Goal: Task Accomplishment & Management: Manage account settings

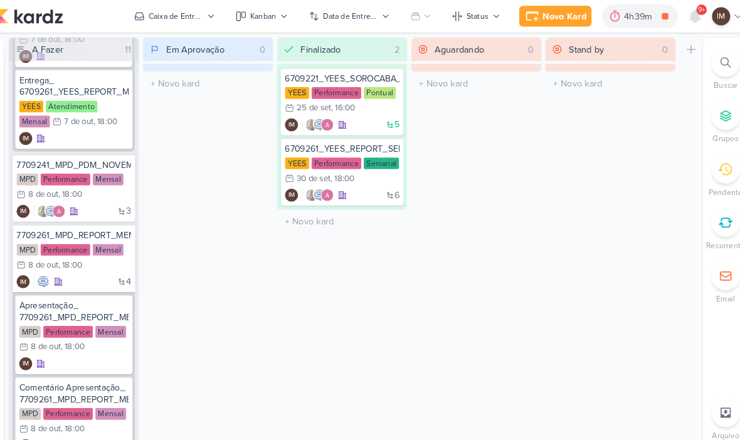
scroll to position [372, 0]
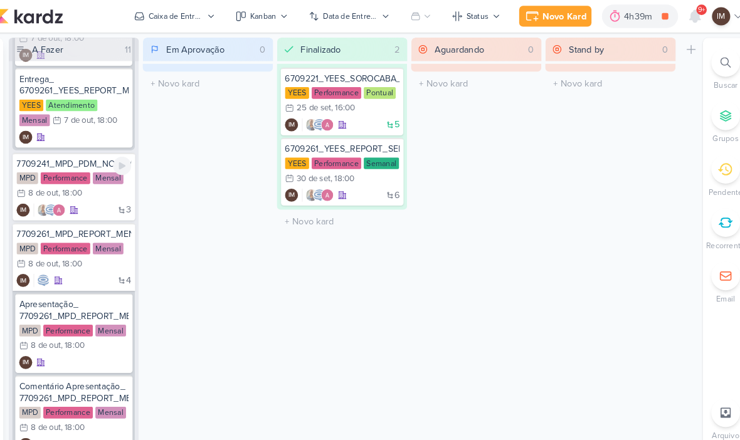
click at [98, 200] on div "3 IM" at bounding box center [85, 202] width 110 height 13
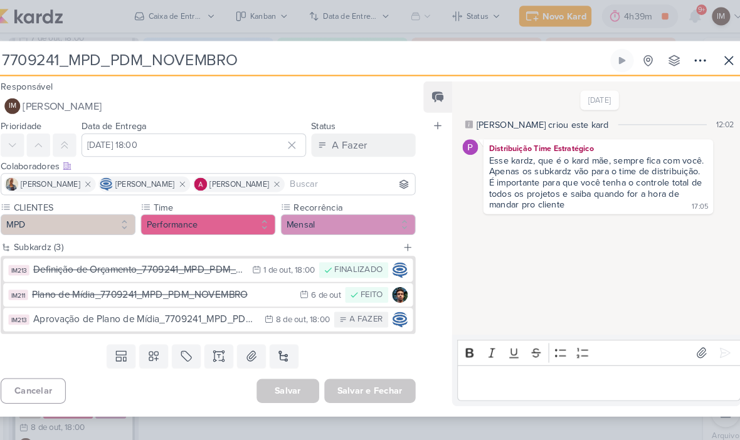
click at [348, 137] on div "A Fazer" at bounding box center [351, 139] width 34 height 15
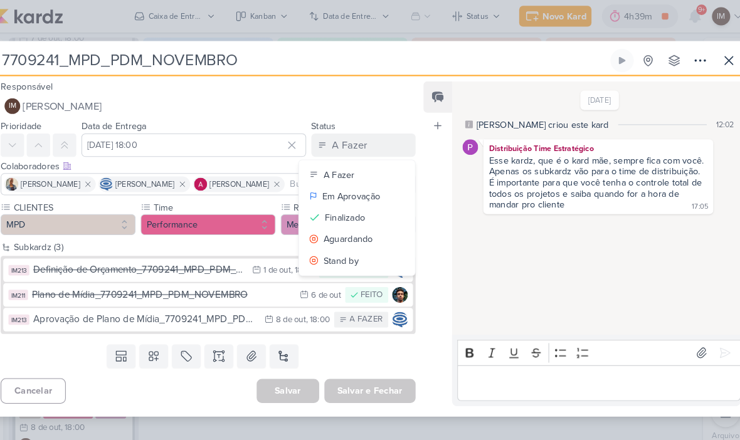
click at [709, 54] on icon at bounding box center [716, 58] width 15 height 15
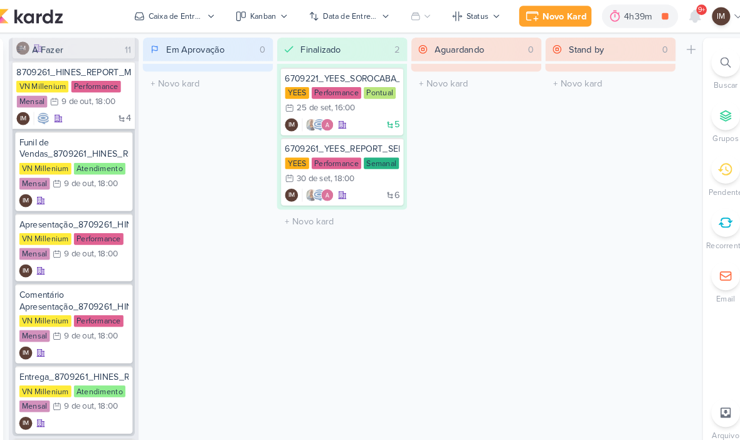
scroll to position [994, 0]
click at [93, 117] on div "4 IM" at bounding box center [85, 113] width 110 height 13
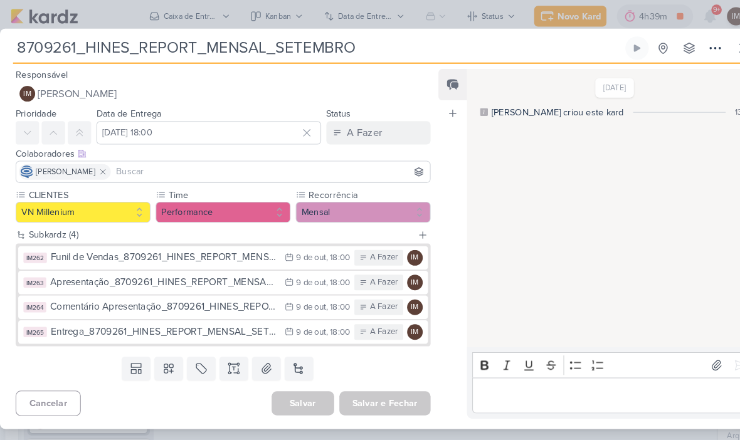
click at [359, 88] on button "IM [PERSON_NAME]" at bounding box center [215, 90] width 400 height 23
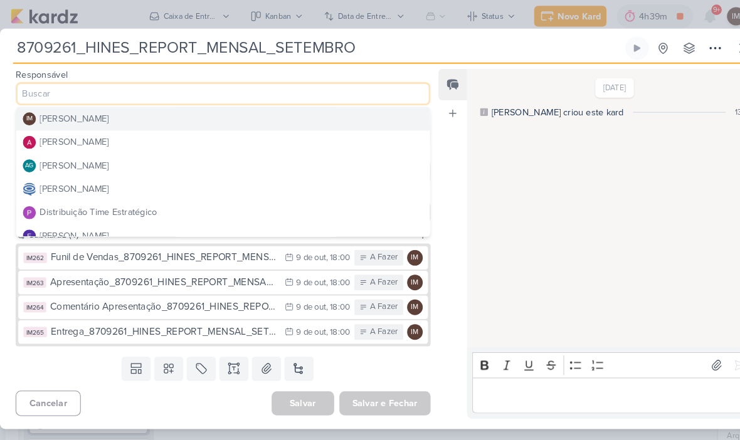
click at [295, 204] on button "Distribuição Time Estratégico" at bounding box center [215, 205] width 398 height 23
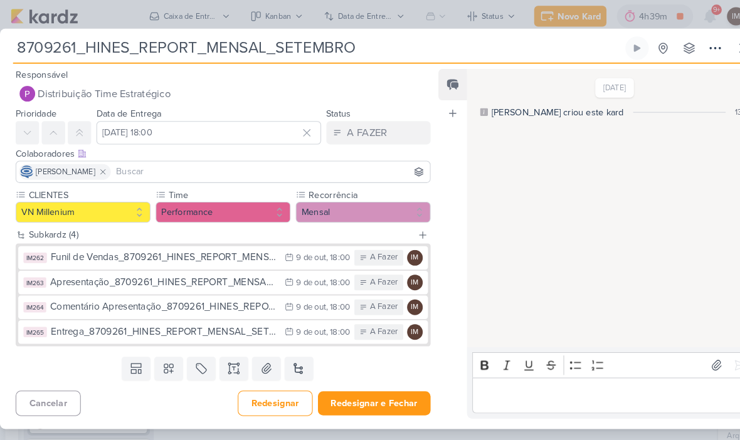
click at [336, 167] on input at bounding box center [260, 165] width 302 height 15
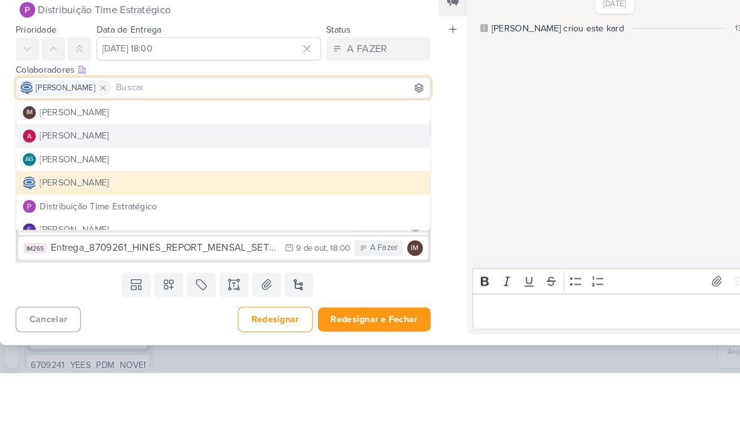
click at [310, 201] on button "[PERSON_NAME]" at bounding box center [215, 212] width 398 height 23
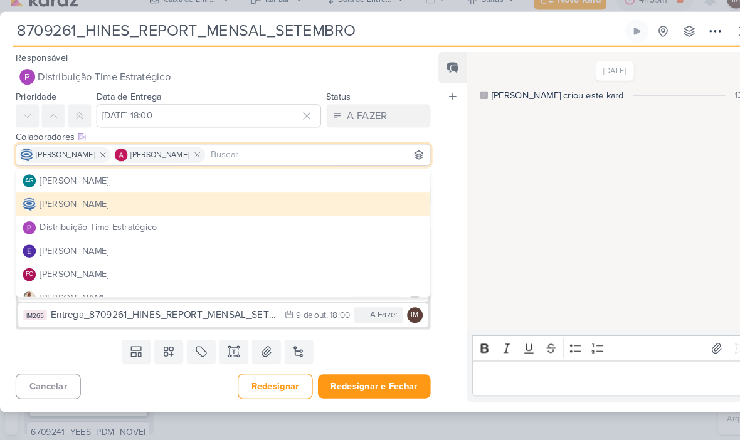
scroll to position [74, 0]
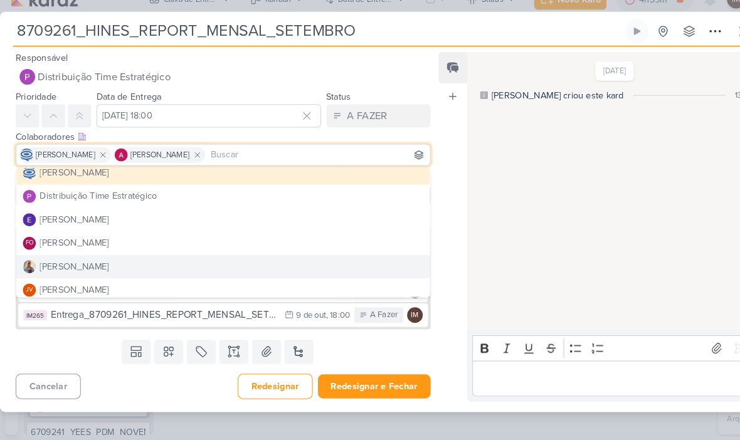
click at [287, 262] on button "[PERSON_NAME]" at bounding box center [215, 273] width 398 height 23
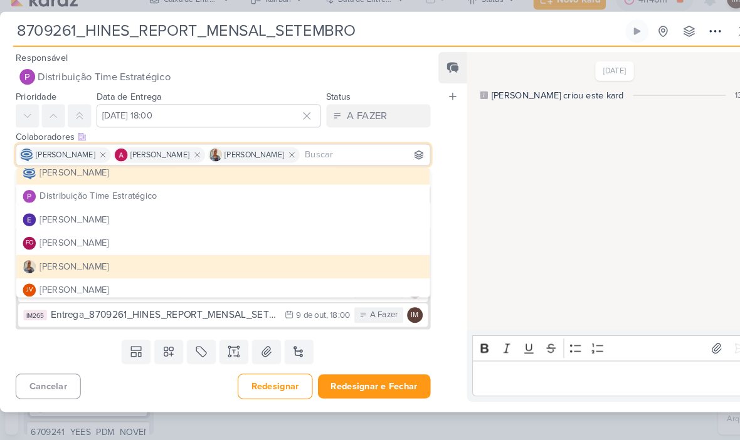
click at [486, 264] on div "[DATE] [PERSON_NAME] criou este kard 13:11" at bounding box center [588, 201] width 277 height 267
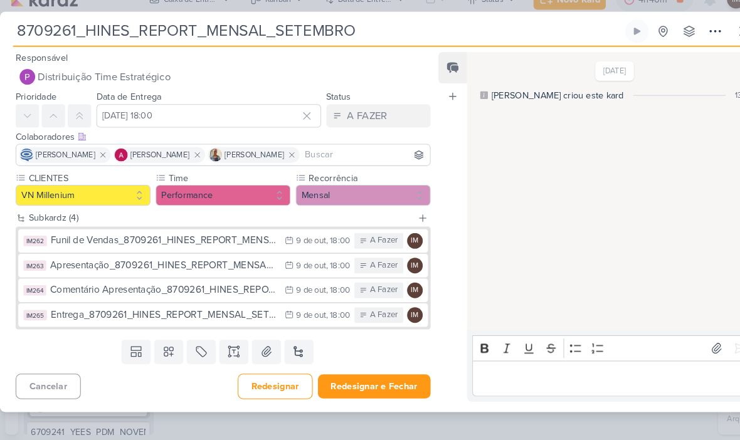
click at [375, 377] on button "Redesignar e Fechar" at bounding box center [360, 388] width 109 height 23
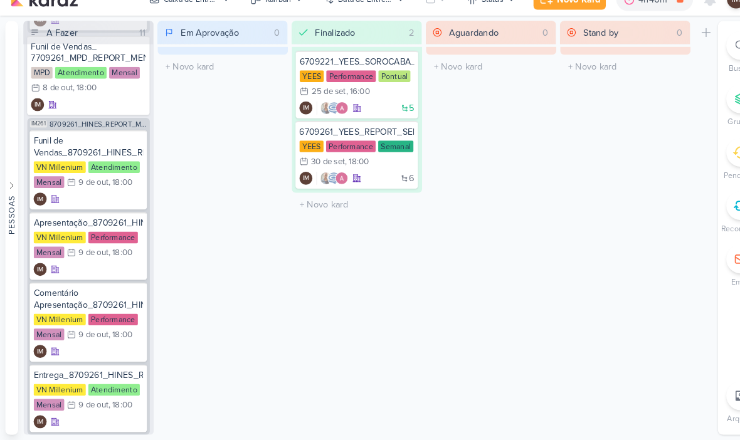
scroll to position [922, 0]
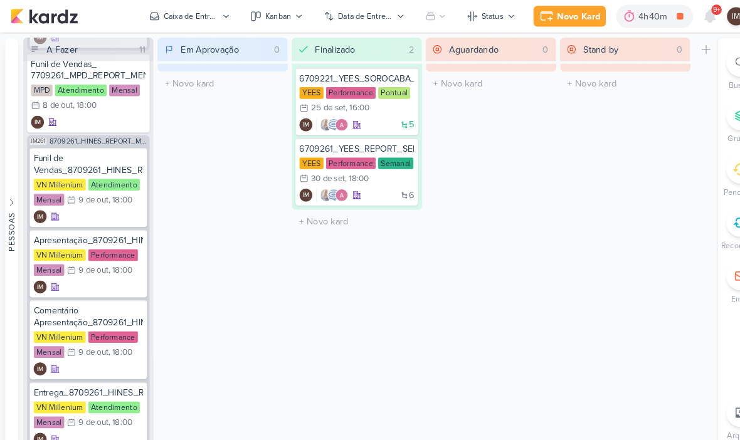
click at [211, 16] on button "Caixa de Entrada" at bounding box center [182, 16] width 93 height 20
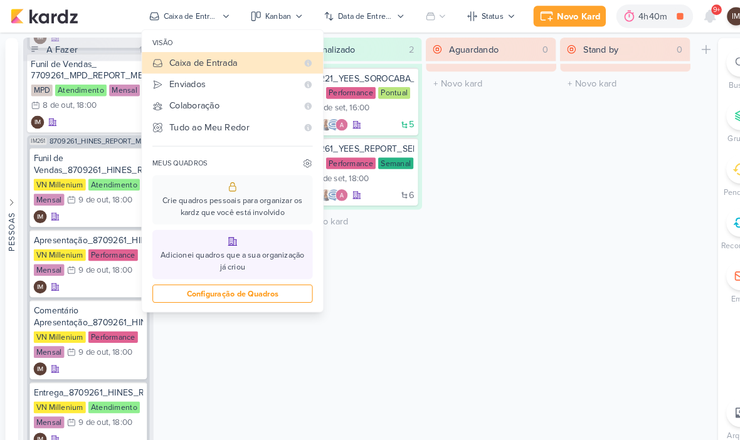
click at [226, 80] on div "Enviados" at bounding box center [224, 81] width 123 height 13
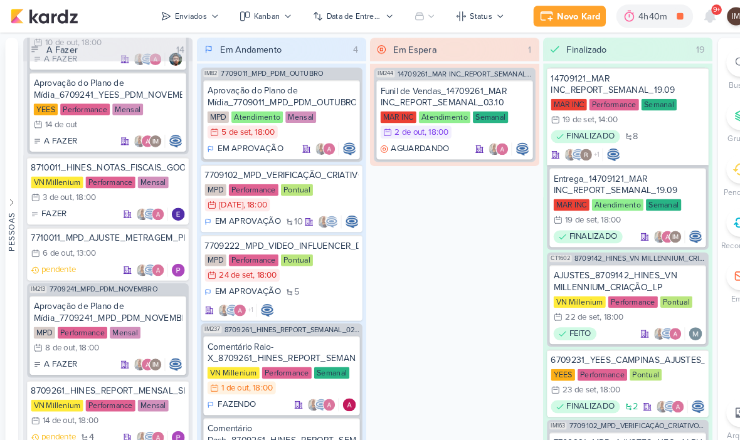
scroll to position [1268, 0]
click at [125, 371] on div "8709261_HINES_REPORT_MENSAL_SETEMBRO" at bounding box center [104, 376] width 148 height 11
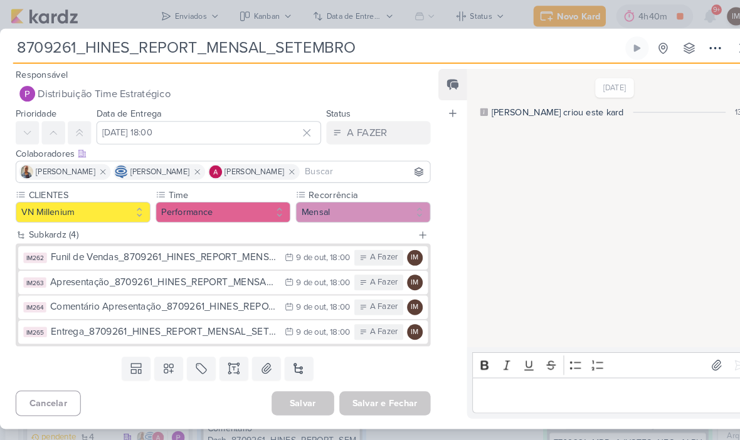
click at [239, 90] on button "Distribuição Time Estratégico" at bounding box center [215, 90] width 400 height 23
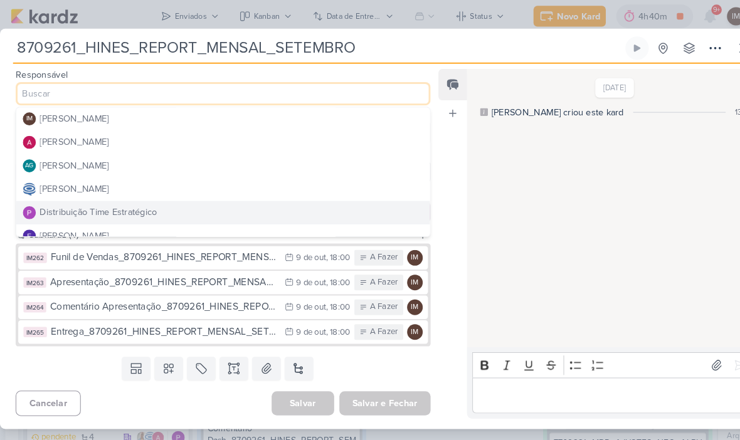
click at [235, 113] on button "IM [PERSON_NAME]" at bounding box center [215, 114] width 398 height 23
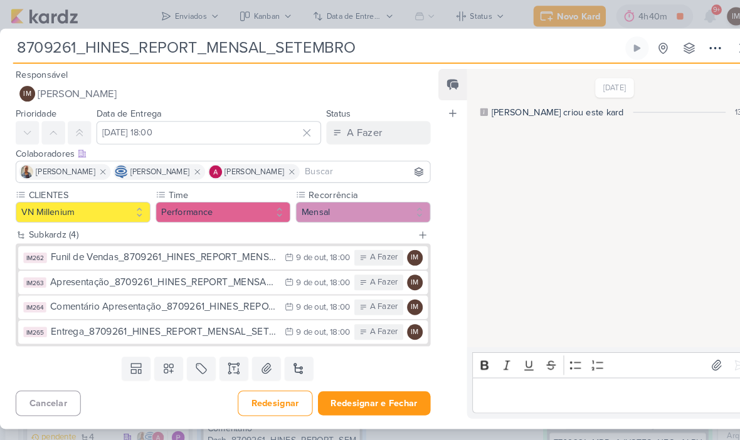
click at [375, 389] on button "Redesignar e Fechar" at bounding box center [360, 388] width 109 height 23
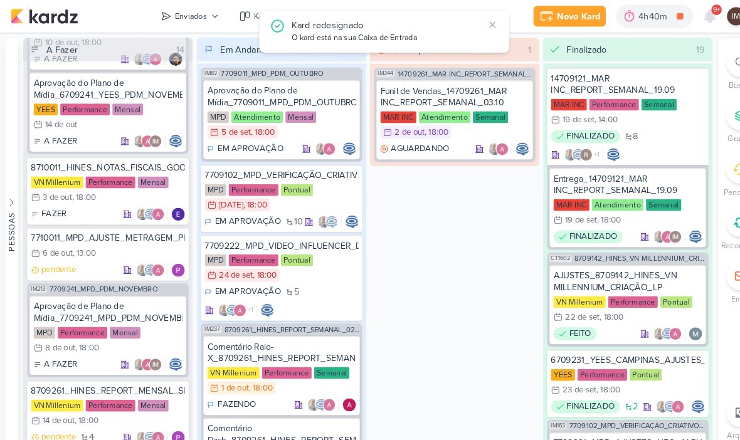
click at [164, 18] on icon at bounding box center [160, 16] width 10 height 10
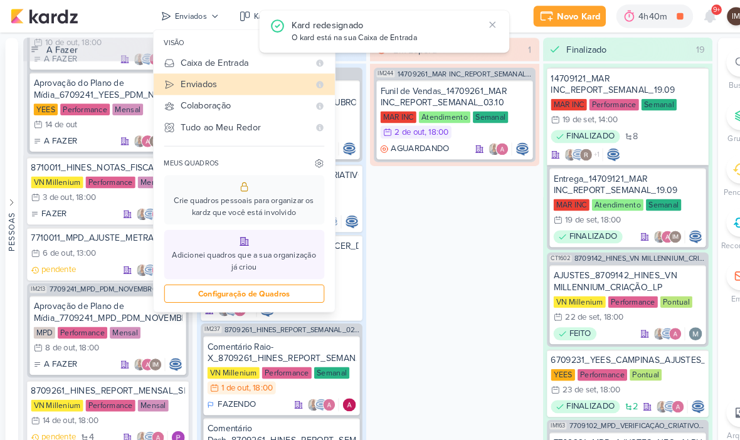
scroll to position [1200, 0]
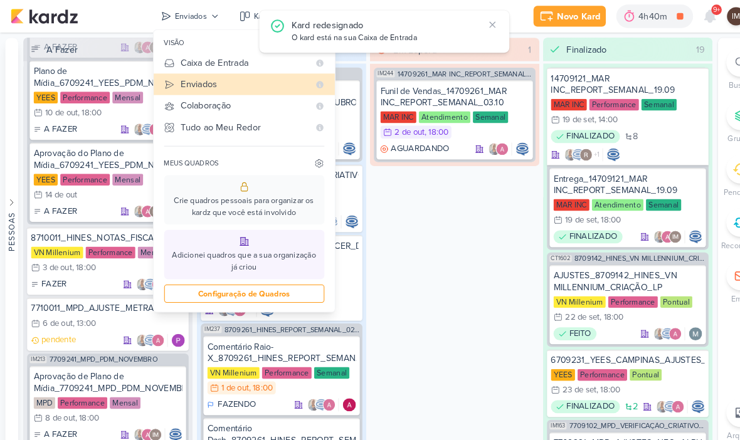
click at [236, 65] on div "Caixa de Entrada" at bounding box center [235, 60] width 123 height 13
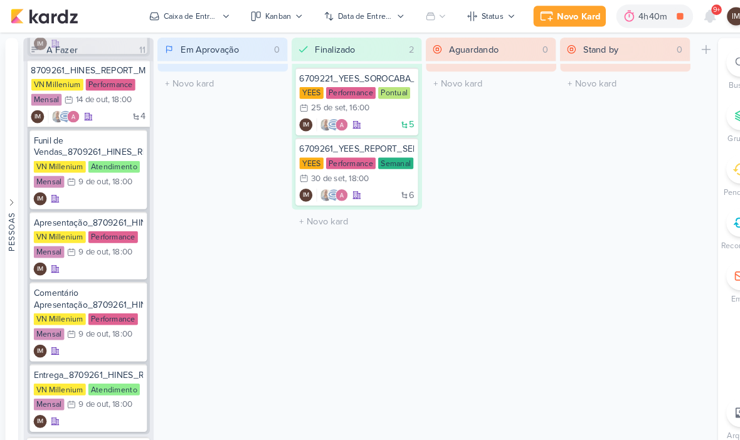
scroll to position [958, 0]
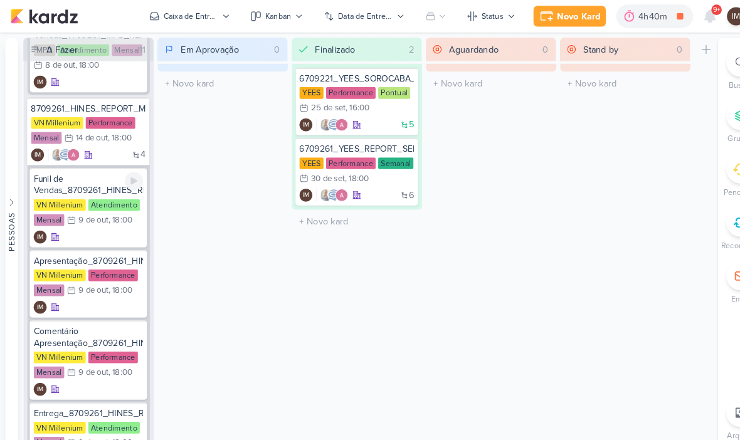
click at [88, 226] on div "IM" at bounding box center [85, 228] width 105 height 13
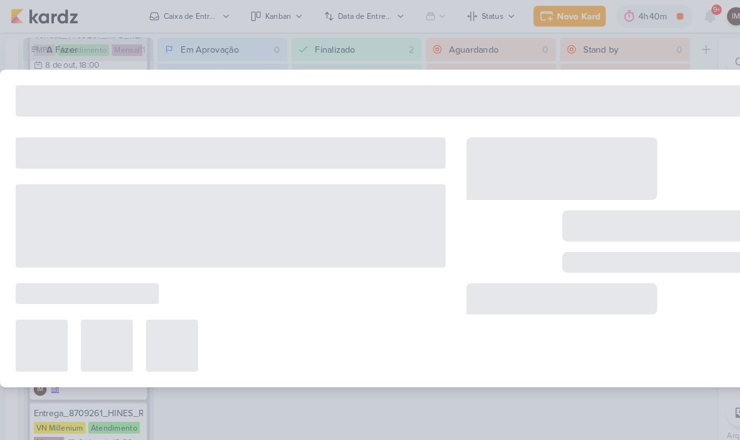
type input "Funil de Vendas_8709261_HINES_REPORT_MENSAL_SETEMBRO"
type input "[DATE] 18:00"
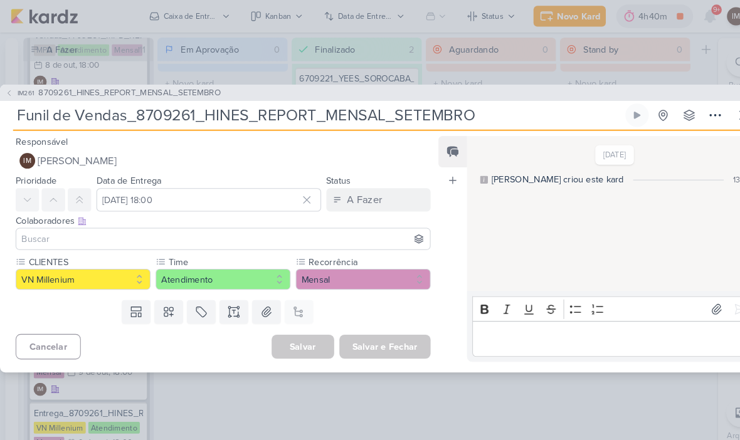
click at [340, 146] on button "IM [PERSON_NAME]" at bounding box center [215, 155] width 400 height 23
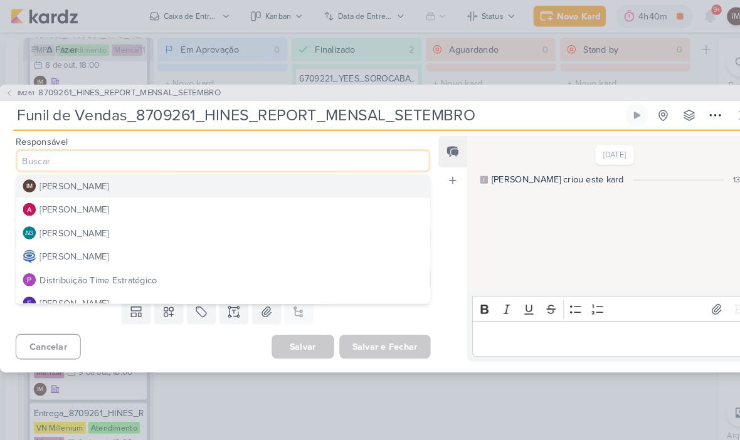
click at [297, 274] on button "Distribuição Time Estratégico" at bounding box center [215, 269] width 398 height 23
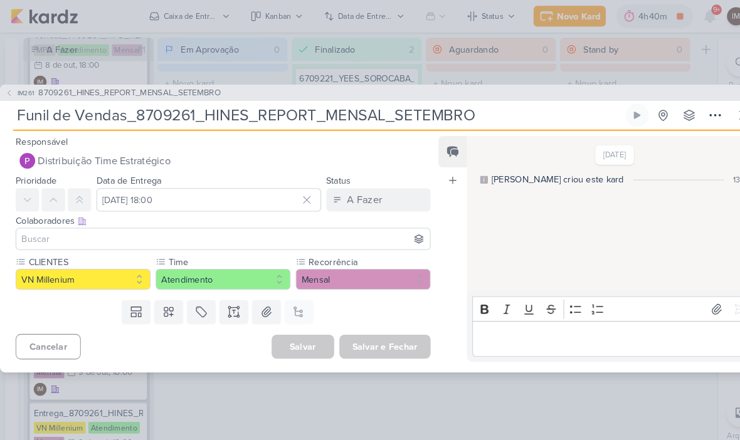
click at [324, 156] on button "Distribuição Time Estratégico" at bounding box center [215, 155] width 400 height 23
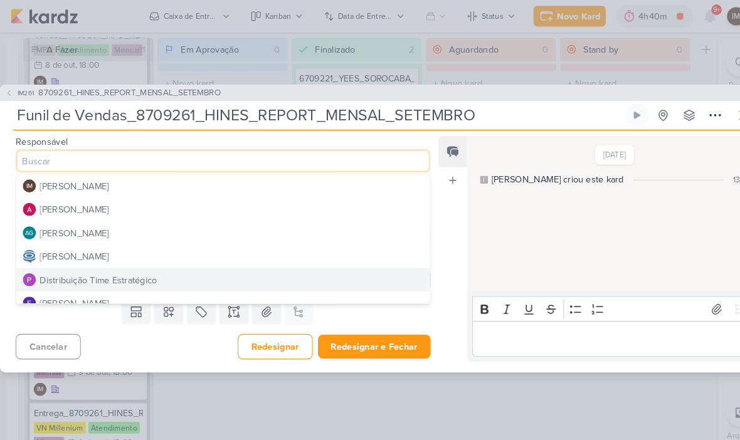
click at [305, 245] on button "[PERSON_NAME]" at bounding box center [215, 247] width 398 height 23
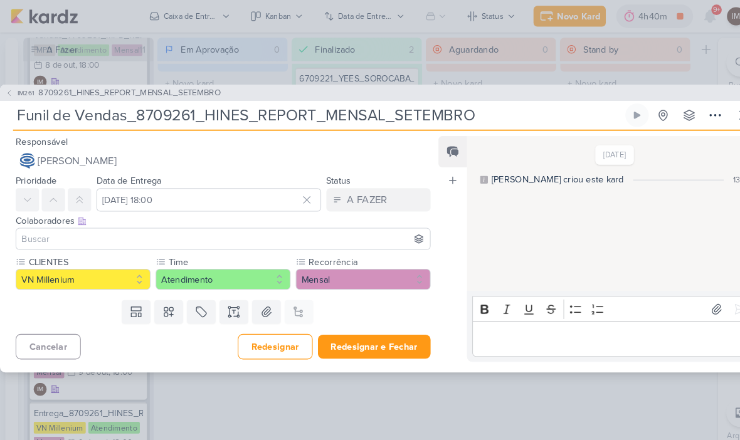
click at [310, 236] on input at bounding box center [214, 230] width 393 height 15
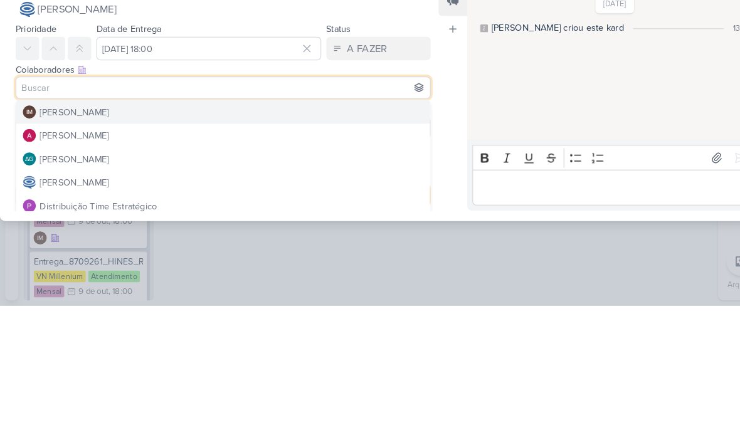
click at [335, 243] on button "IM [PERSON_NAME]" at bounding box center [215, 254] width 398 height 23
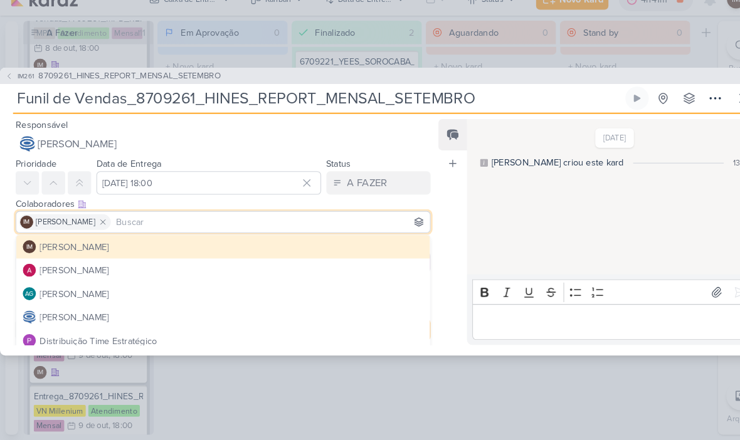
click at [103, 226] on icon at bounding box center [99, 230] width 9 height 9
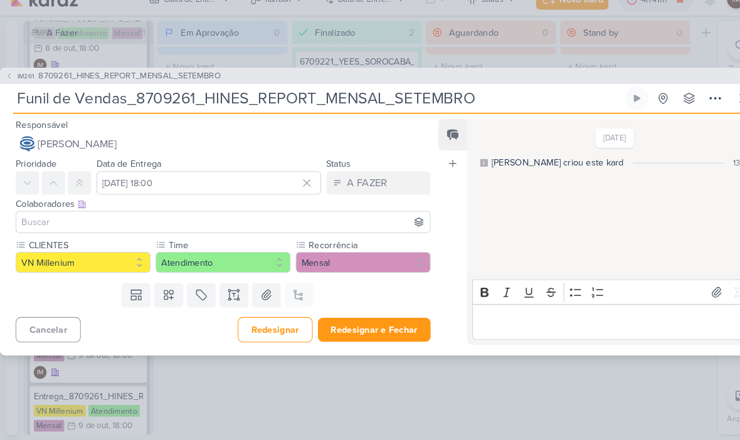
click at [169, 223] on input at bounding box center [214, 230] width 393 height 15
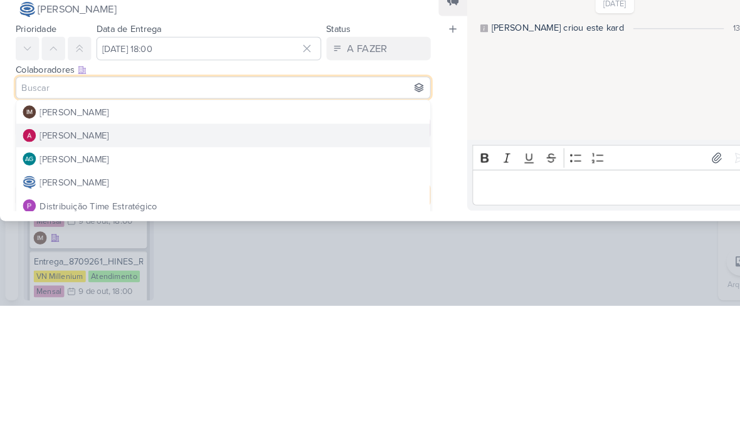
click at [197, 265] on button "[PERSON_NAME]" at bounding box center [215, 276] width 398 height 23
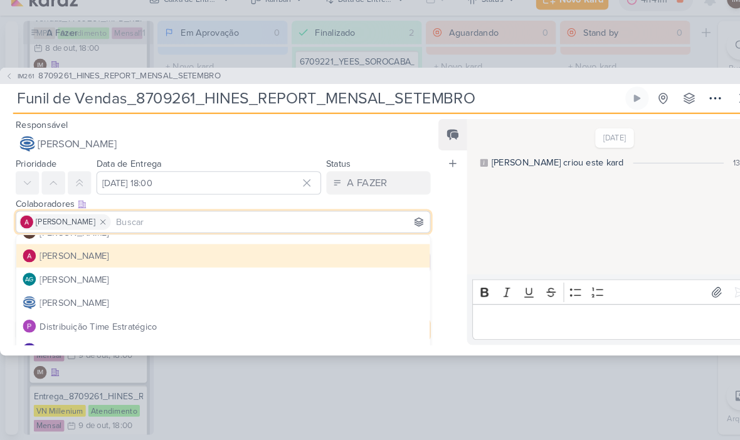
scroll to position [17, 0]
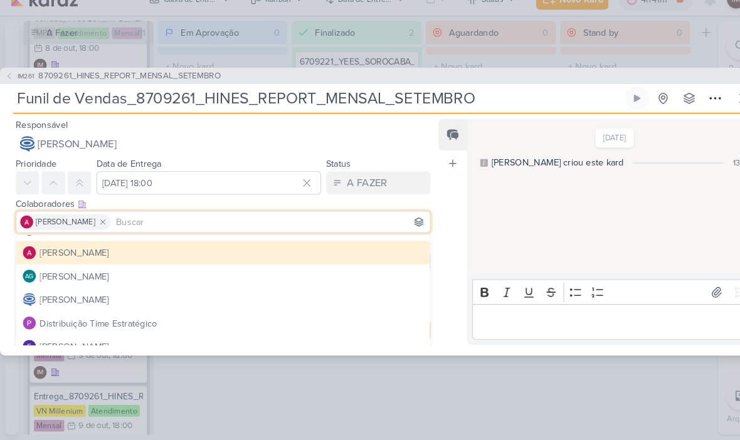
click at [183, 271] on button "AG [PERSON_NAME]" at bounding box center [215, 282] width 398 height 23
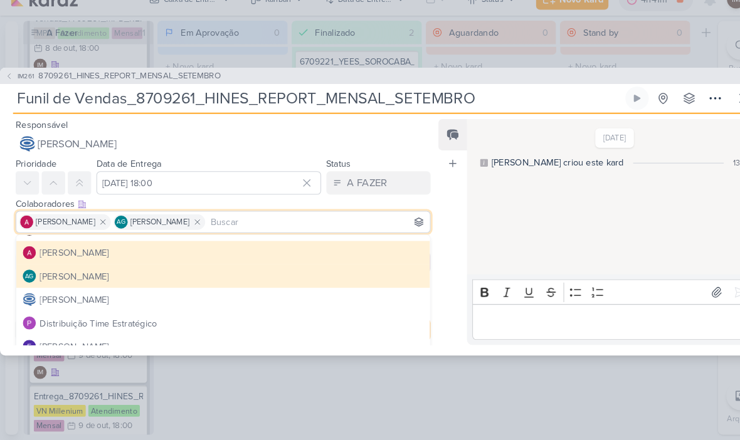
click at [198, 223] on button at bounding box center [190, 230] width 15 height 15
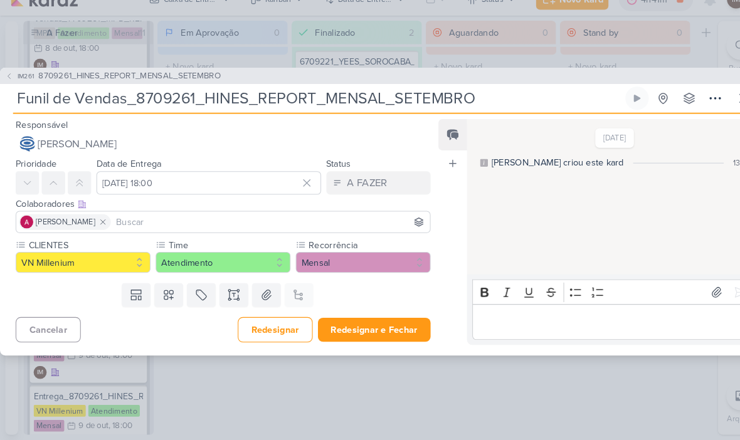
click at [203, 223] on input at bounding box center [260, 230] width 302 height 15
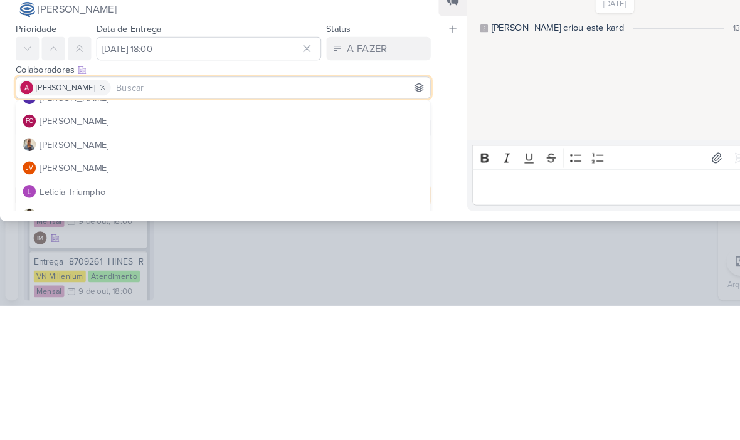
scroll to position [127, 0]
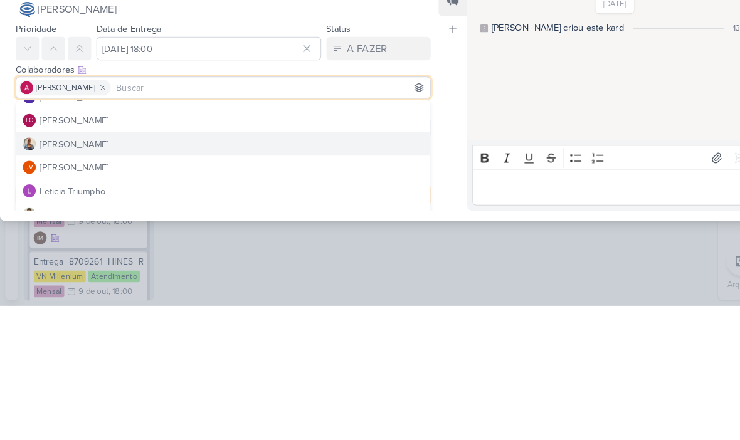
click at [252, 273] on button "[PERSON_NAME]" at bounding box center [215, 284] width 398 height 23
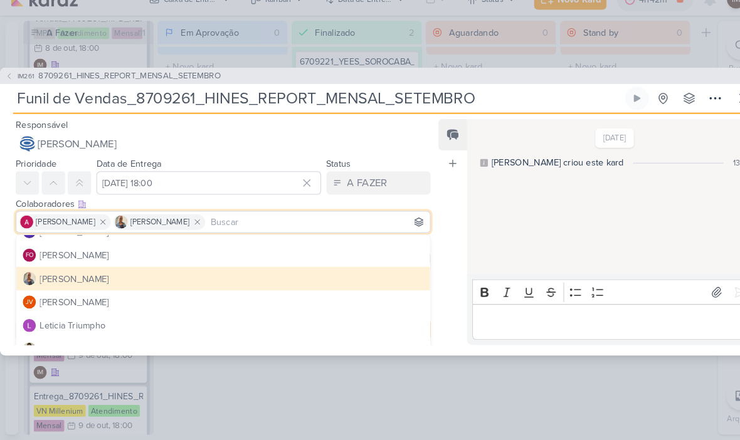
scroll to position [102, 0]
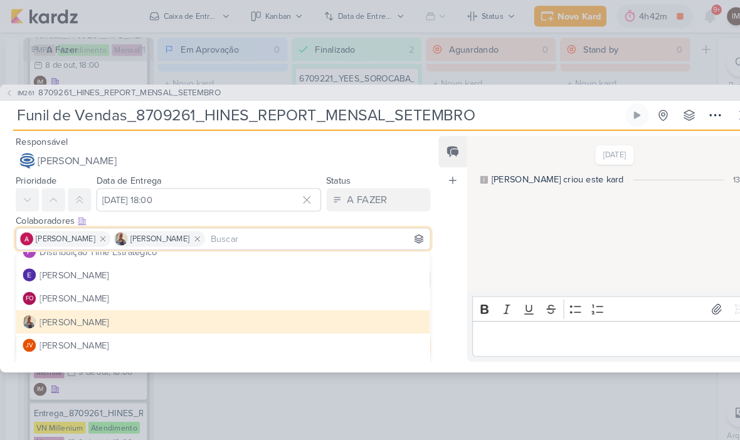
click at [487, 242] on div "[DATE] [PERSON_NAME] criou este kard 13:12" at bounding box center [588, 206] width 277 height 148
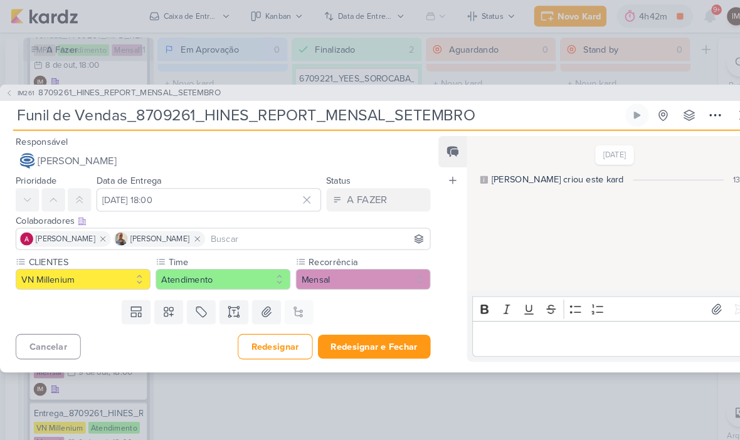
click at [373, 336] on button "Redesignar e Fechar" at bounding box center [360, 333] width 109 height 23
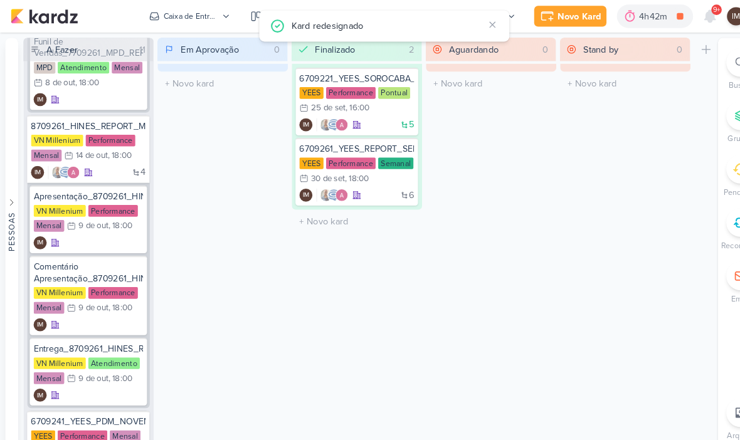
scroll to position [943, 0]
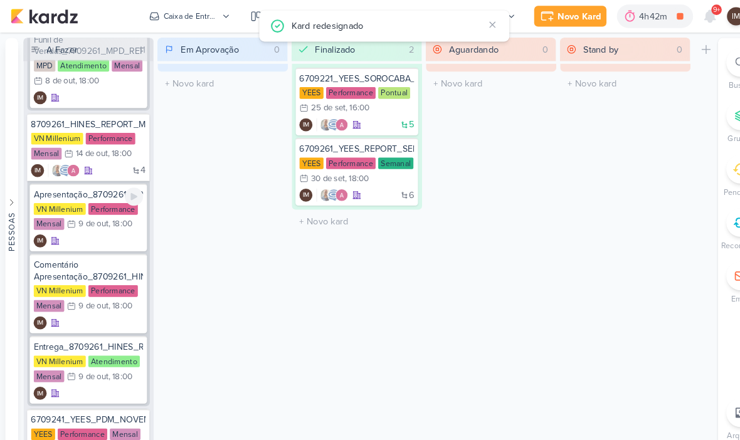
click at [105, 224] on div "Apresentação_8709261_HINES_REPORT_MENSAL_SETEMBRO VN Millenium Performance Mens…" at bounding box center [85, 209] width 113 height 65
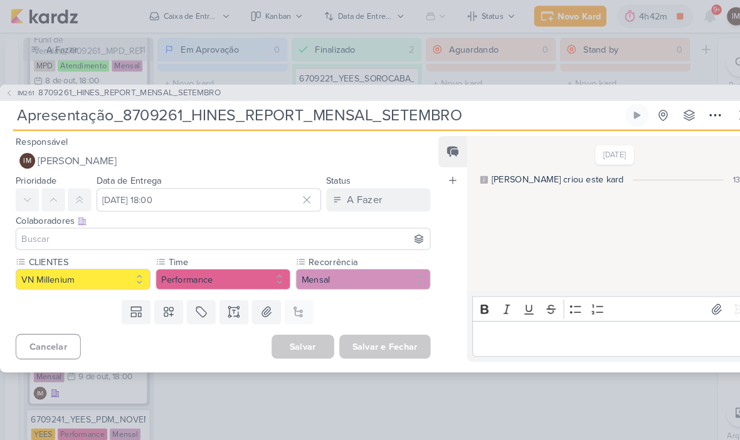
click at [238, 152] on button "IM [PERSON_NAME]" at bounding box center [215, 155] width 400 height 23
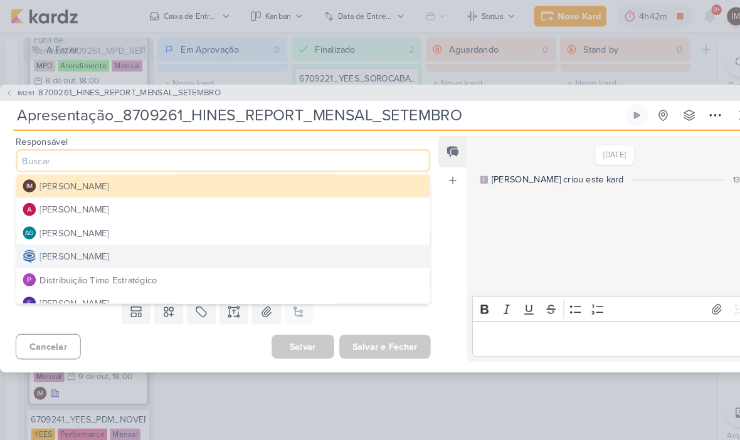
click at [212, 271] on button "Distribuição Time Estratégico" at bounding box center [215, 269] width 398 height 23
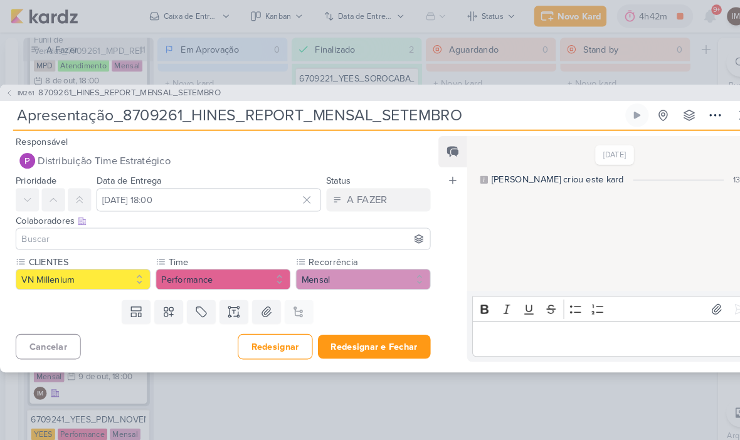
click at [236, 232] on input at bounding box center [214, 230] width 393 height 15
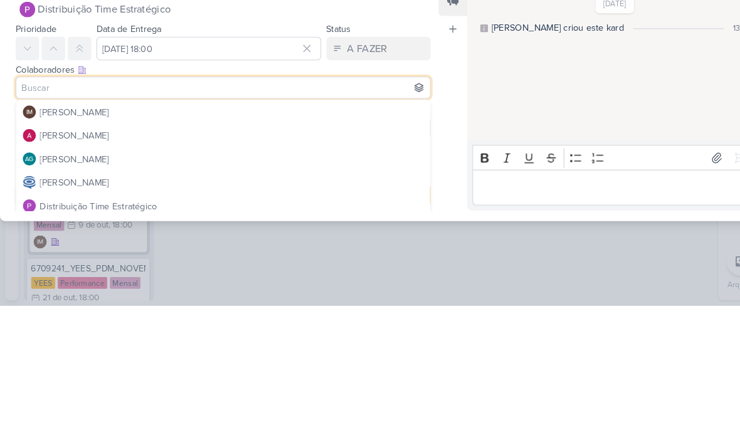
scroll to position [0, 0]
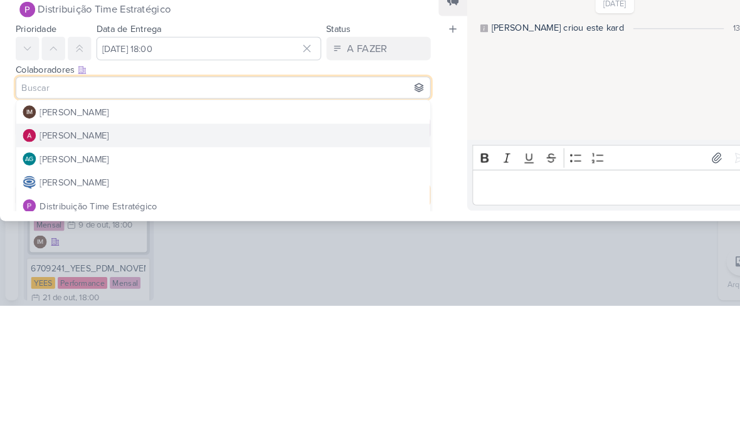
click at [257, 265] on button "[PERSON_NAME]" at bounding box center [215, 276] width 398 height 23
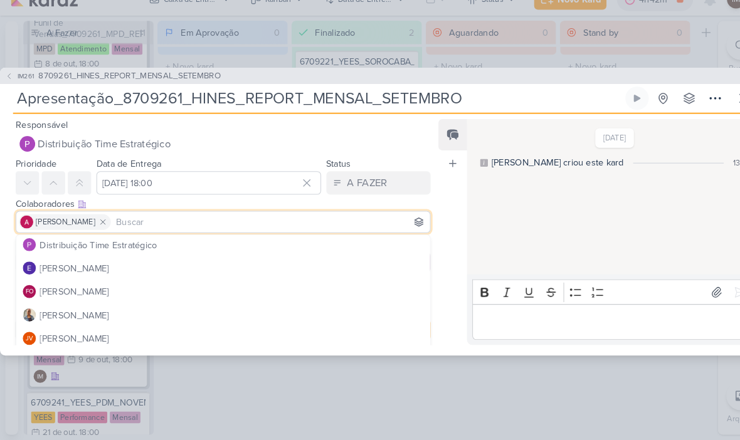
scroll to position [95, 0]
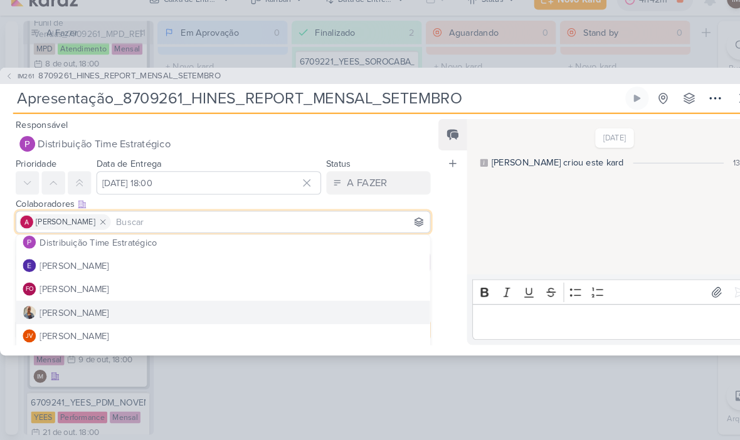
click at [225, 306] on button "[PERSON_NAME]" at bounding box center [215, 317] width 398 height 23
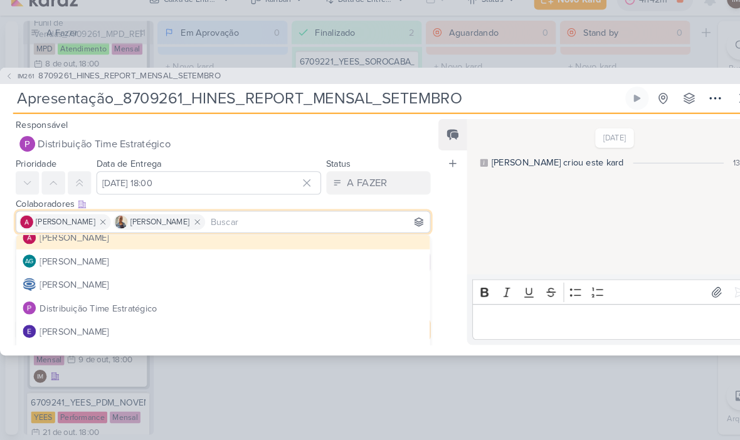
scroll to position [31, 0]
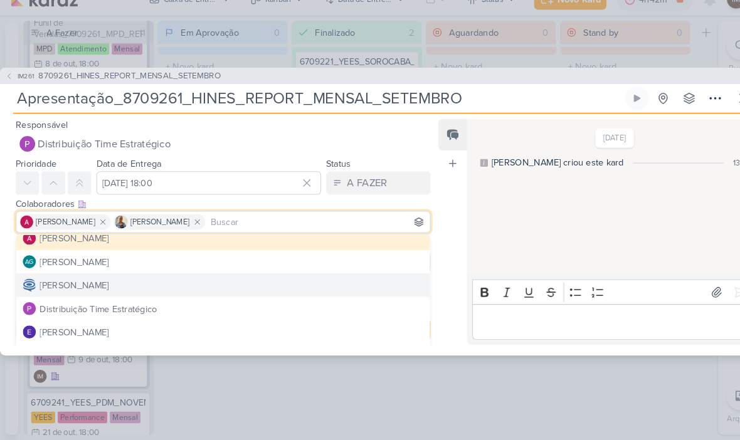
click at [277, 280] on button "[PERSON_NAME]" at bounding box center [215, 291] width 398 height 23
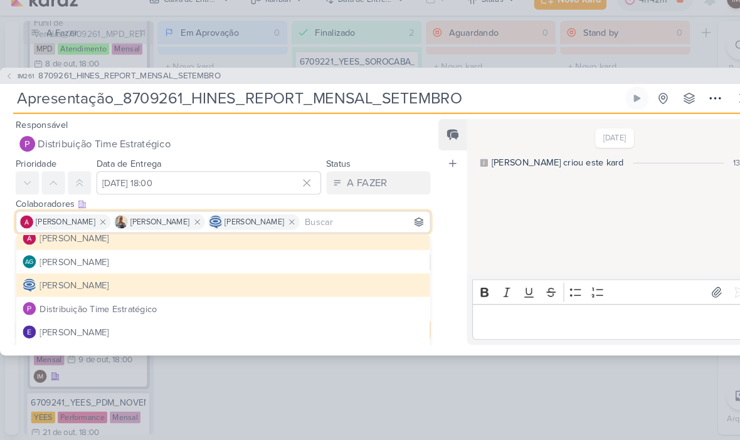
click at [473, 242] on div "[DATE] [PERSON_NAME] criou este kard 13:13" at bounding box center [588, 206] width 277 height 148
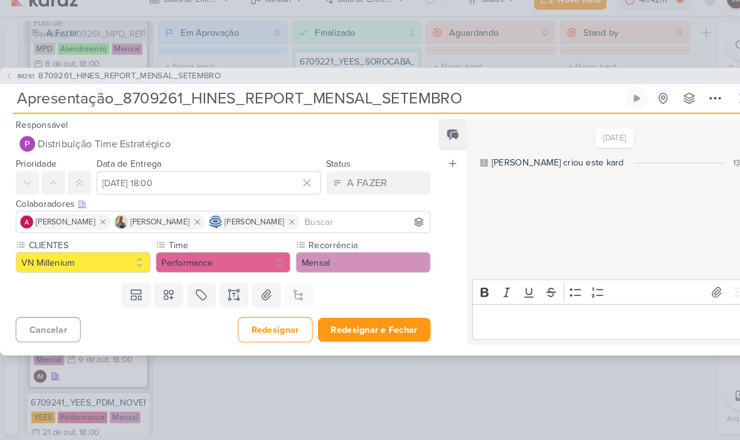
click at [383, 322] on button "Redesignar e Fechar" at bounding box center [360, 333] width 109 height 23
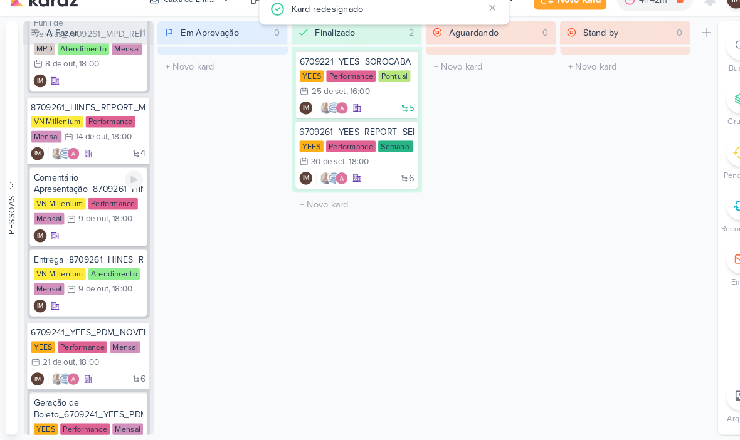
click at [87, 220] on div "Comentário Apresentação_8709261_HINES_REPORT_MENSAL_SETEMBRO VN Millenium Perfo…" at bounding box center [85, 215] width 113 height 77
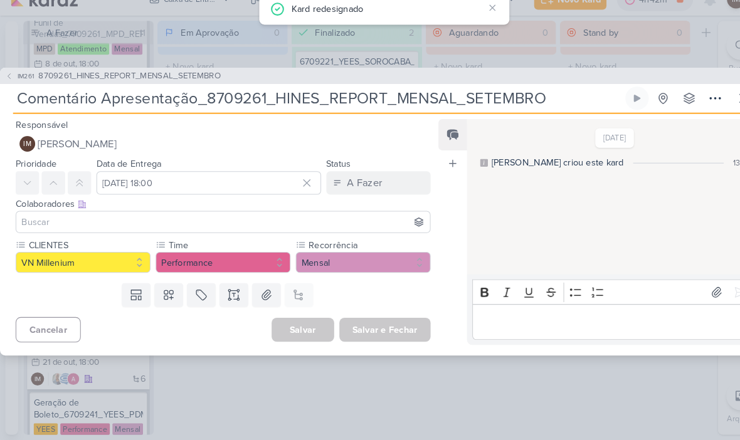
click at [112, 147] on span "[PERSON_NAME]" at bounding box center [74, 154] width 76 height 15
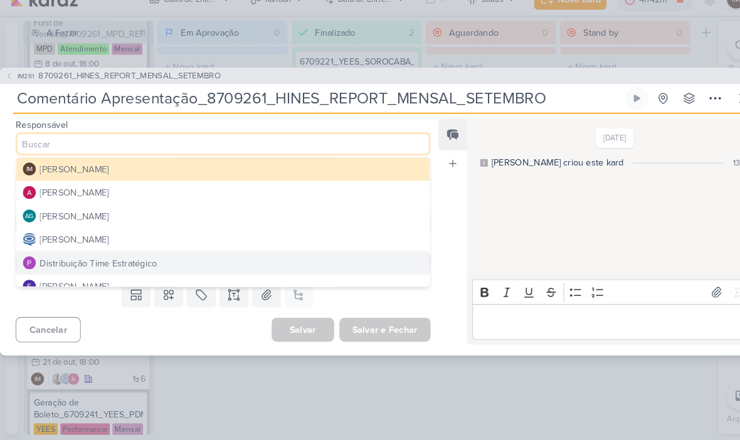
click at [130, 263] on div "Distribuição Time Estratégico" at bounding box center [94, 269] width 113 height 13
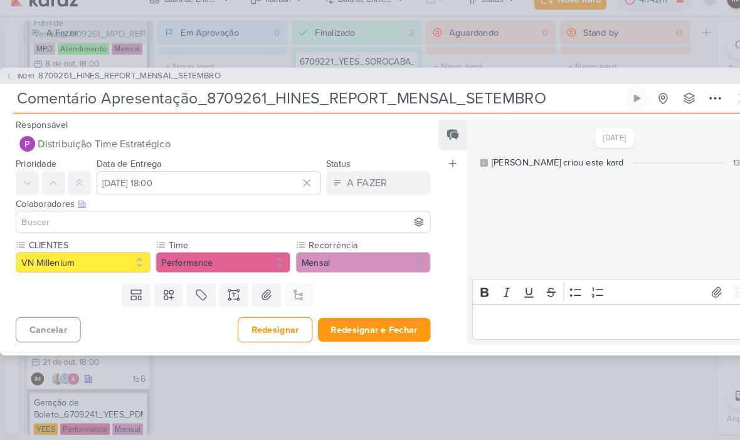
click at [152, 223] on input at bounding box center [214, 230] width 393 height 15
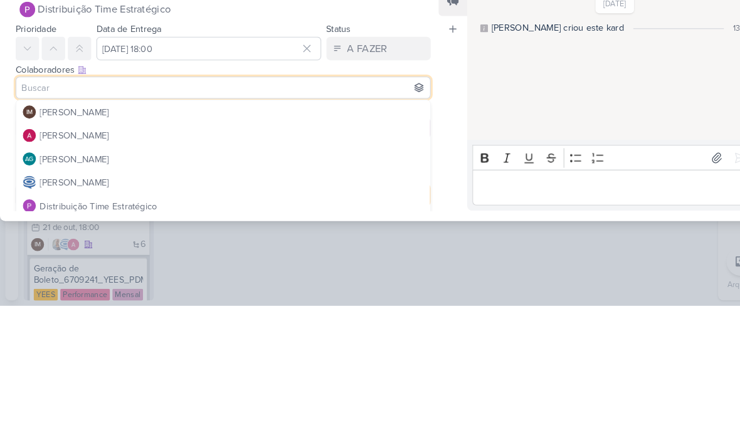
scroll to position [0, 0]
click at [207, 265] on button "[PERSON_NAME]" at bounding box center [215, 276] width 398 height 23
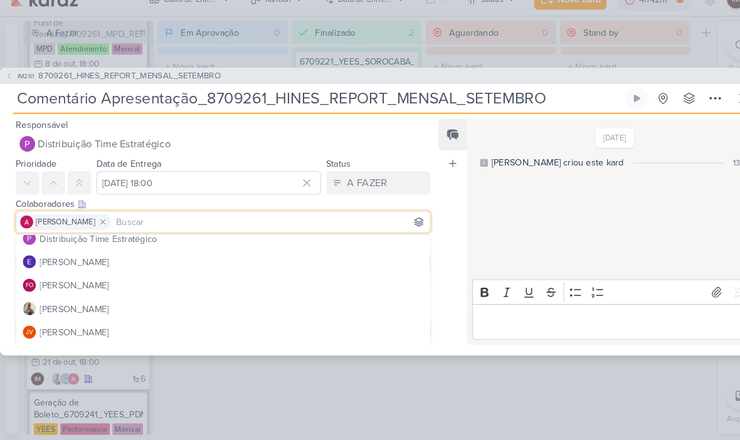
scroll to position [105, 0]
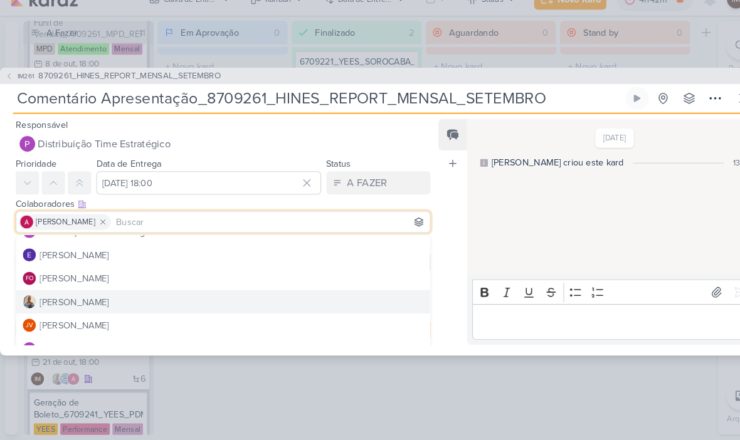
click at [165, 295] on button "[PERSON_NAME]" at bounding box center [215, 306] width 398 height 23
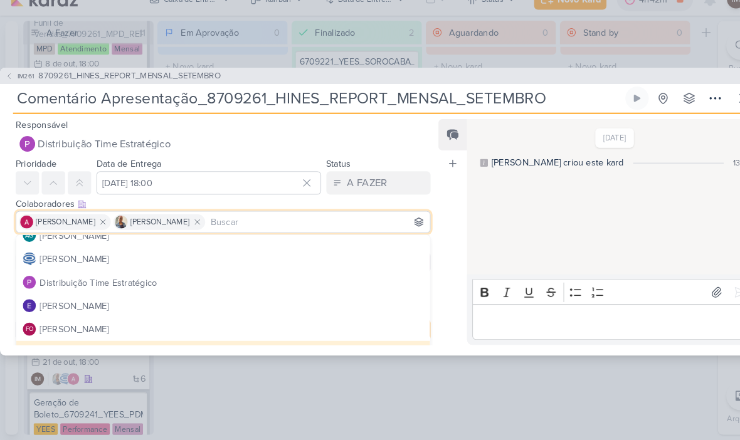
scroll to position [55, 0]
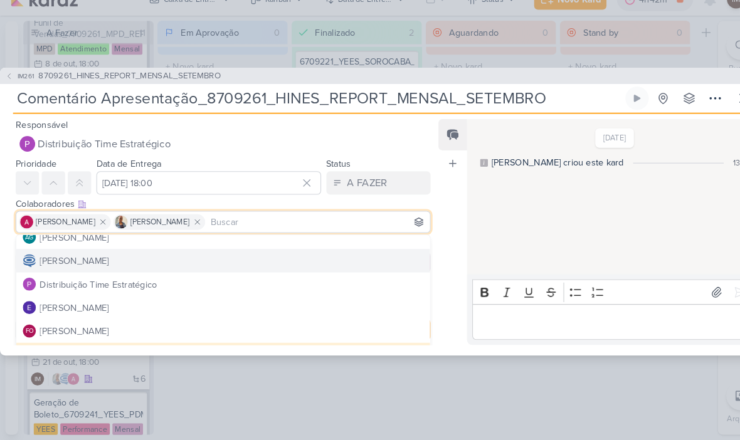
click at [215, 256] on button "[PERSON_NAME]" at bounding box center [215, 267] width 398 height 23
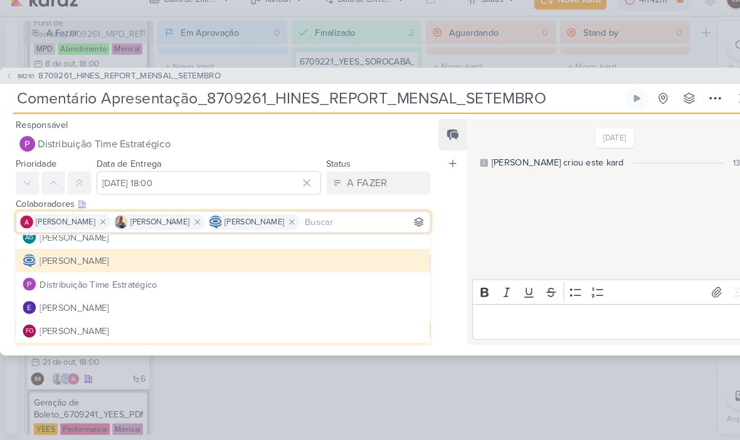
click at [509, 219] on div "[DATE] [PERSON_NAME] criou este kard 13:13" at bounding box center [588, 206] width 277 height 148
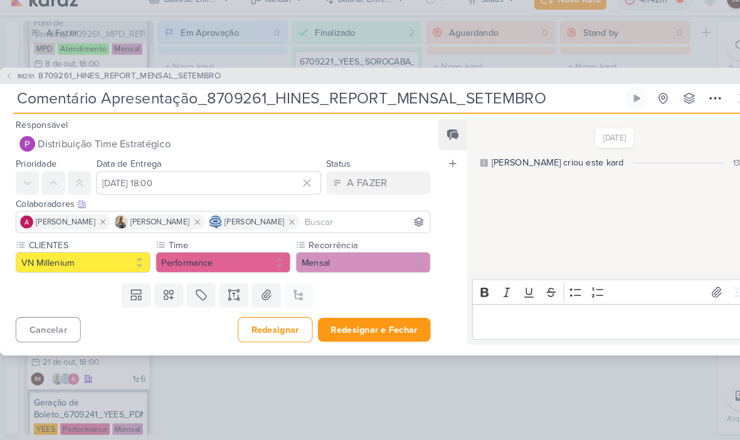
click at [391, 322] on button "Redesignar e Fechar" at bounding box center [360, 333] width 109 height 23
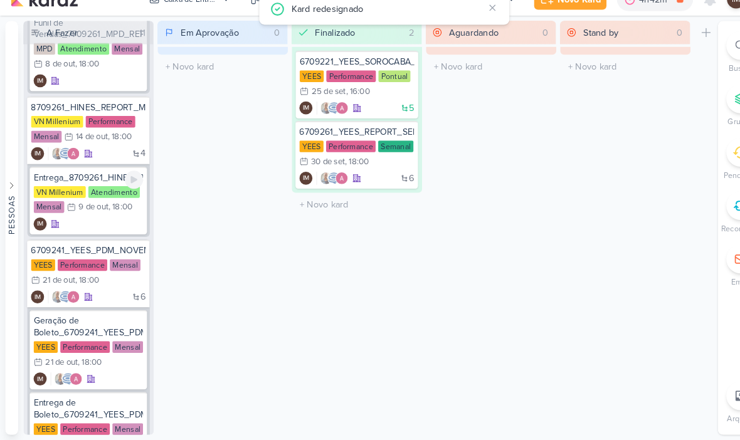
click at [117, 226] on div "IM" at bounding box center [85, 232] width 105 height 13
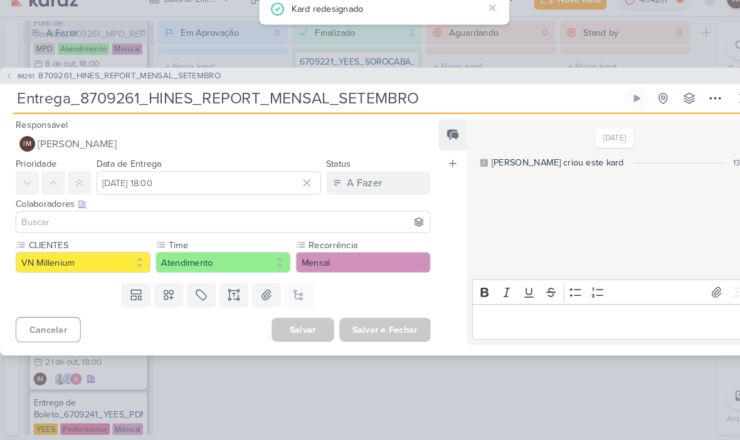
click at [190, 144] on button "IM [PERSON_NAME]" at bounding box center [215, 155] width 400 height 23
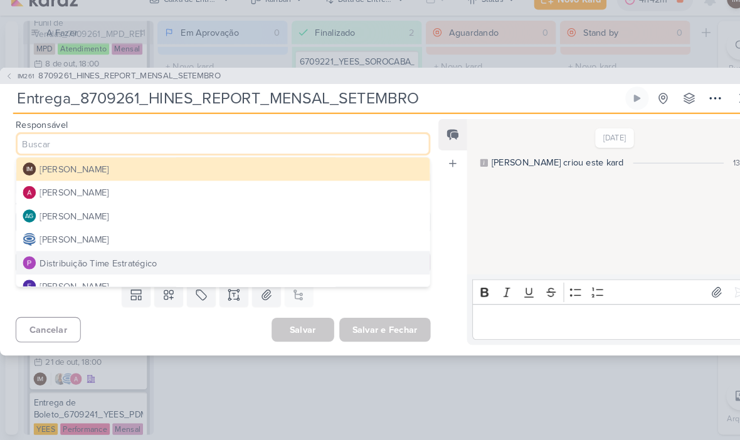
click at [326, 236] on button "[PERSON_NAME]" at bounding box center [215, 247] width 398 height 23
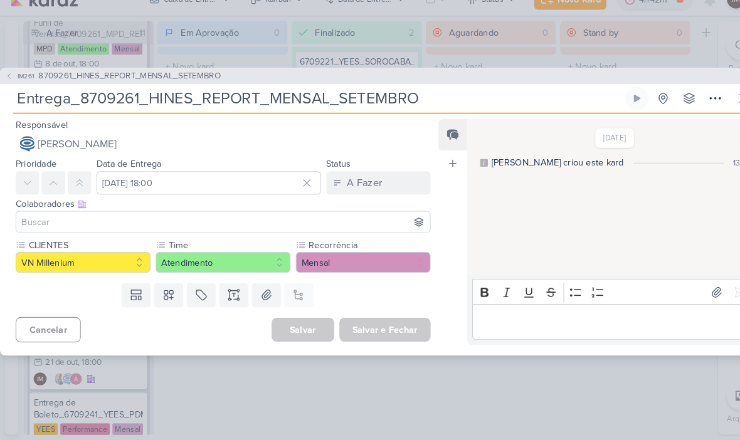
click at [322, 223] on input at bounding box center [214, 230] width 393 height 15
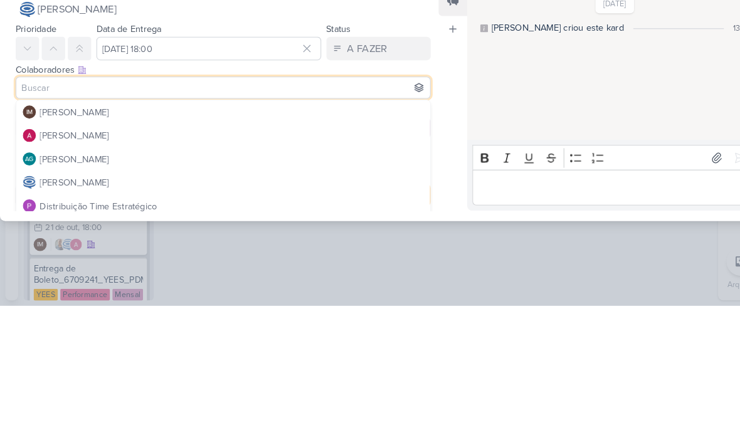
scroll to position [0, 0]
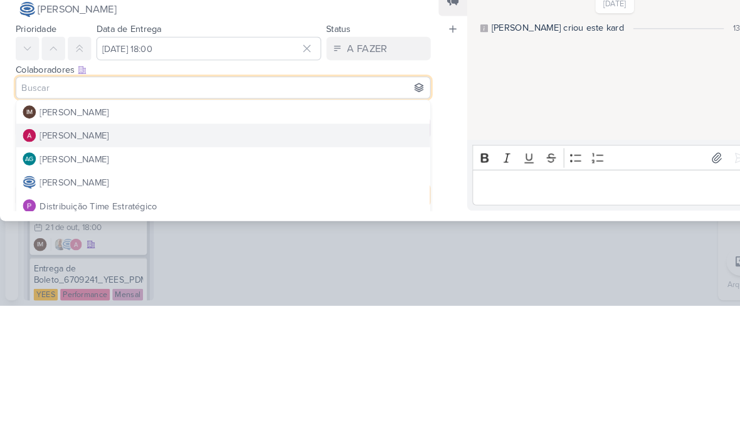
click at [302, 265] on button "[PERSON_NAME]" at bounding box center [215, 276] width 398 height 23
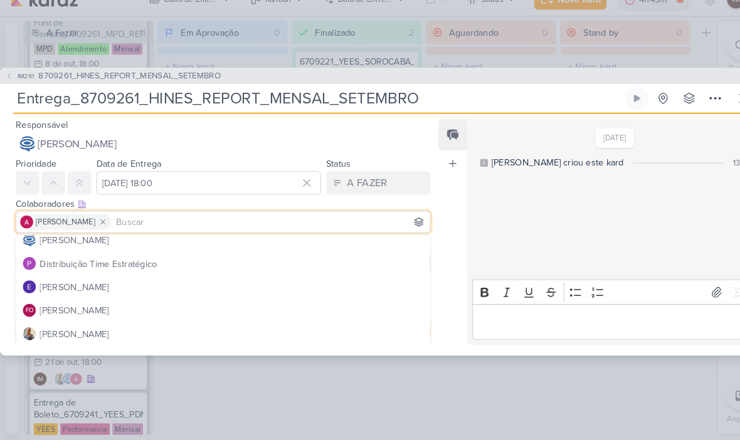
scroll to position [81, 0]
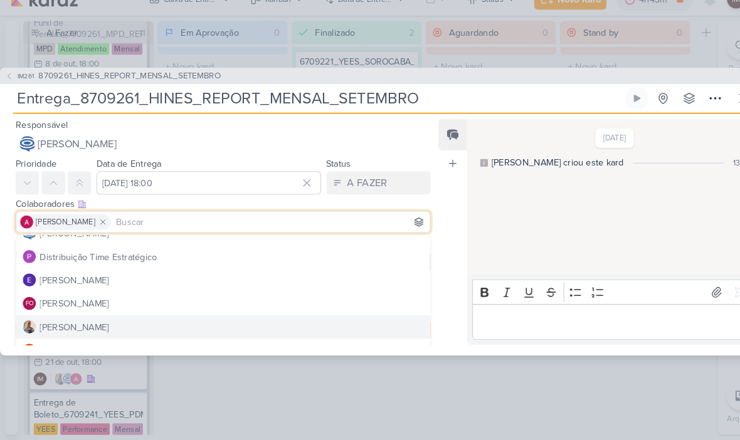
click at [282, 320] on button "[PERSON_NAME]" at bounding box center [215, 331] width 398 height 23
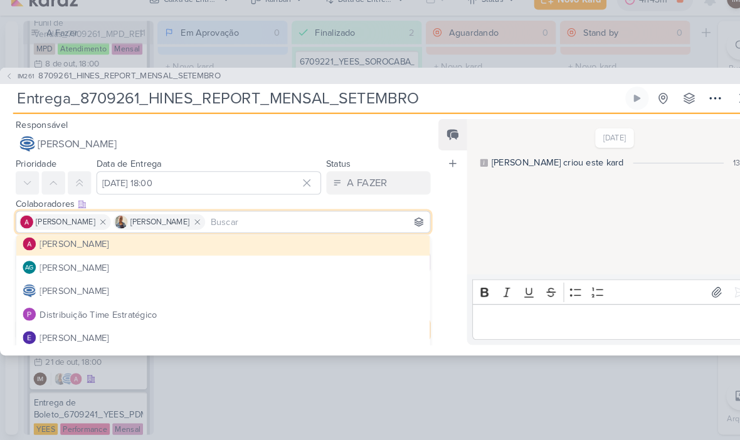
scroll to position [21, 0]
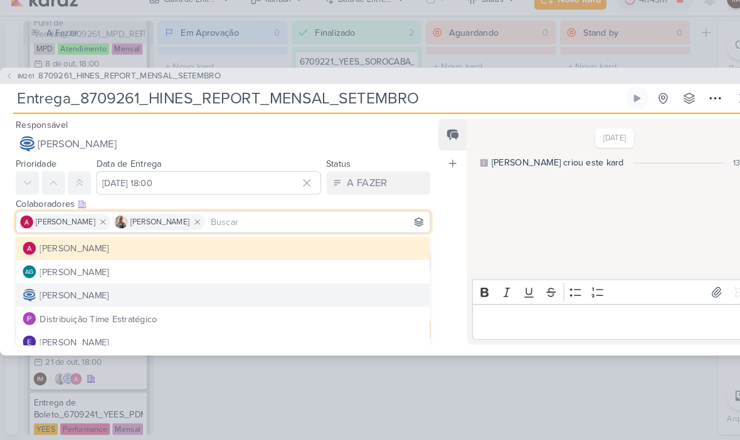
click at [469, 226] on div "[DATE] [PERSON_NAME] criou este kard 13:14" at bounding box center [588, 206] width 277 height 148
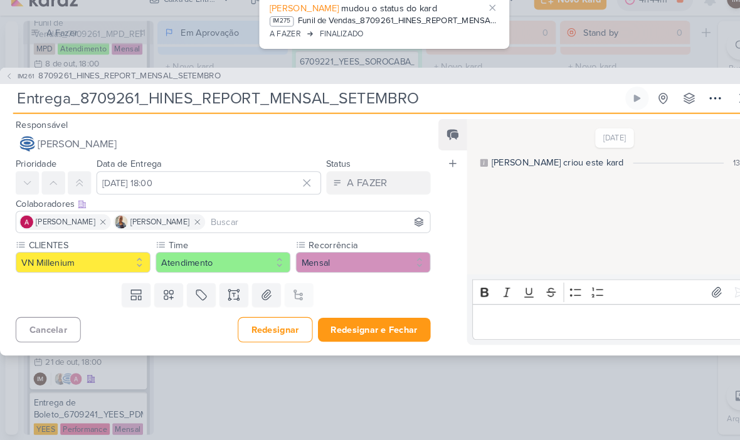
click at [353, 322] on button "Redesignar e Fechar" at bounding box center [360, 333] width 109 height 23
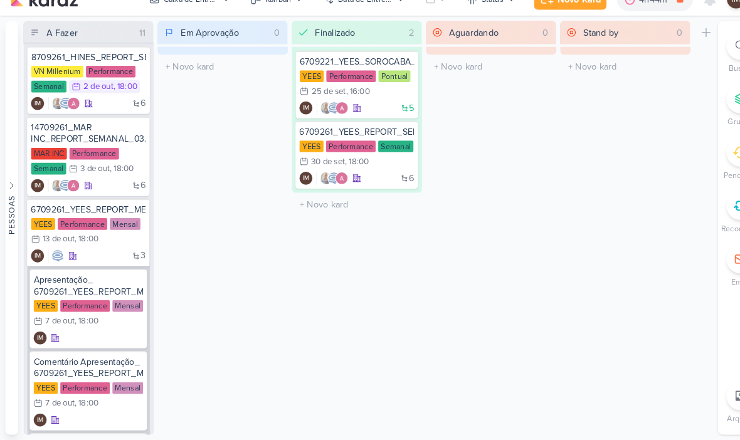
scroll to position [3, 0]
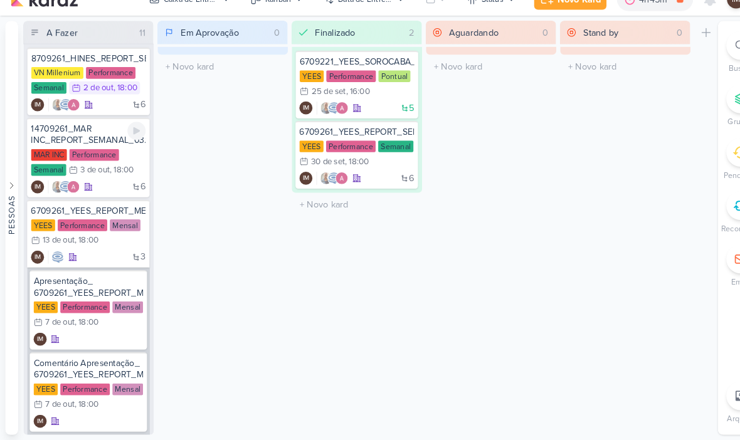
click at [115, 190] on div "6 IM" at bounding box center [85, 196] width 110 height 13
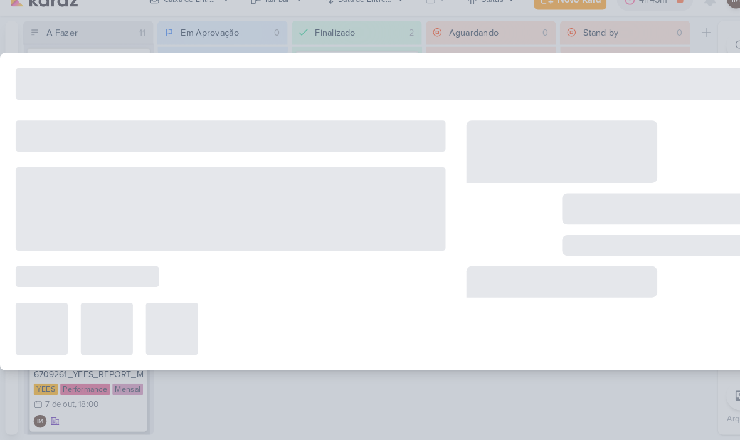
type input "14709261_MAR INC_REPORT_SEMANAL_03.10"
type input "3 de outubro de 2025 às 18:00"
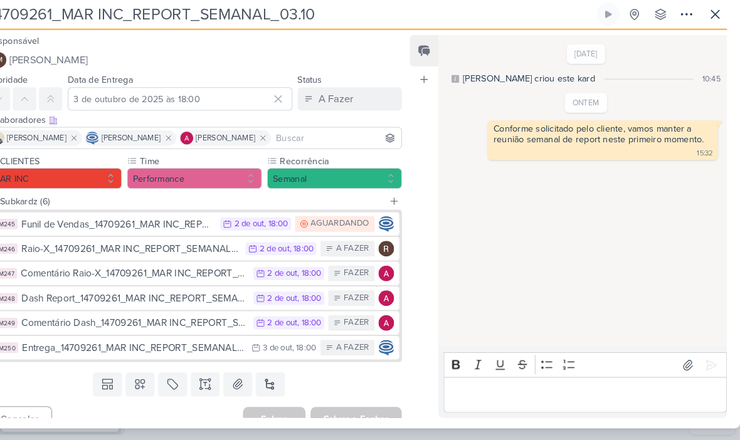
click at [712, 26] on icon at bounding box center [716, 30] width 8 height 8
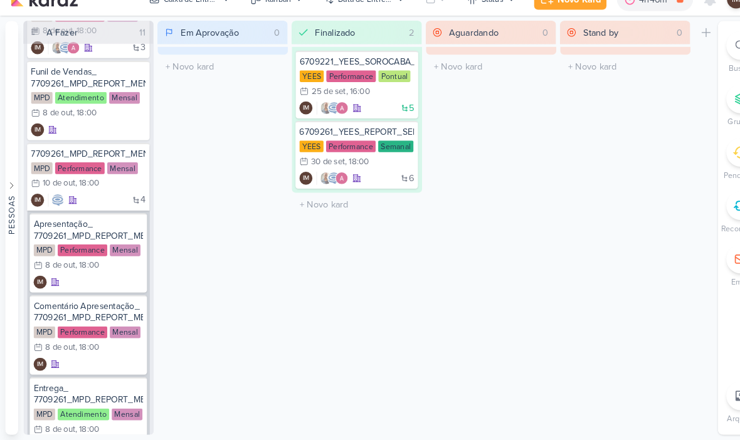
scroll to position [509, 0]
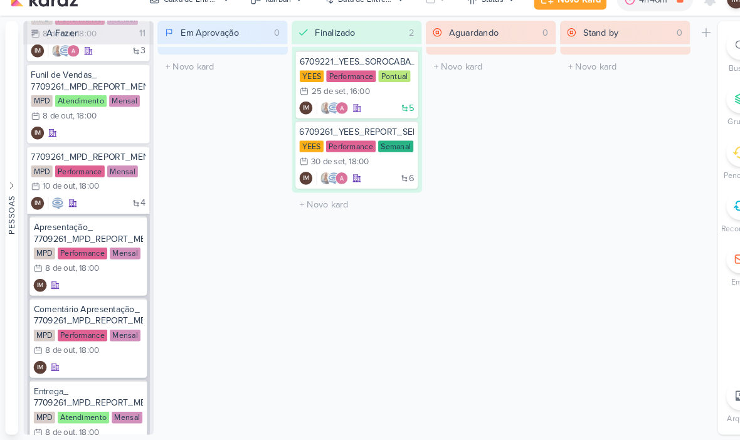
click at [102, 206] on div "4 IM" at bounding box center [85, 212] width 110 height 13
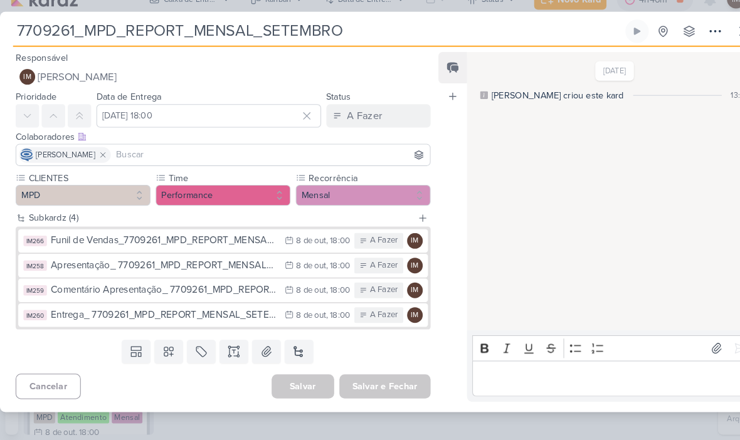
click at [201, 241] on div "Funil de Vendas_7709261_MPD_REPORT_MENSAL_SETEMBRO" at bounding box center [158, 248] width 219 height 14
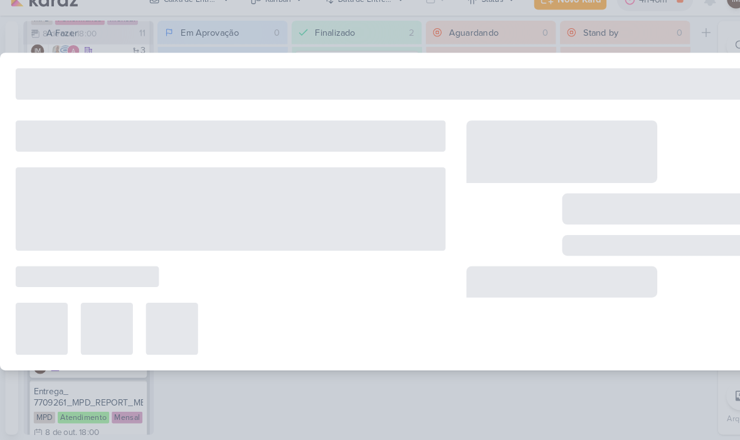
type input "Funil de Vendas_7709261_MPD_REPORT_MENSAL_SETEMBRO"
type input "[DATE] 18:00"
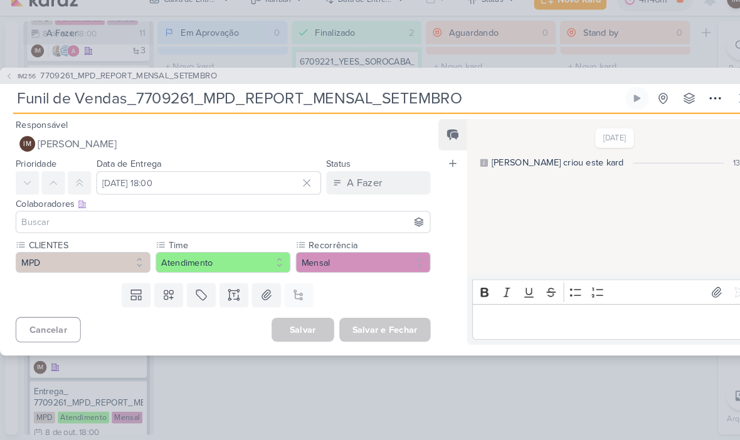
click at [686, 103] on icon at bounding box center [688, 110] width 15 height 15
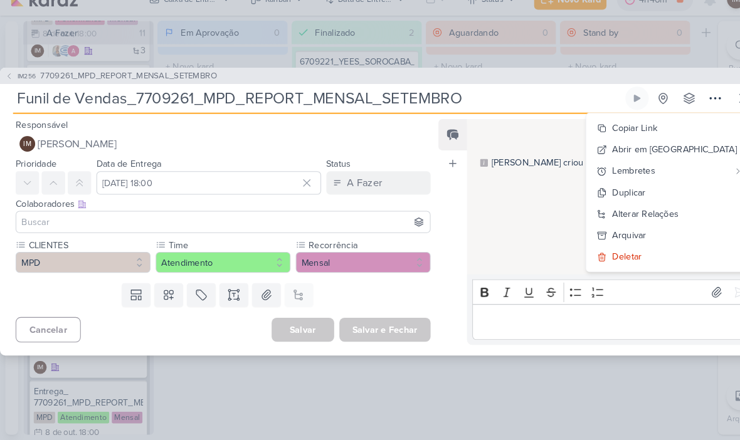
click at [618, 257] on div "Deletar" at bounding box center [604, 263] width 28 height 13
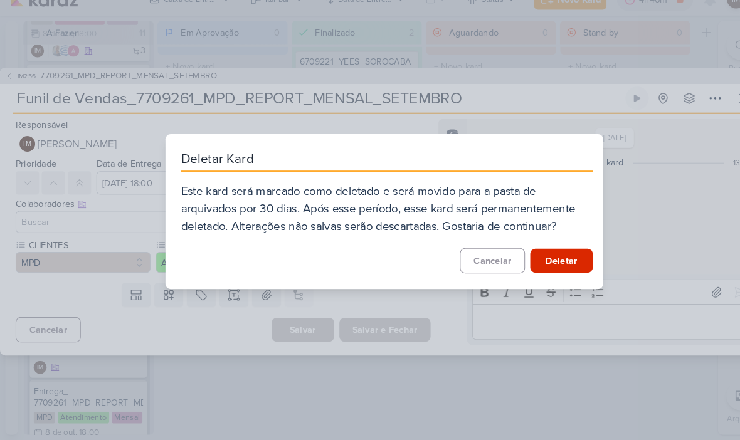
click at [563, 257] on button "Deletar" at bounding box center [541, 267] width 60 height 23
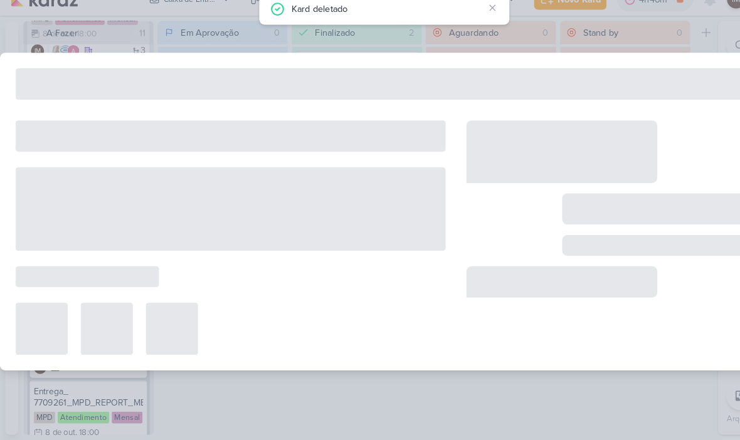
type input "7709261_MPD_REPORT_MENSAL_SETEMBRO"
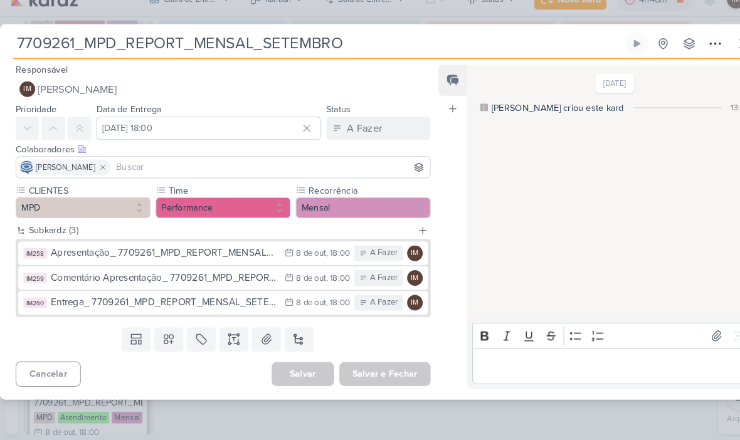
click at [317, 170] on input at bounding box center [260, 177] width 302 height 15
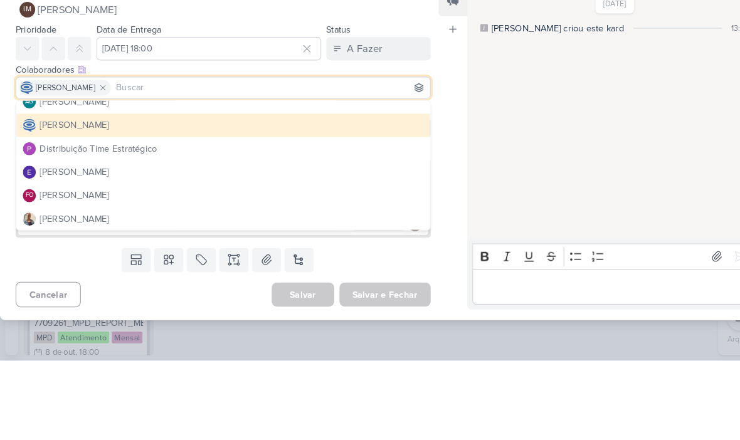
scroll to position [26, 0]
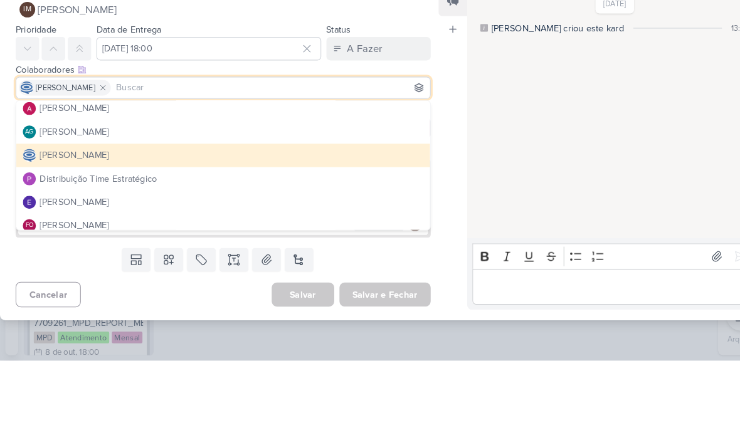
click at [285, 186] on button "[PERSON_NAME]" at bounding box center [215, 197] width 398 height 23
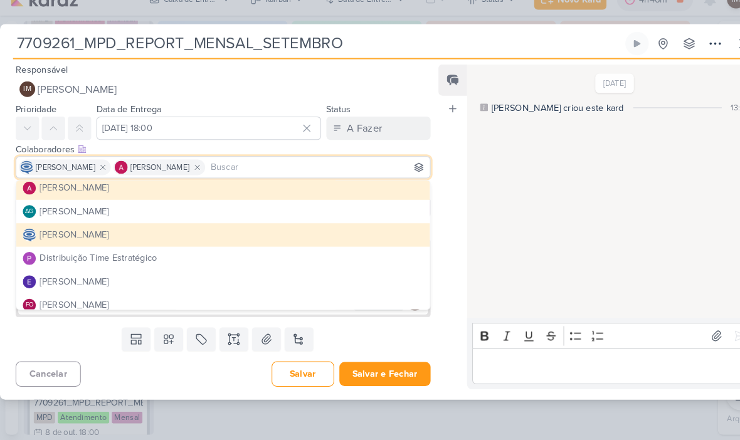
click at [270, 186] on button "[PERSON_NAME]" at bounding box center [215, 197] width 398 height 23
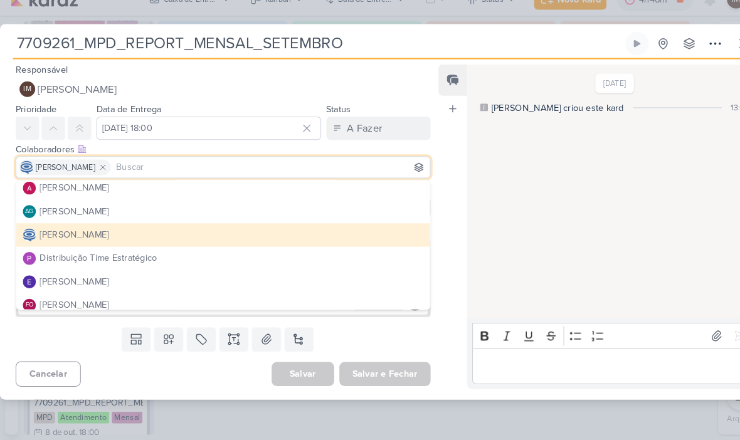
click at [277, 186] on button "[PERSON_NAME]" at bounding box center [215, 197] width 398 height 23
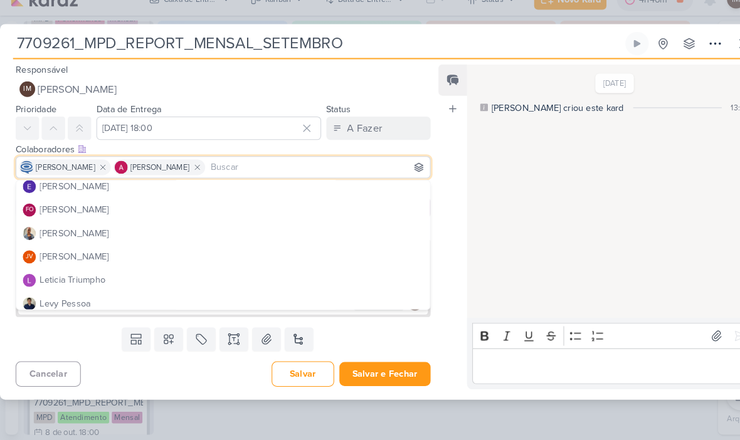
scroll to position [120, 0]
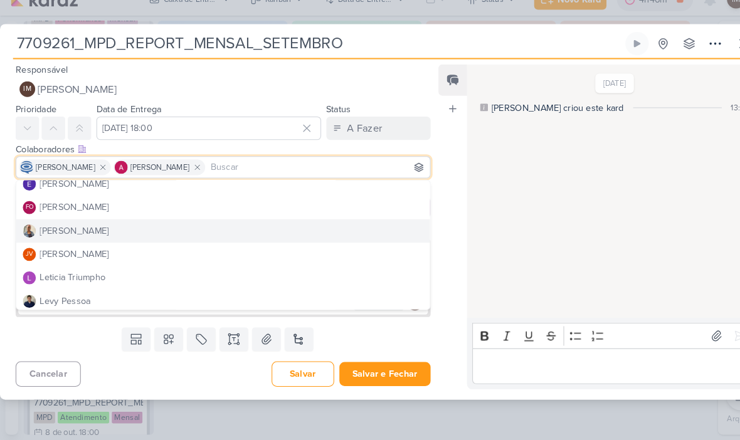
click at [284, 228] on button "[PERSON_NAME]" at bounding box center [215, 239] width 398 height 23
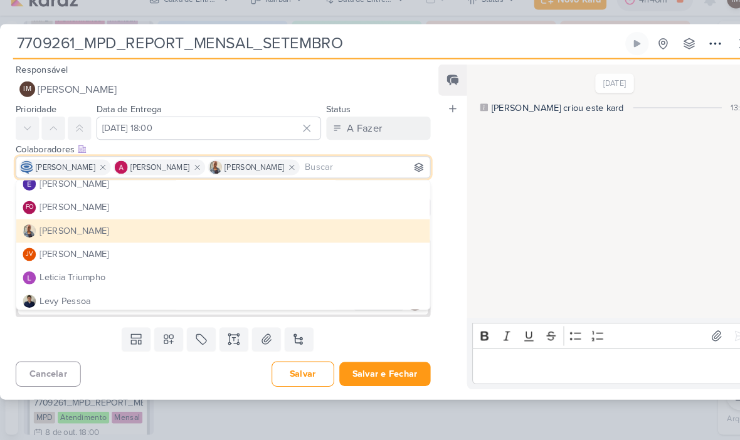
click at [477, 209] on div "[DATE] [PERSON_NAME] criou este kard 13:05" at bounding box center [588, 201] width 277 height 243
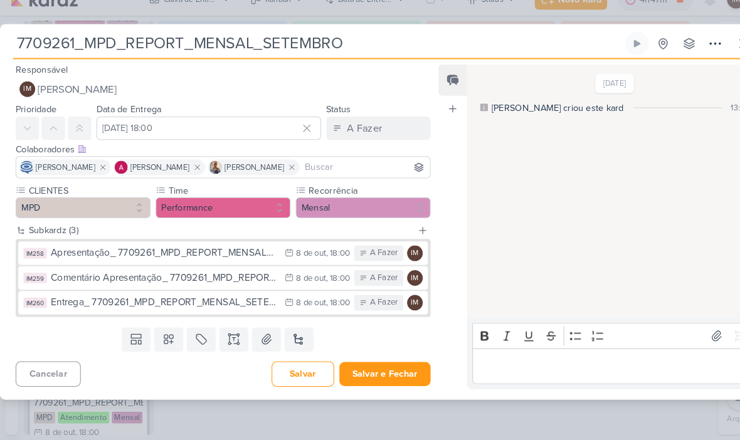
click at [274, 255] on icon at bounding box center [278, 259] width 9 height 9
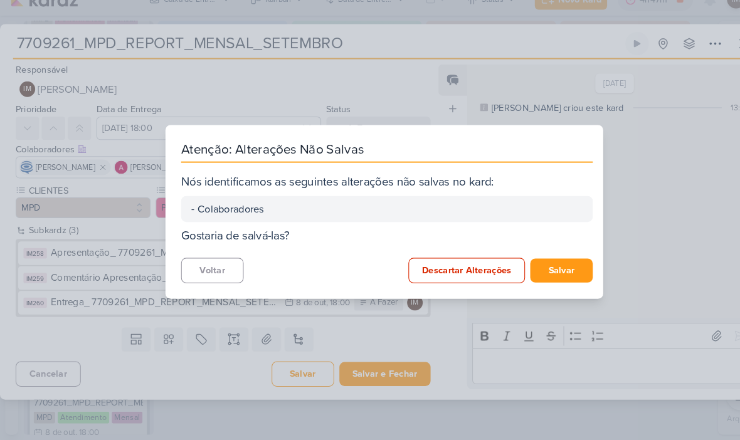
click at [550, 265] on button "Salvar" at bounding box center [541, 276] width 60 height 23
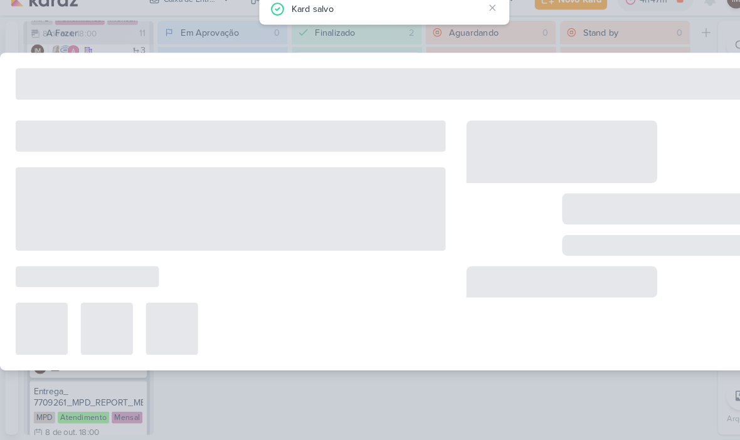
type input "Apresentação_ 7709261_MPD_REPORT_MENSAL_SETEMBRO"
type input "[DATE] 18:00"
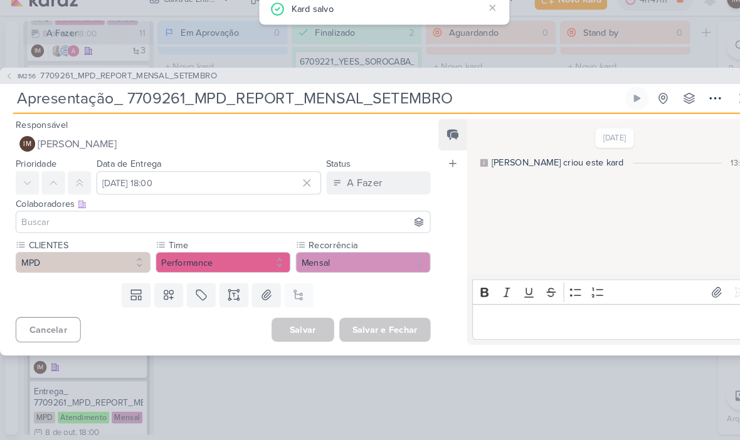
click at [255, 144] on button "IM [PERSON_NAME]" at bounding box center [215, 155] width 400 height 23
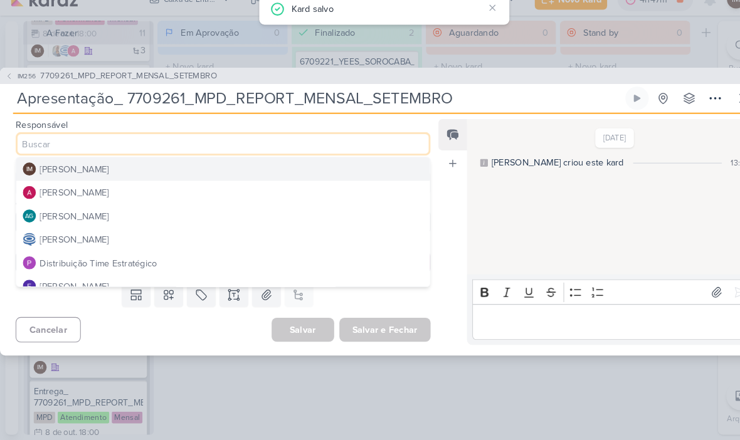
click at [216, 258] on button "Distribuição Time Estratégico" at bounding box center [215, 269] width 398 height 23
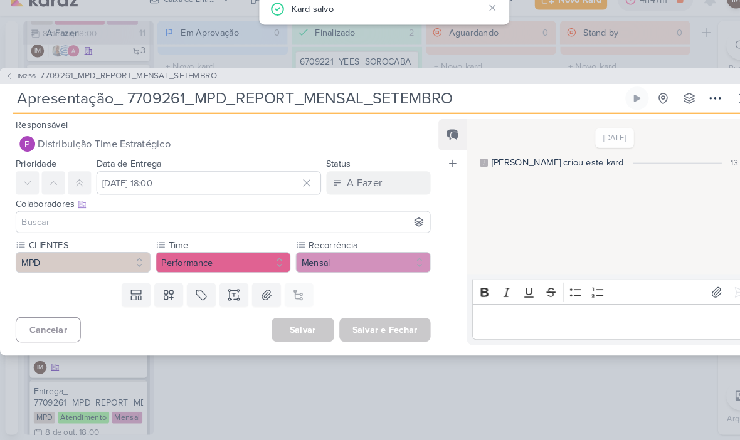
click at [221, 223] on input at bounding box center [214, 230] width 393 height 15
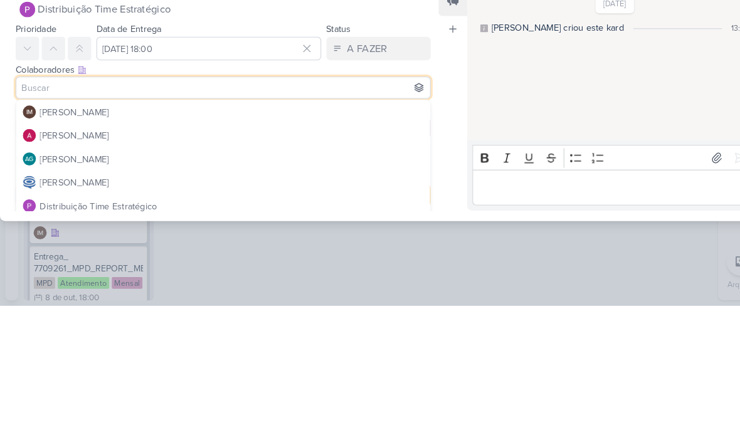
scroll to position [0, 0]
click at [240, 265] on button "[PERSON_NAME]" at bounding box center [215, 276] width 398 height 23
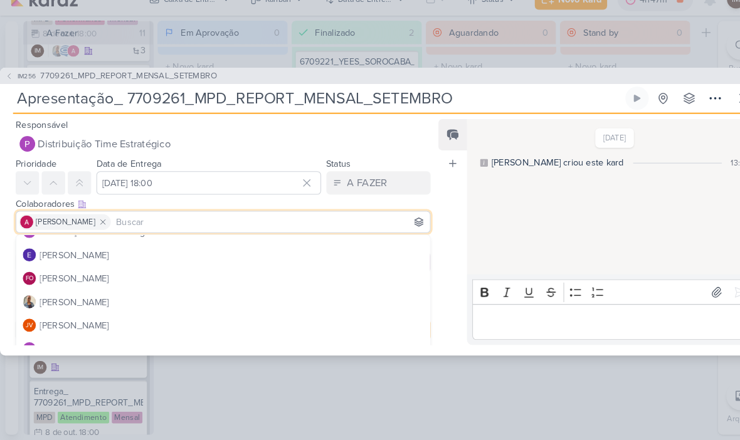
scroll to position [107, 0]
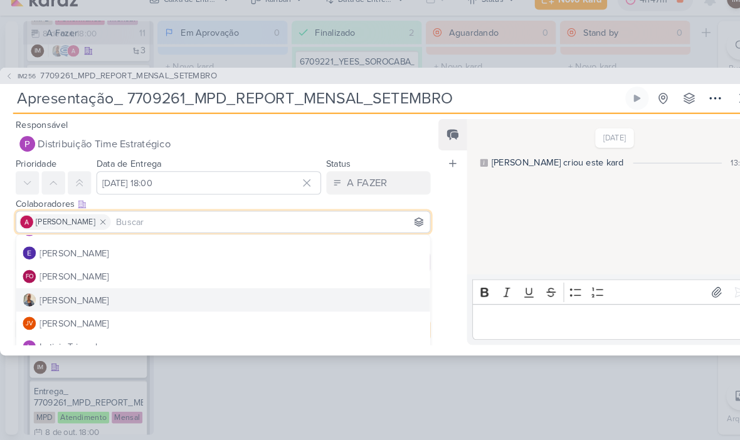
click at [221, 294] on button "[PERSON_NAME]" at bounding box center [215, 305] width 398 height 23
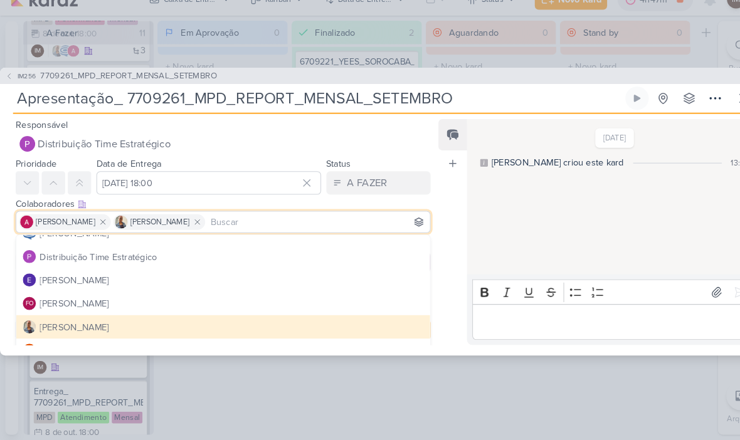
scroll to position [75, 0]
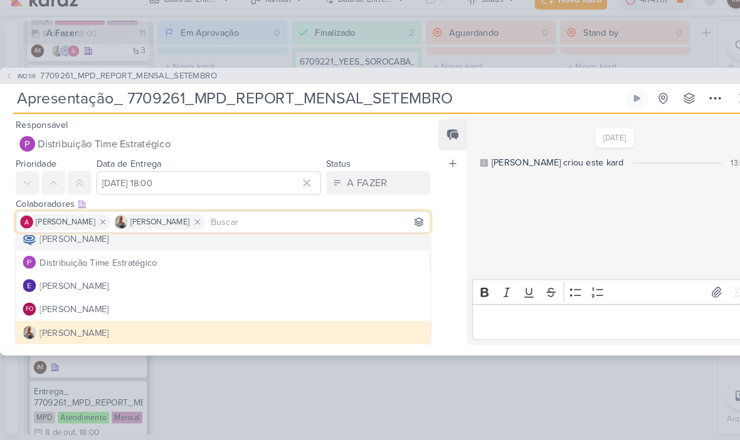
click at [230, 235] on button "[PERSON_NAME]" at bounding box center [215, 246] width 398 height 23
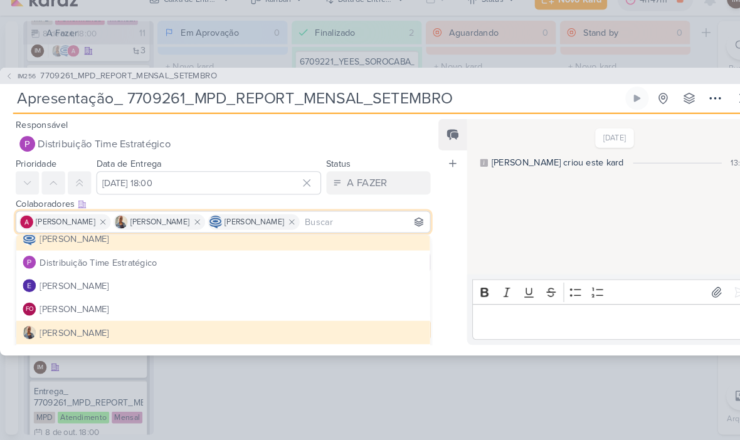
click at [532, 202] on div "[DATE] [PERSON_NAME] criou este kard 13:08" at bounding box center [588, 206] width 277 height 148
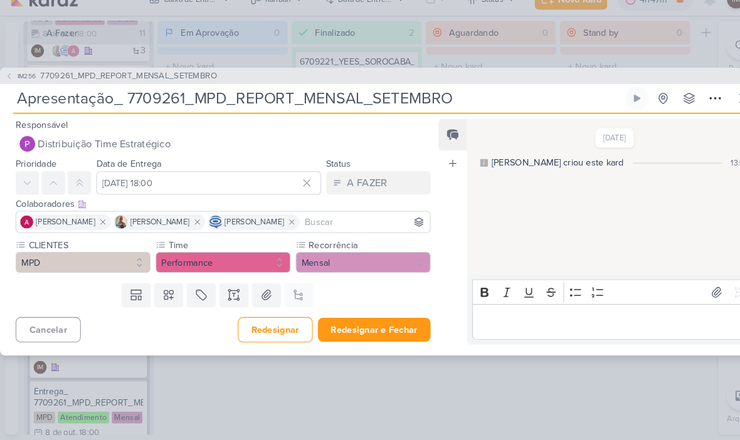
click at [359, 322] on button "Redesignar e Fechar" at bounding box center [360, 333] width 109 height 23
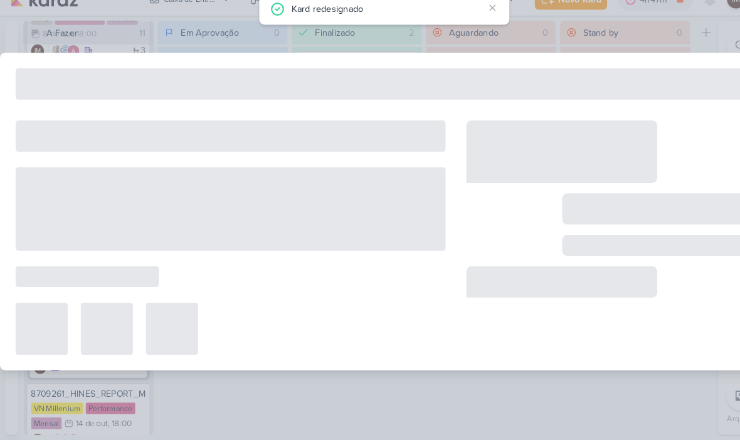
type input "7709261_MPD_REPORT_MENSAL_SETEMBRO"
type input "[DATE] 18:00"
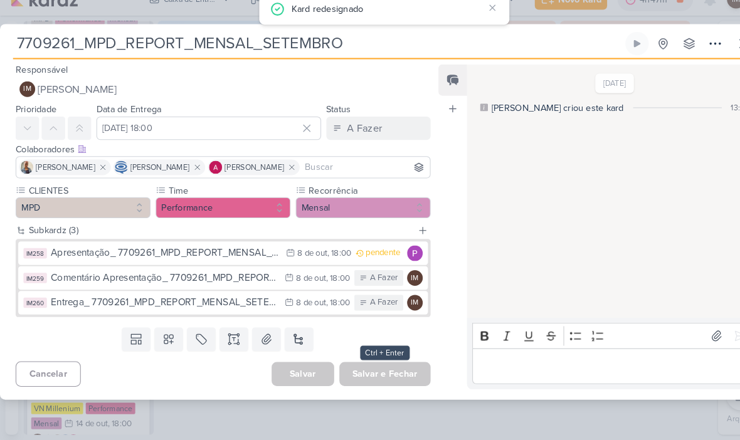
click at [252, 277] on div "Comentário Apresentação_ 7709261_MPD_REPORT_MENSAL_SETEMBRO" at bounding box center [158, 284] width 219 height 14
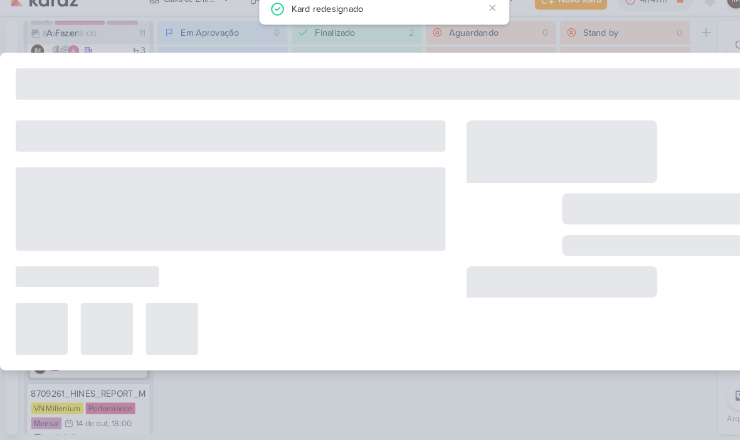
click at [246, 271] on div at bounding box center [222, 245] width 414 height 226
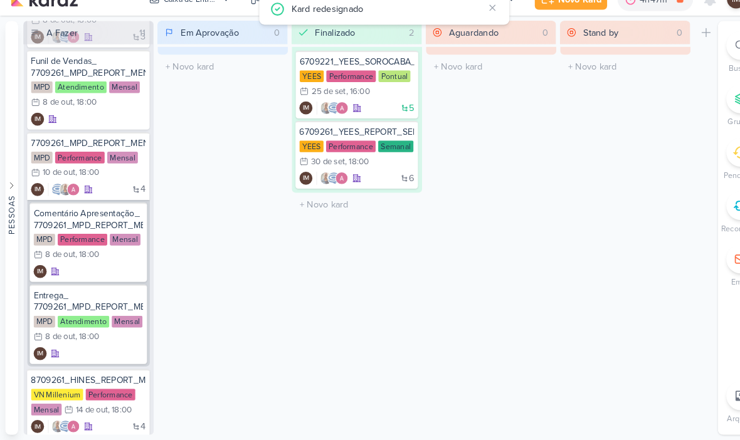
scroll to position [523, 0]
click at [115, 271] on div "IM" at bounding box center [85, 277] width 105 height 13
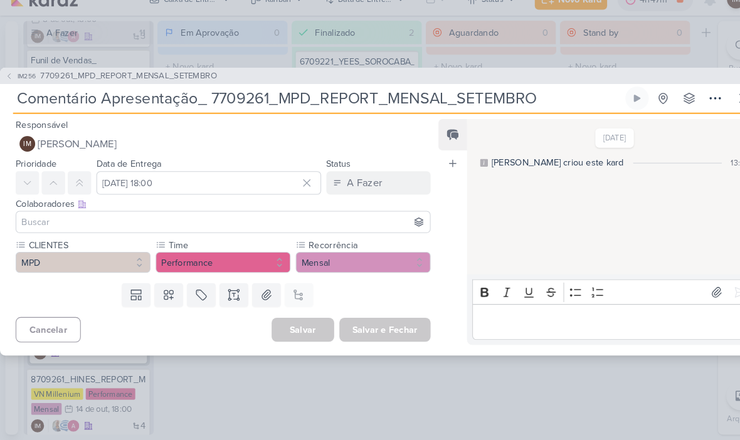
click at [306, 144] on button "IM [PERSON_NAME]" at bounding box center [215, 155] width 400 height 23
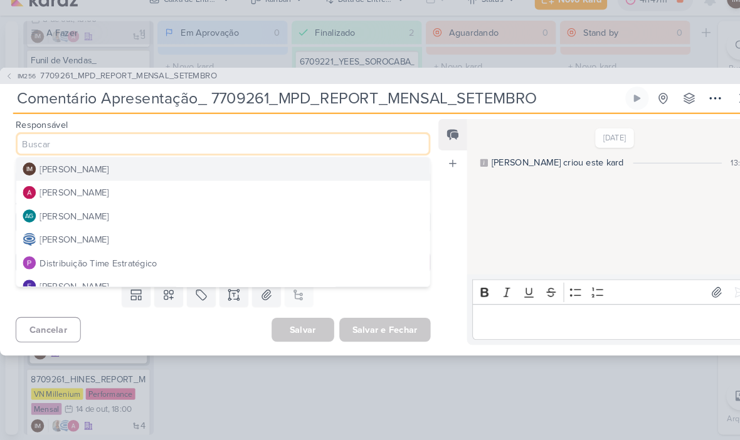
click at [264, 258] on button "Distribuição Time Estratégico" at bounding box center [215, 269] width 398 height 23
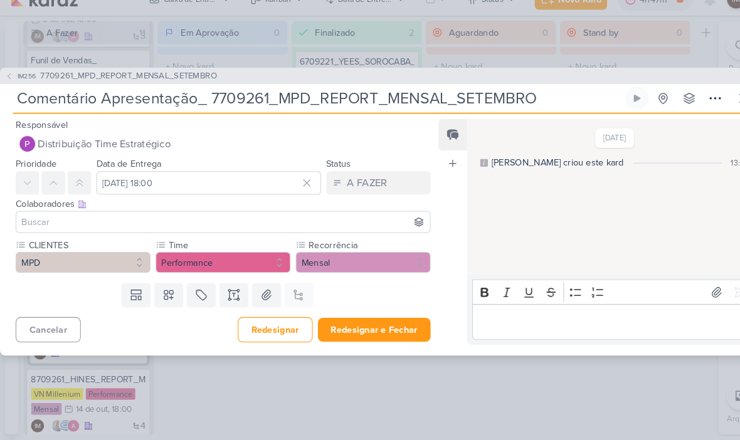
click at [292, 223] on input at bounding box center [214, 230] width 393 height 15
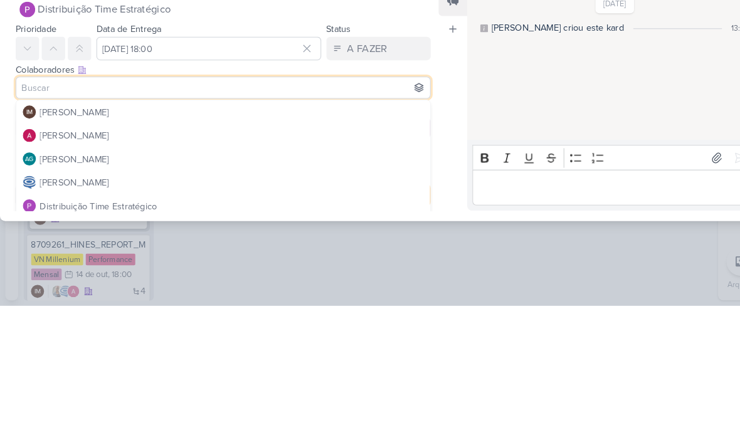
scroll to position [5, 0]
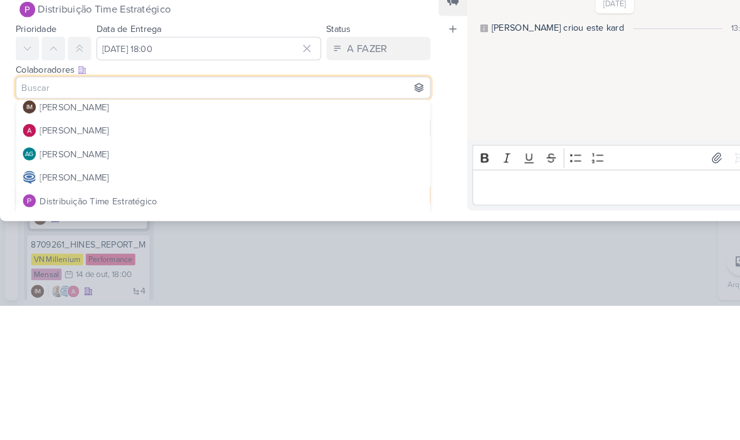
click at [301, 260] on button "[PERSON_NAME]" at bounding box center [215, 271] width 398 height 23
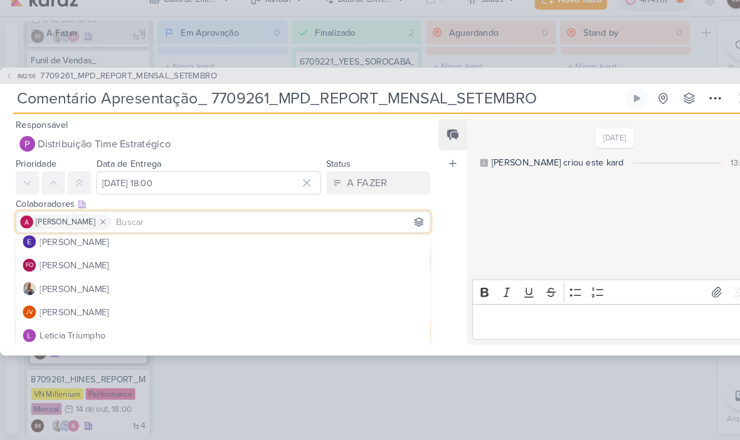
scroll to position [119, 0]
click at [265, 282] on button "[PERSON_NAME]" at bounding box center [215, 293] width 398 height 23
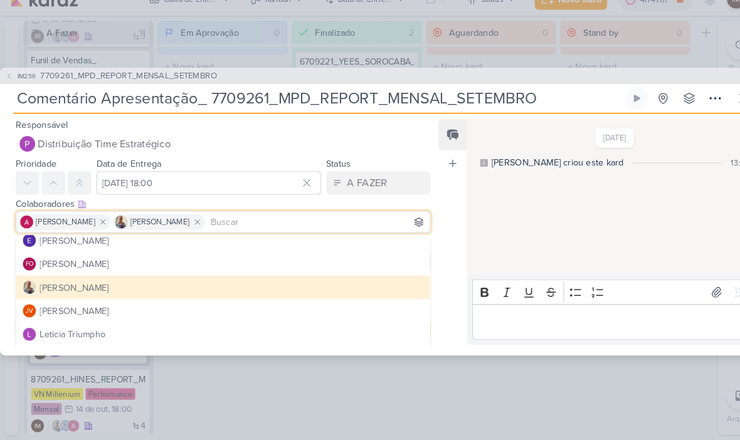
click at [267, 282] on button "[PERSON_NAME]" at bounding box center [215, 293] width 398 height 23
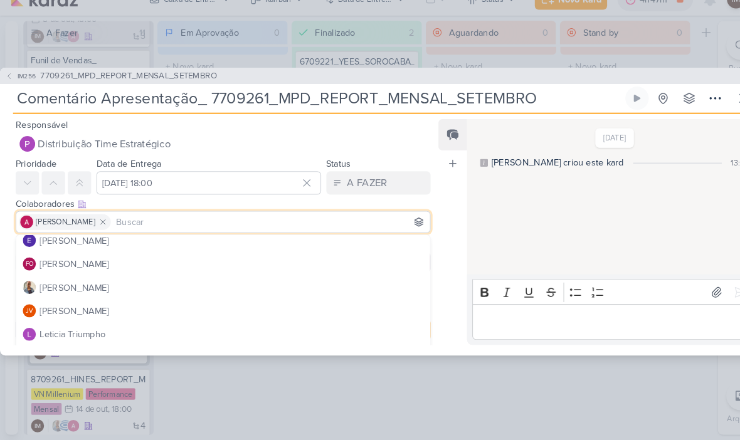
click at [271, 282] on button "[PERSON_NAME]" at bounding box center [215, 293] width 398 height 23
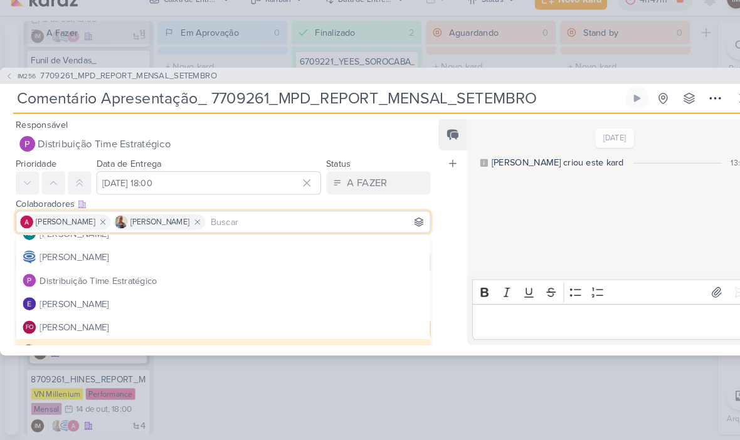
scroll to position [51, 0]
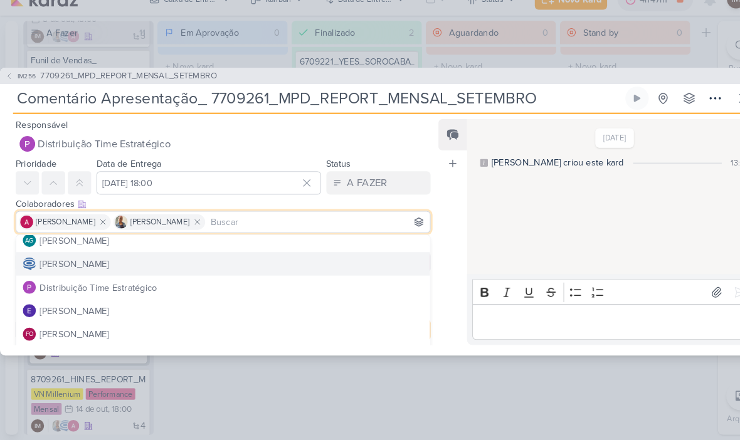
click at [317, 259] on button "[PERSON_NAME]" at bounding box center [215, 270] width 398 height 23
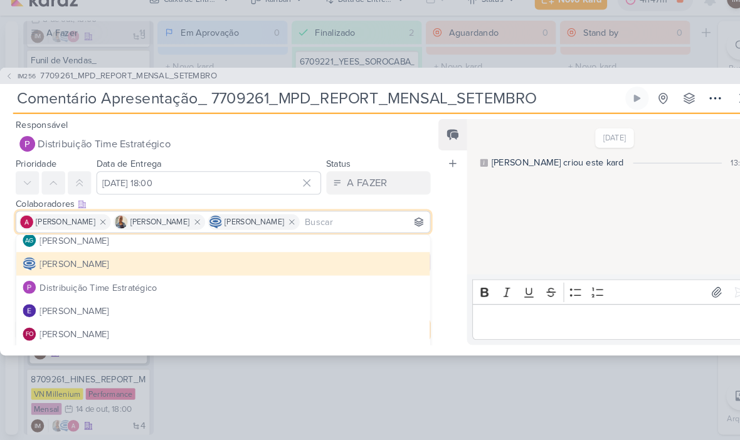
click at [484, 206] on div "[DATE] [PERSON_NAME] criou este kard 13:09" at bounding box center [588, 206] width 277 height 148
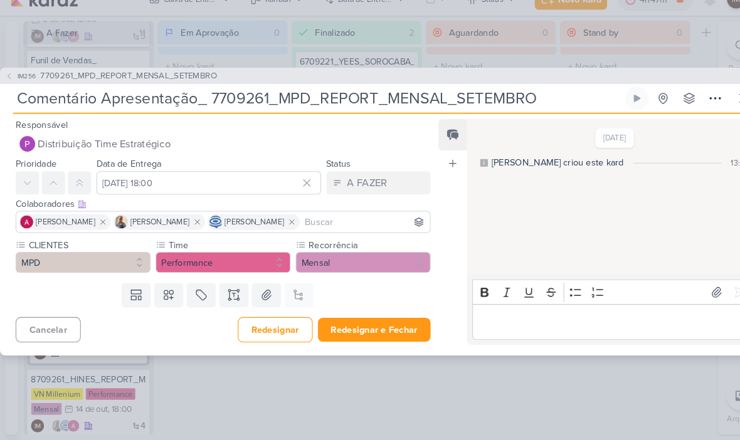
click at [379, 322] on button "Redesignar e Fechar" at bounding box center [360, 333] width 109 height 23
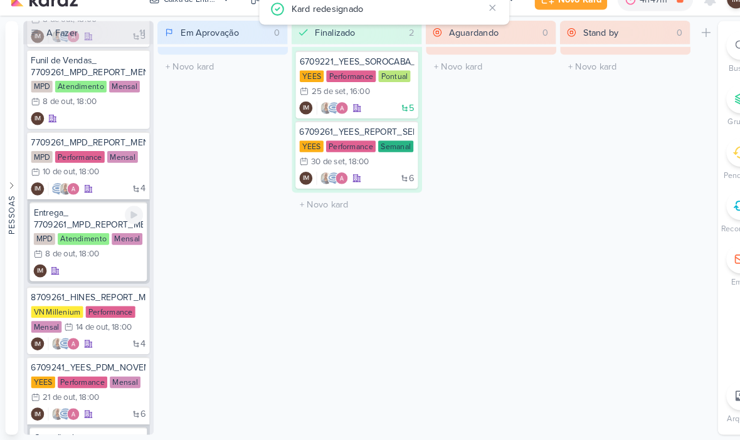
click at [105, 271] on div "IM" at bounding box center [85, 277] width 105 height 13
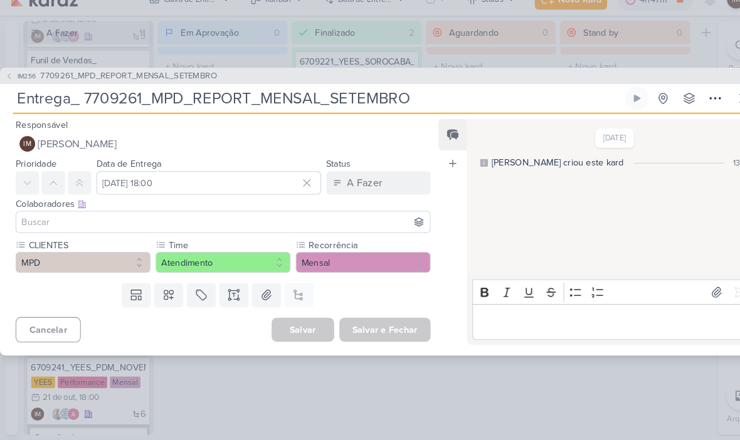
click at [167, 144] on button "IM [PERSON_NAME]" at bounding box center [215, 155] width 400 height 23
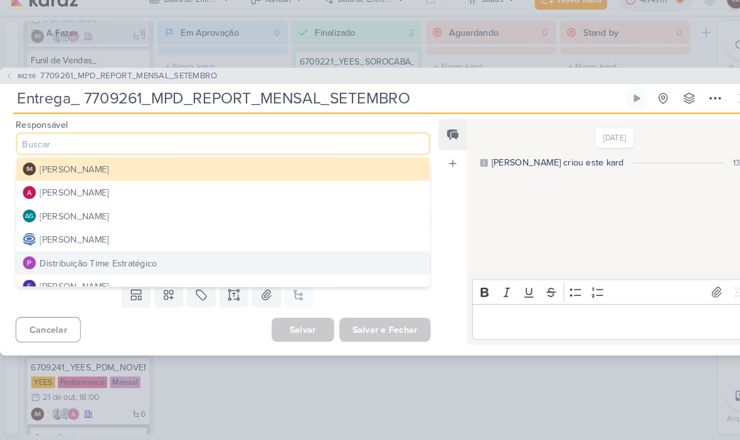
click at [188, 236] on button "[PERSON_NAME]" at bounding box center [215, 247] width 398 height 23
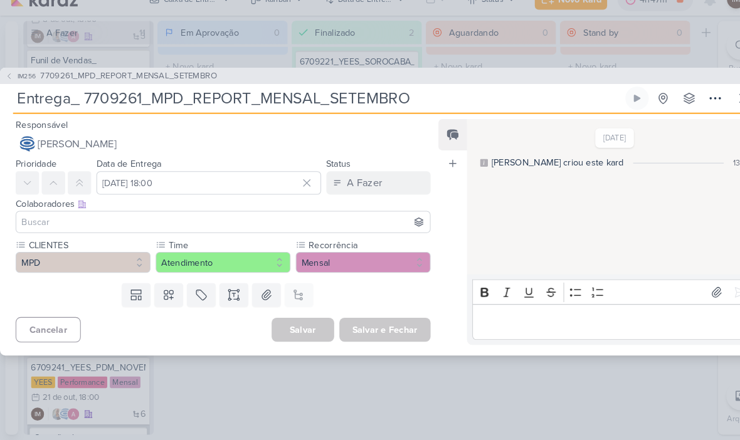
click at [191, 223] on input at bounding box center [214, 230] width 393 height 15
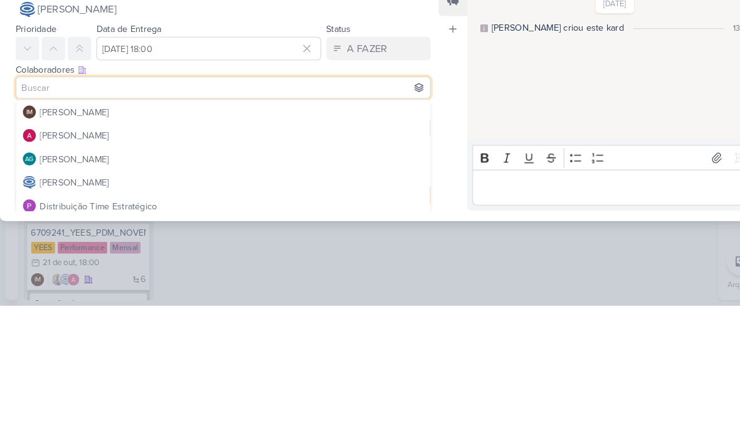
scroll to position [0, 0]
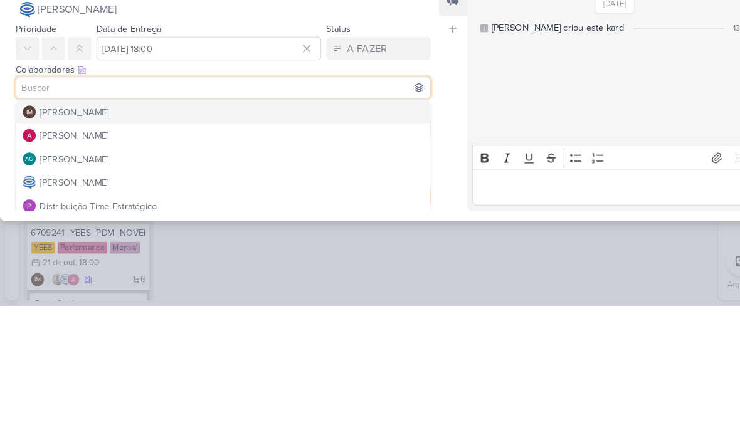
click at [227, 243] on button "IM [PERSON_NAME]" at bounding box center [215, 254] width 398 height 23
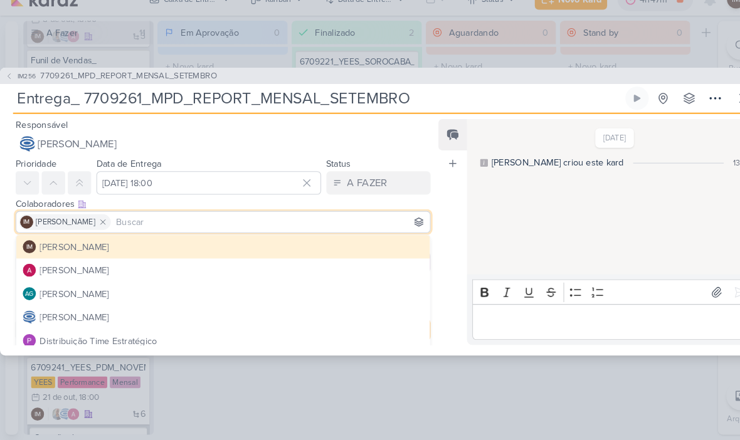
click at [107, 223] on button at bounding box center [99, 230] width 15 height 15
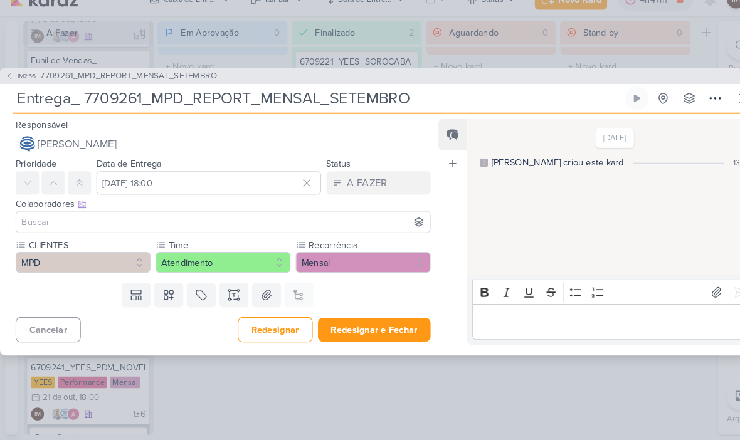
click at [161, 223] on input at bounding box center [214, 230] width 393 height 15
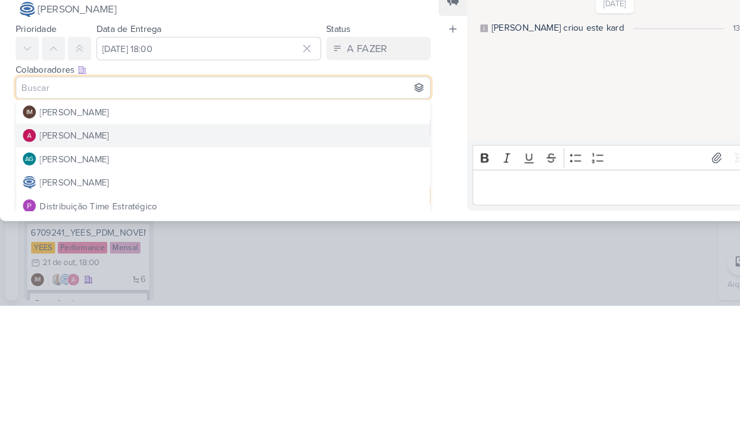
click at [203, 265] on button "[PERSON_NAME]" at bounding box center [215, 276] width 398 height 23
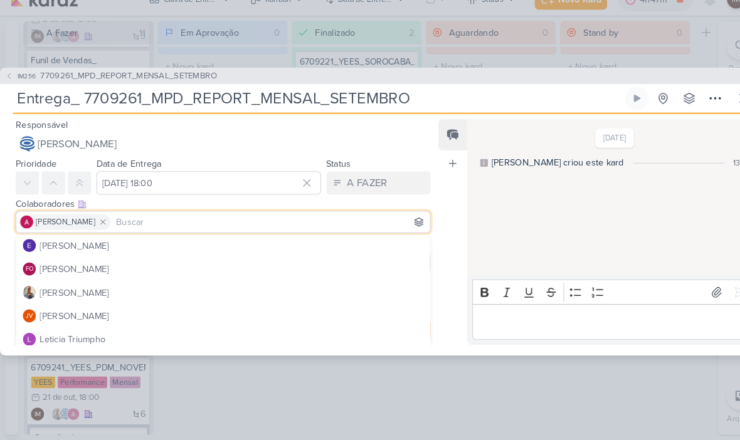
scroll to position [120, 0]
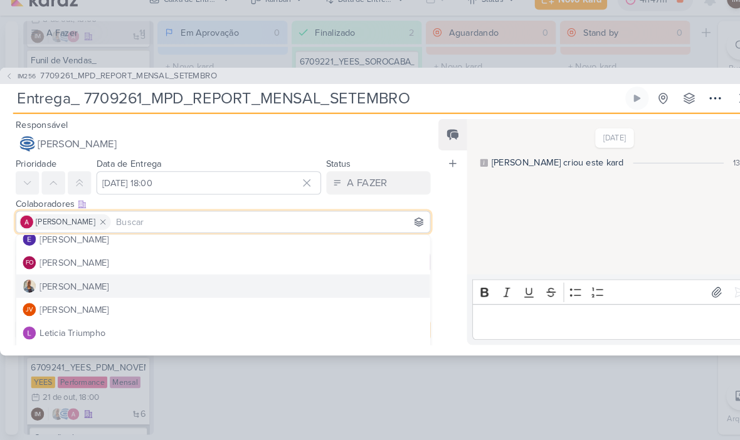
click at [207, 280] on button "[PERSON_NAME]" at bounding box center [215, 291] width 398 height 23
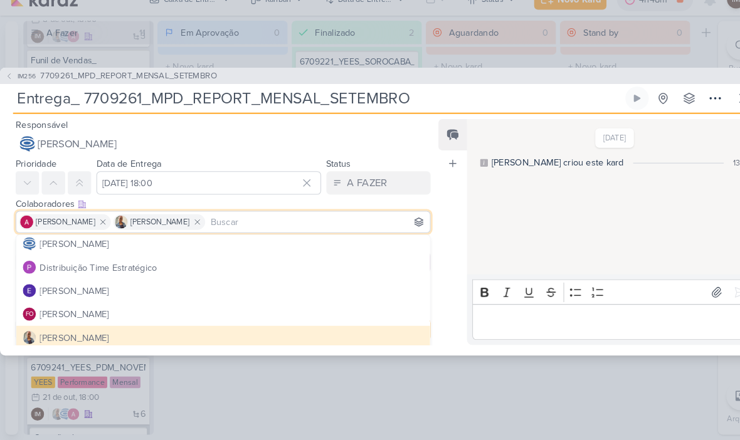
scroll to position [70, 0]
click at [474, 241] on div "[DATE] [PERSON_NAME] criou este kard 13:10" at bounding box center [588, 206] width 277 height 148
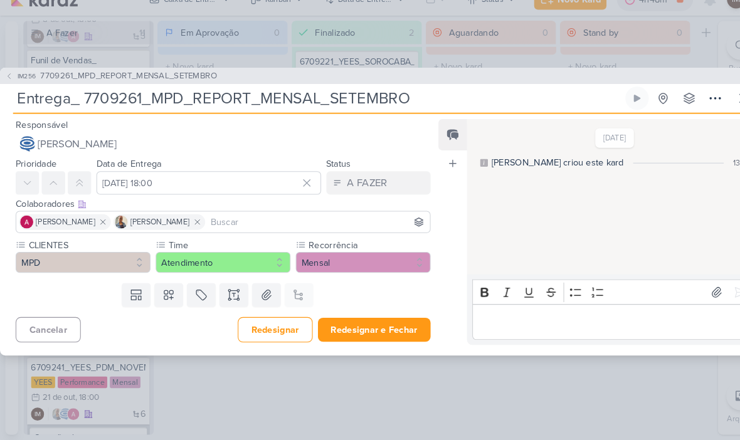
click at [349, 322] on button "Redesignar e Fechar" at bounding box center [360, 333] width 109 height 23
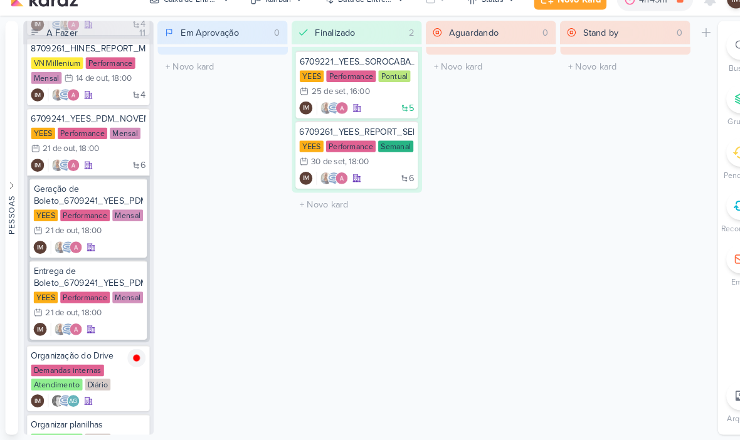
scroll to position [683, 0]
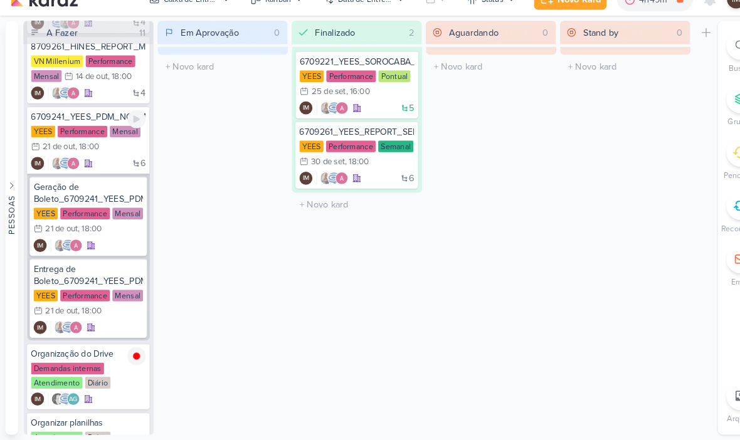
click at [113, 167] on div "6 IM" at bounding box center [85, 173] width 110 height 13
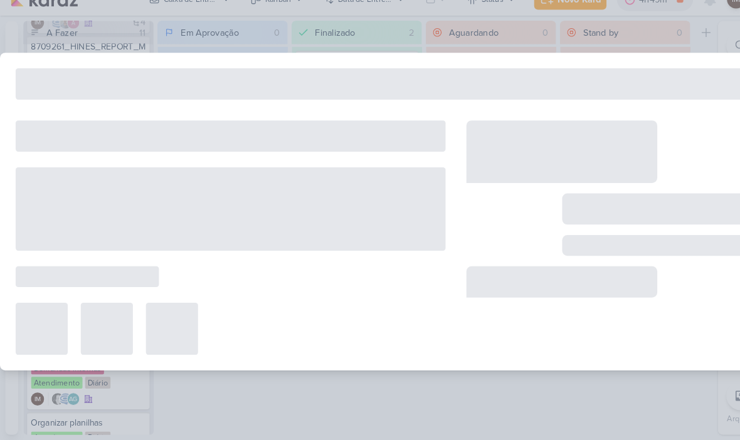
type input "6709241_YEES_PDM_NOVEMBRO"
type input "[DATE] 18:00"
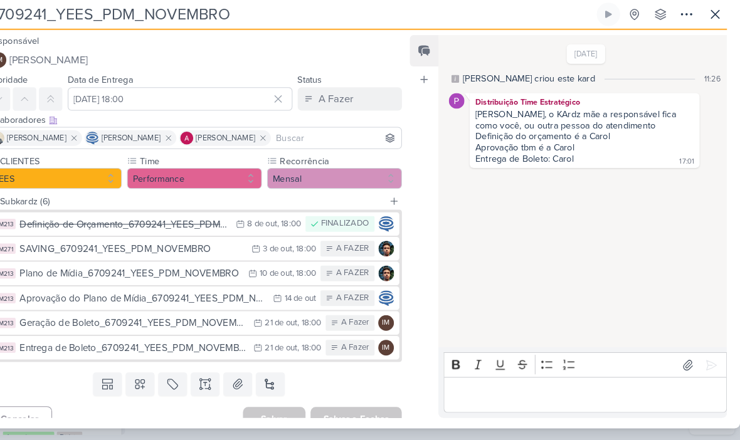
click at [709, 23] on icon at bounding box center [716, 30] width 15 height 15
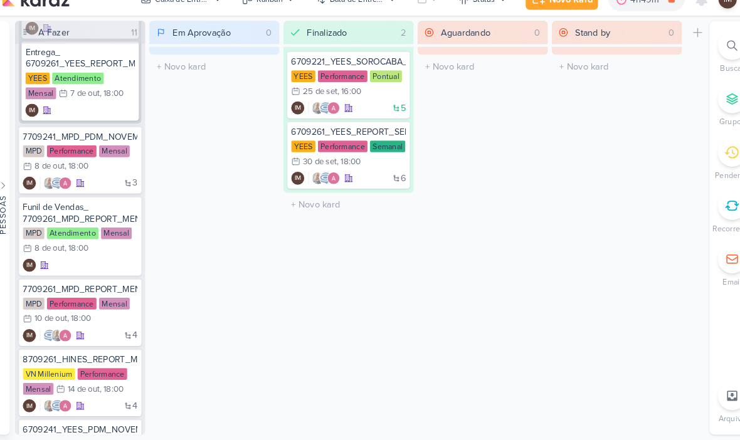
scroll to position [384, 0]
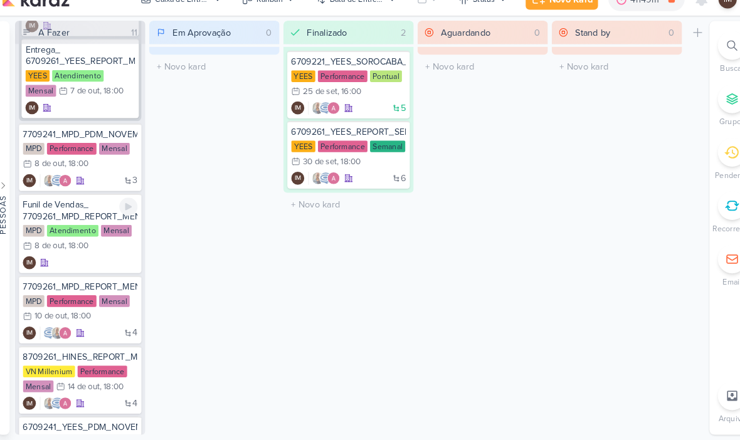
click at [89, 261] on div "Funil de Vendas_ 7709261_MPD_REPORT_MENSAL_SETEMBRO MPD Atendimento Mensal 8/10…" at bounding box center [85, 241] width 118 height 77
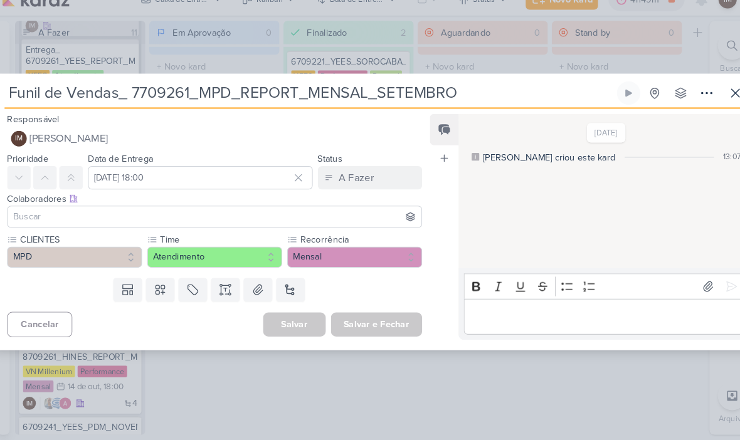
click at [681, 98] on icon at bounding box center [688, 105] width 15 height 15
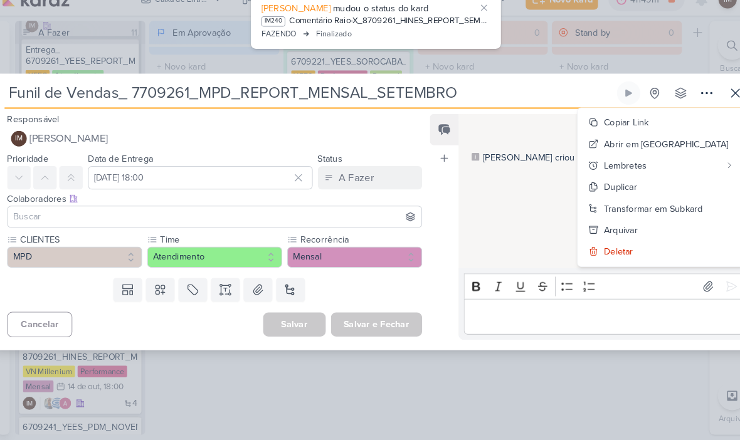
click at [618, 252] on div "Deletar" at bounding box center [604, 258] width 28 height 13
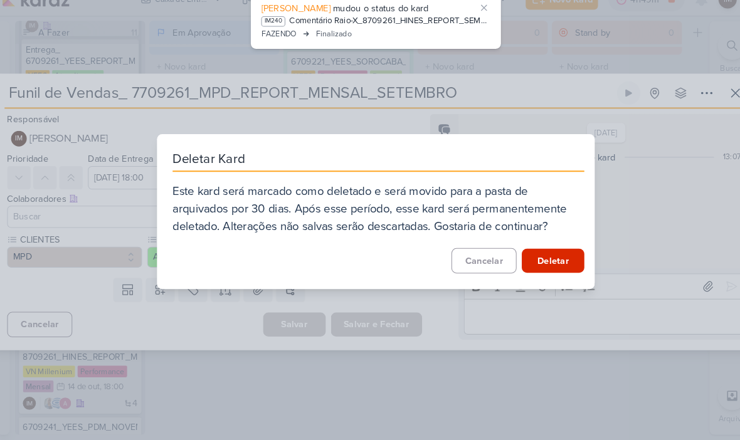
click at [542, 256] on button "Deletar" at bounding box center [541, 267] width 60 height 23
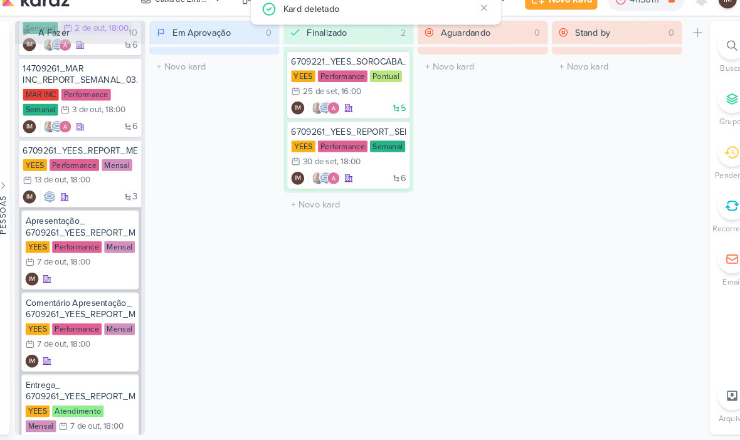
scroll to position [60, 0]
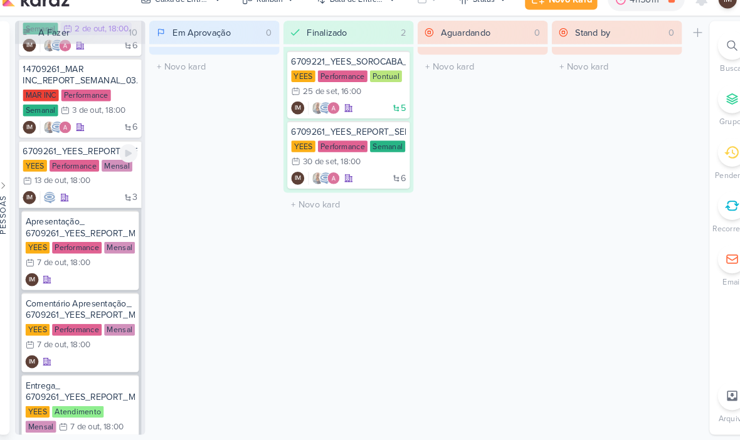
click at [92, 182] on div "6709261_YEES_REPORT_MENSAL_SETEMBRO [GEOGRAPHIC_DATA] Performance Mensal 13/10 …" at bounding box center [85, 184] width 118 height 65
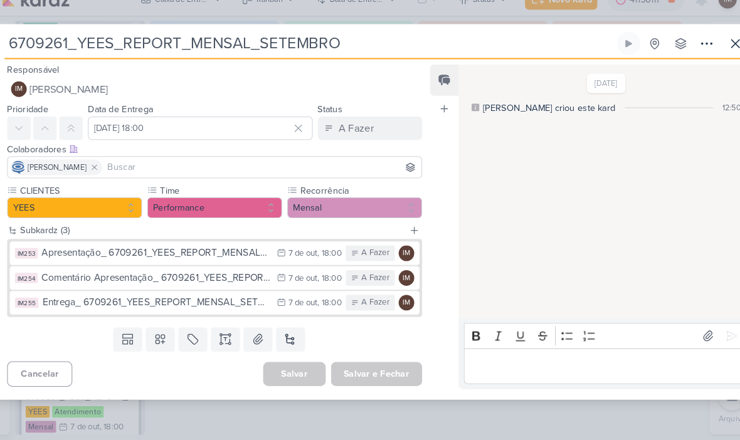
click at [159, 170] on input at bounding box center [260, 177] width 302 height 15
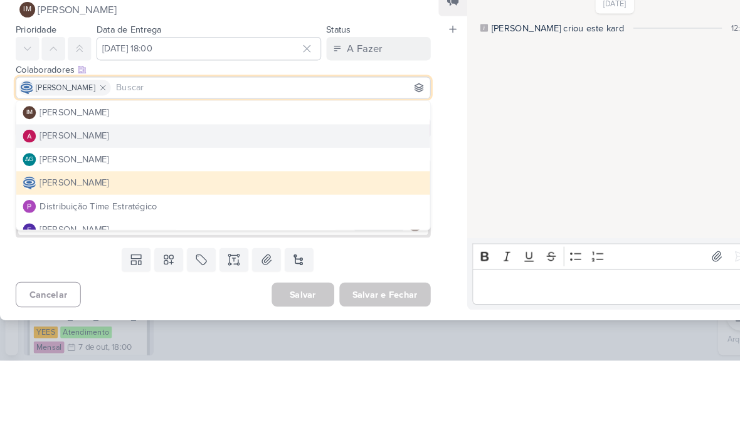
click at [139, 213] on button "[PERSON_NAME]" at bounding box center [215, 224] width 398 height 23
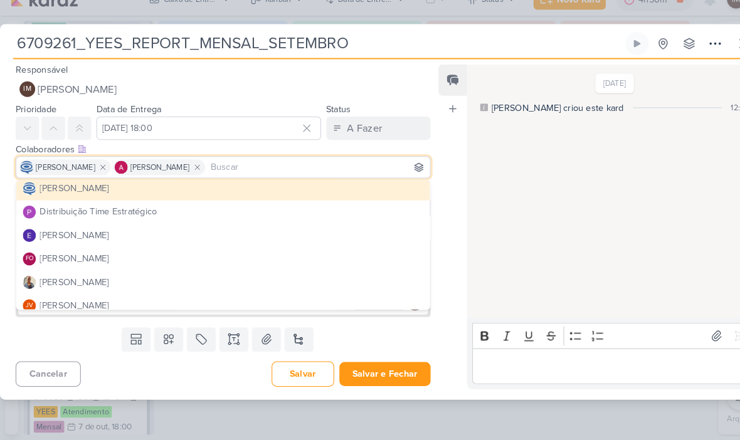
scroll to position [79, 0]
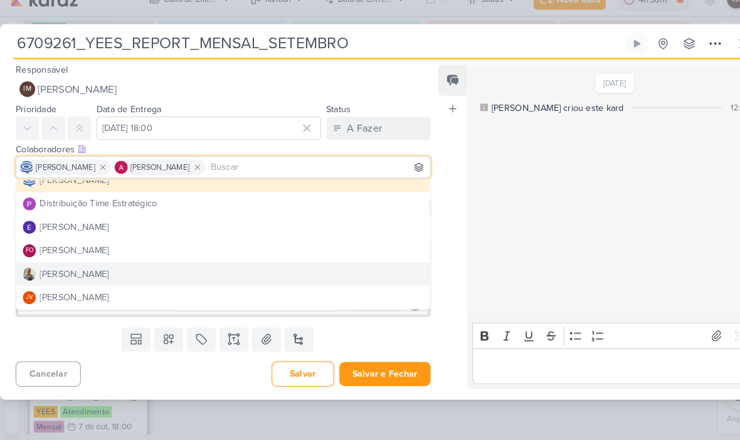
click at [116, 269] on button "[PERSON_NAME]" at bounding box center [215, 280] width 398 height 23
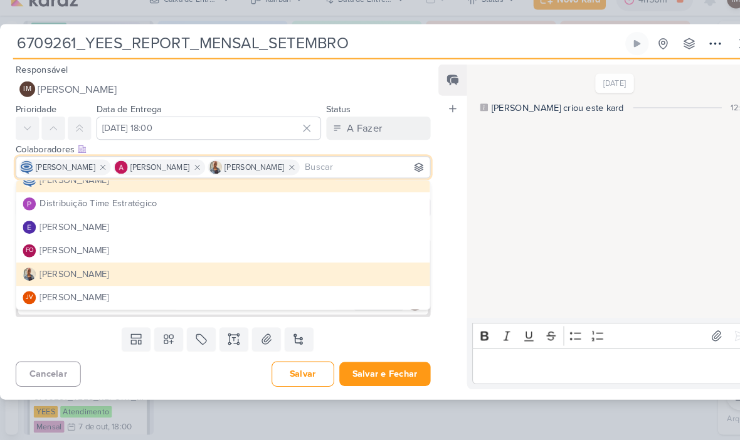
click at [500, 211] on div "[DATE] [PERSON_NAME] criou este kard 12:50" at bounding box center [588, 201] width 277 height 243
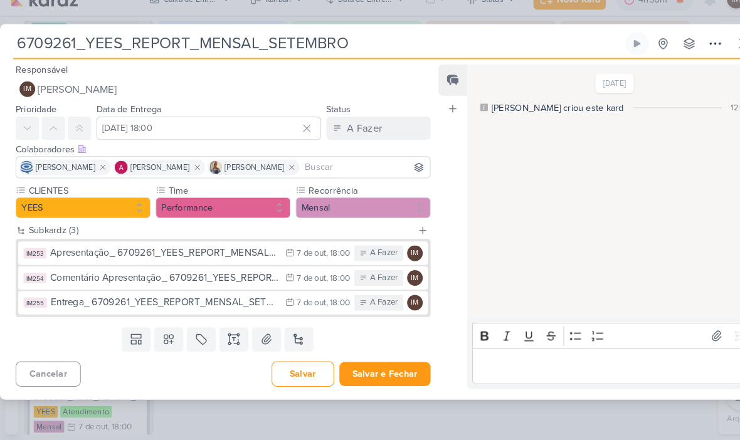
click at [374, 365] on button "Salvar e Fechar" at bounding box center [371, 376] width 88 height 23
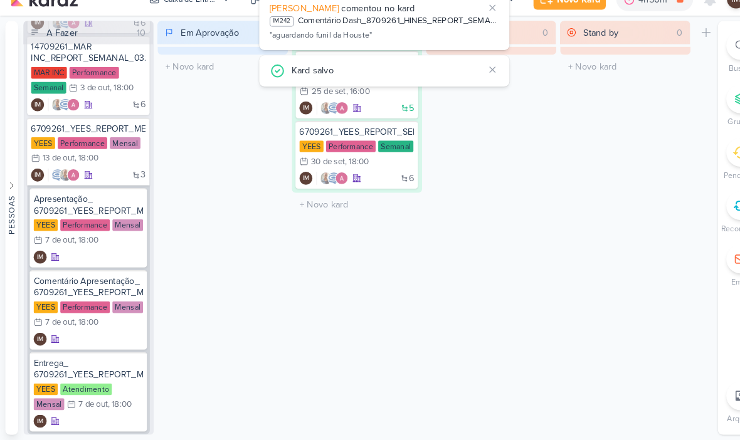
scroll to position [90, 0]
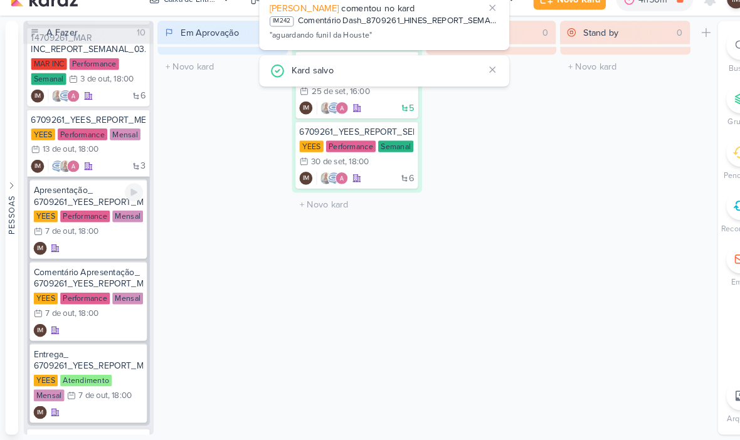
click at [98, 250] on div "IM" at bounding box center [85, 256] width 105 height 13
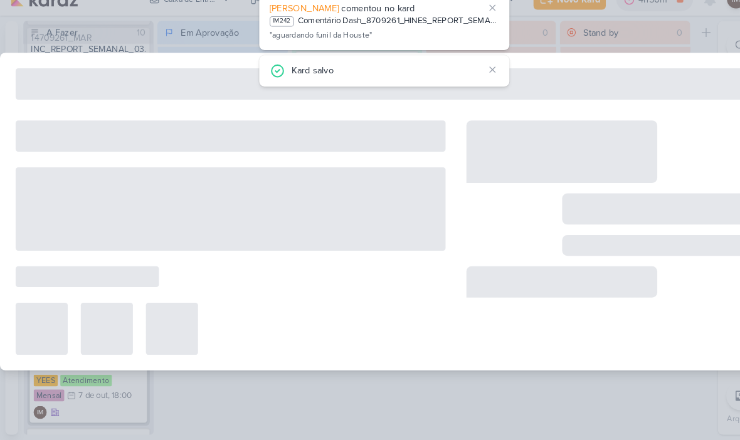
type input "Apresentação_ 6709261_YEES_REPORT_MENSAL_SETEMBRO"
type input "[DATE] 18:00"
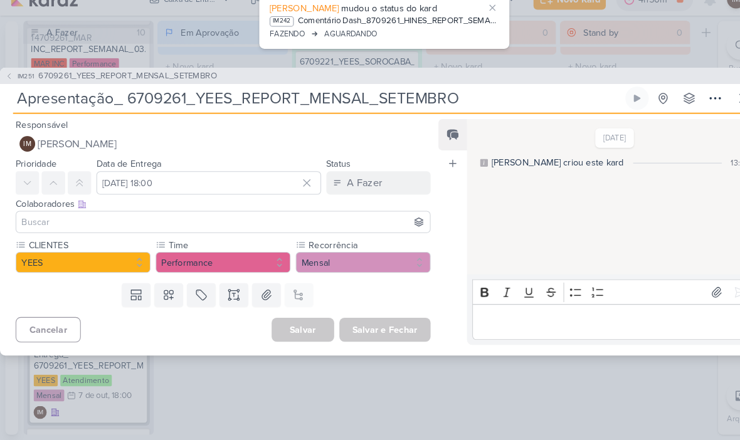
click at [295, 144] on button "IM [PERSON_NAME]" at bounding box center [215, 155] width 400 height 23
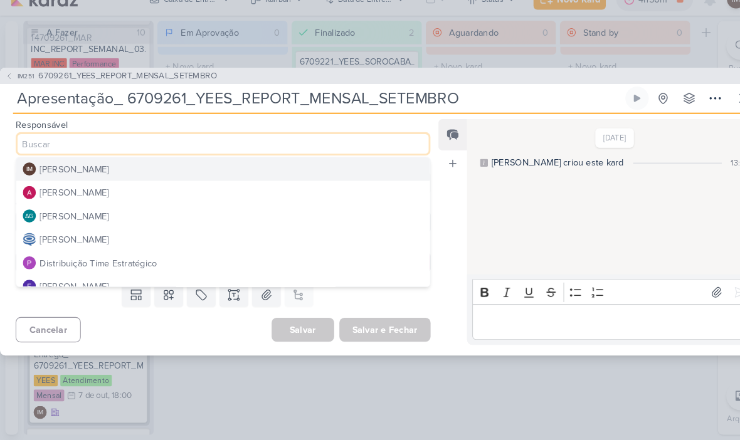
click at [238, 258] on button "Distribuição Time Estratégico" at bounding box center [215, 269] width 398 height 23
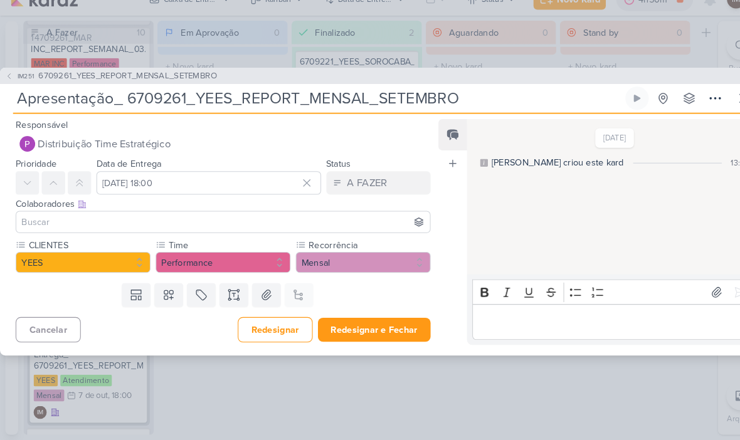
click at [263, 223] on input at bounding box center [214, 230] width 393 height 15
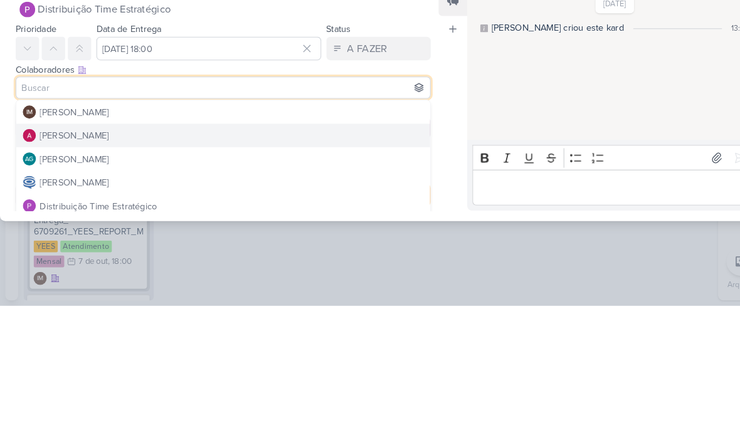
click at [275, 265] on button "[PERSON_NAME]" at bounding box center [215, 276] width 398 height 23
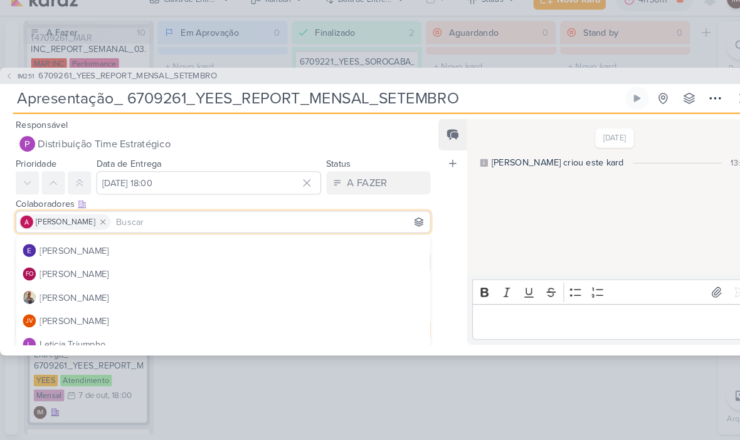
scroll to position [119, 0]
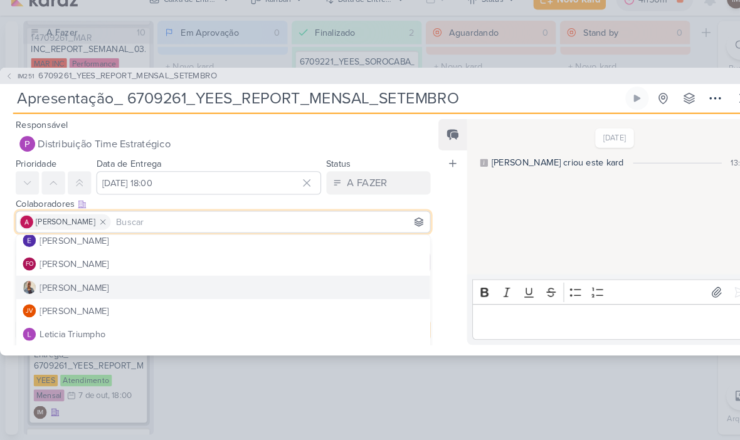
click at [253, 282] on button "[PERSON_NAME]" at bounding box center [215, 293] width 398 height 23
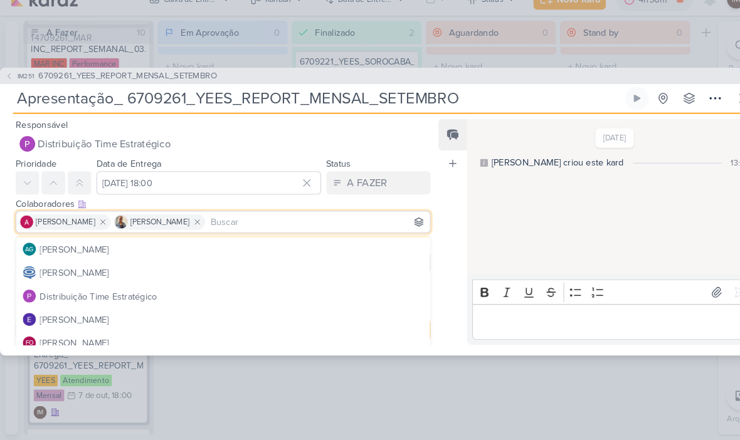
scroll to position [40, 0]
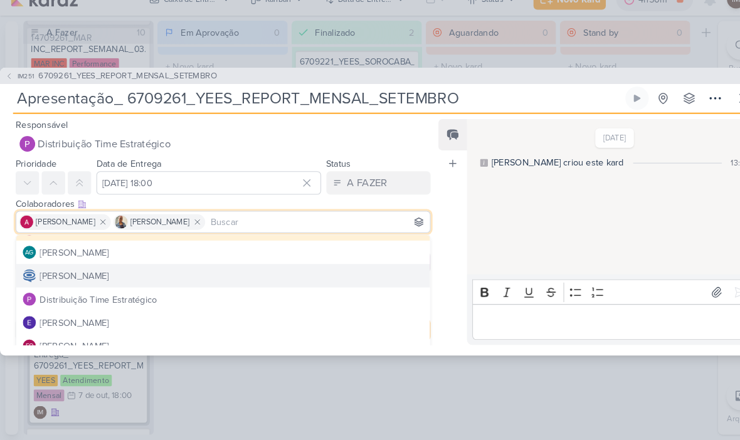
click at [306, 270] on button "[PERSON_NAME]" at bounding box center [215, 281] width 398 height 23
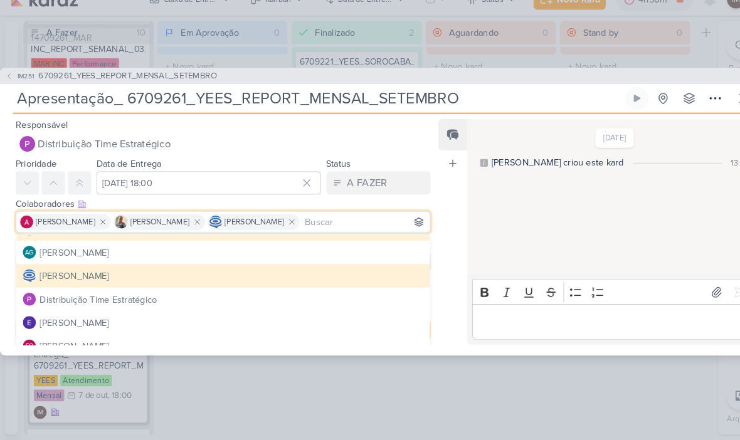
click at [486, 184] on div "[DATE] [PERSON_NAME] criou este kard 13:00" at bounding box center [588, 206] width 277 height 148
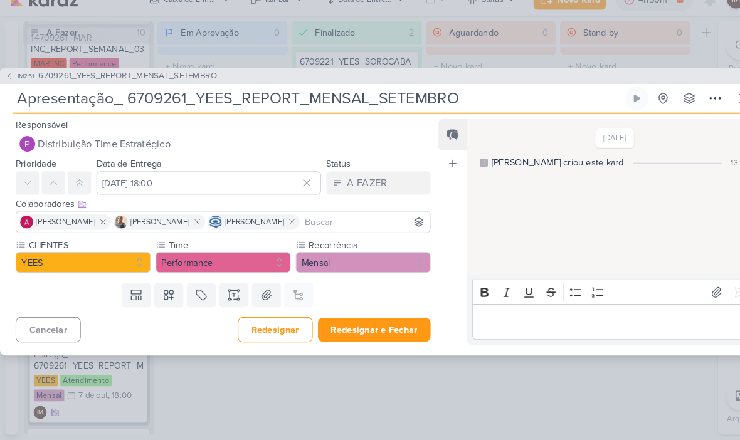
click at [375, 322] on button "Redesignar e Fechar" at bounding box center [360, 333] width 109 height 23
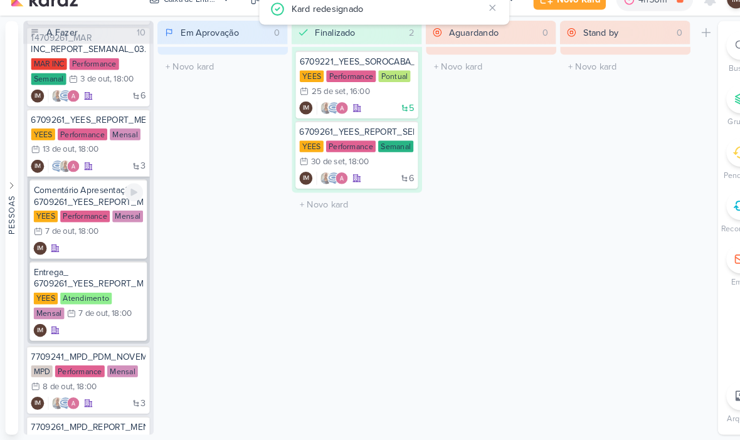
click at [107, 250] on div "IM" at bounding box center [85, 256] width 105 height 13
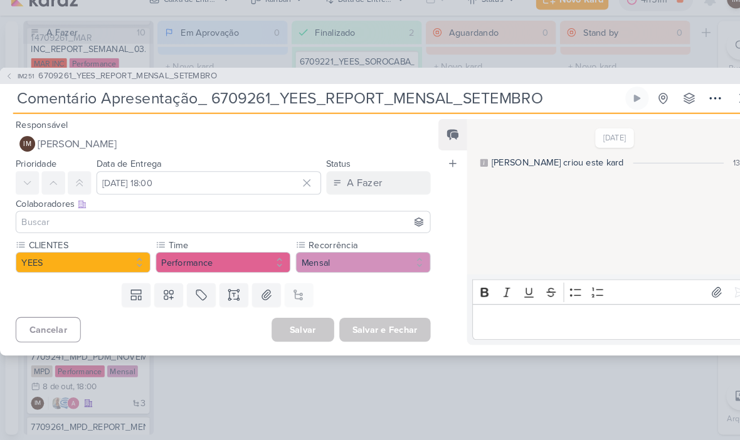
click at [279, 144] on button "IM [PERSON_NAME]" at bounding box center [215, 155] width 400 height 23
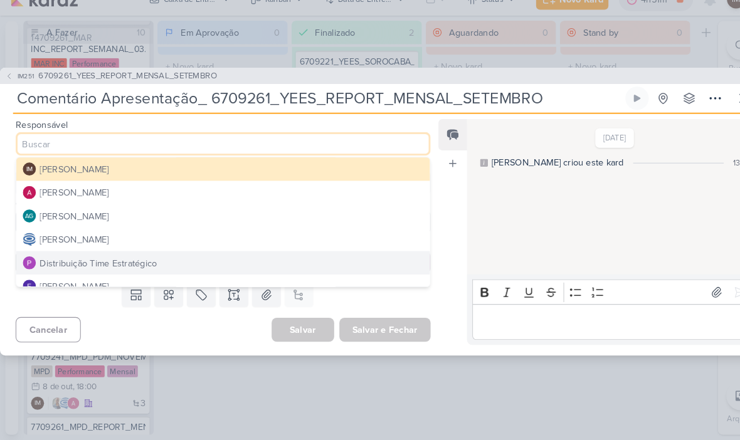
click at [231, 258] on button "Distribuição Time Estratégico" at bounding box center [215, 269] width 398 height 23
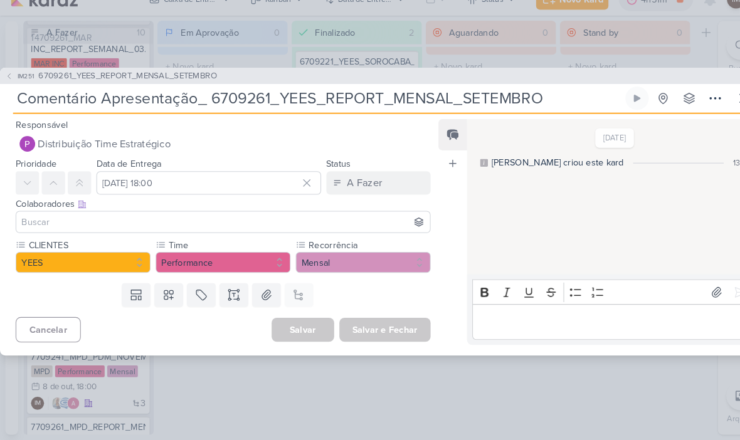
click at [250, 223] on input at bounding box center [214, 230] width 393 height 15
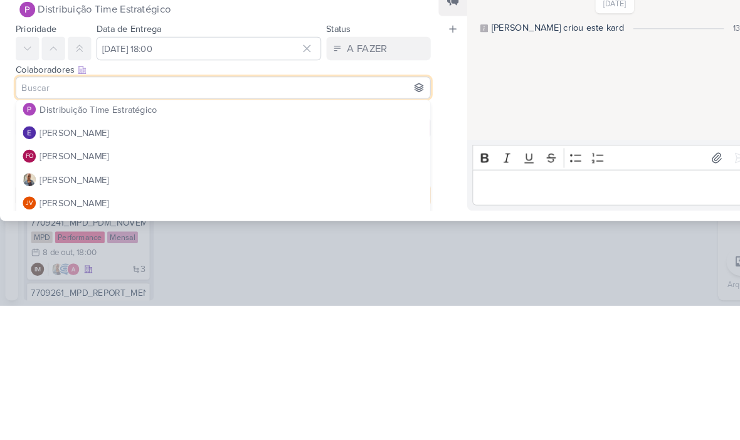
scroll to position [97, 0]
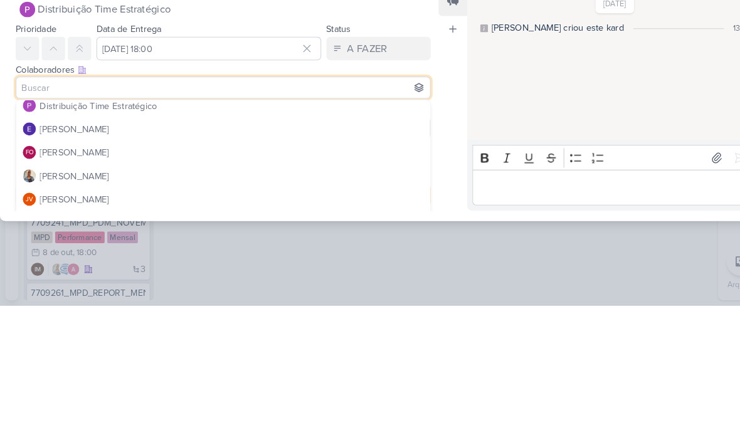
click at [547, 132] on div "[DATE] [PERSON_NAME] criou este kard 13:01" at bounding box center [588, 206] width 277 height 148
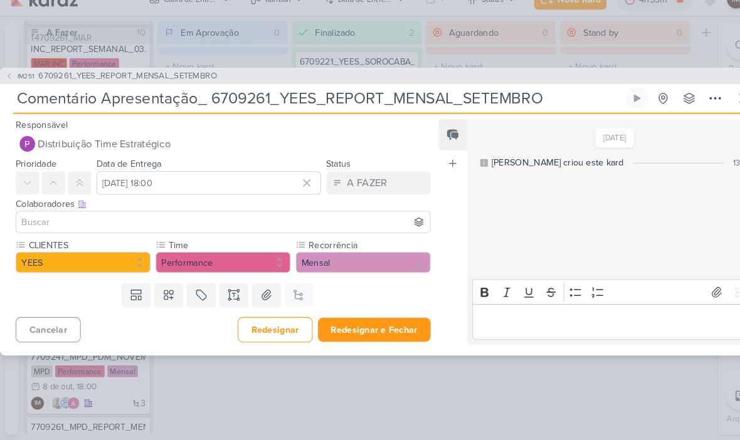
click at [270, 223] on input at bounding box center [214, 230] width 393 height 15
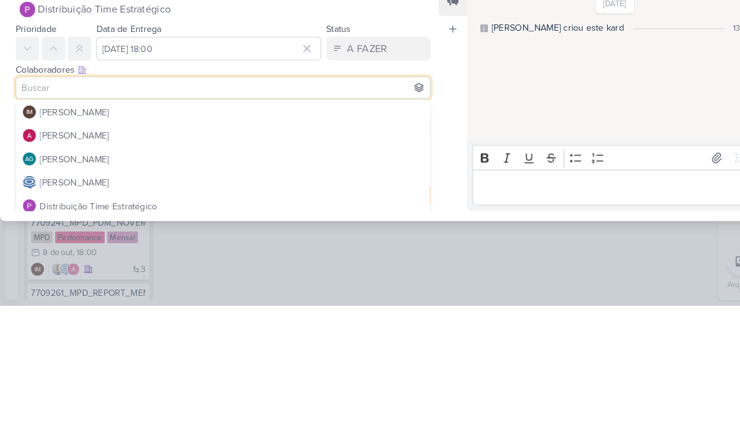
scroll to position [0, 0]
click at [288, 265] on button "[PERSON_NAME]" at bounding box center [215, 276] width 398 height 23
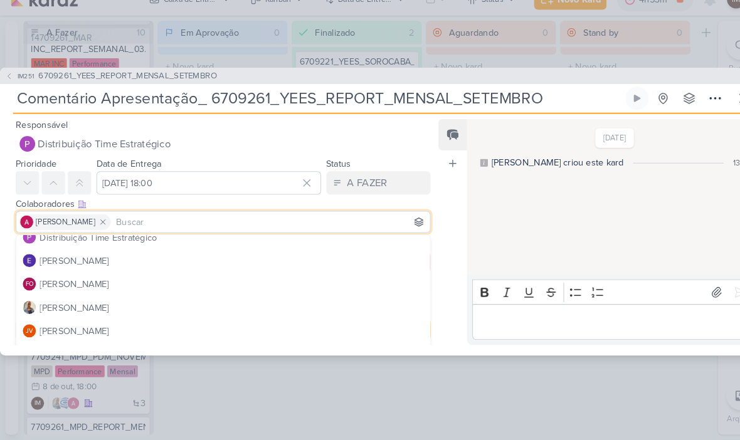
scroll to position [101, 0]
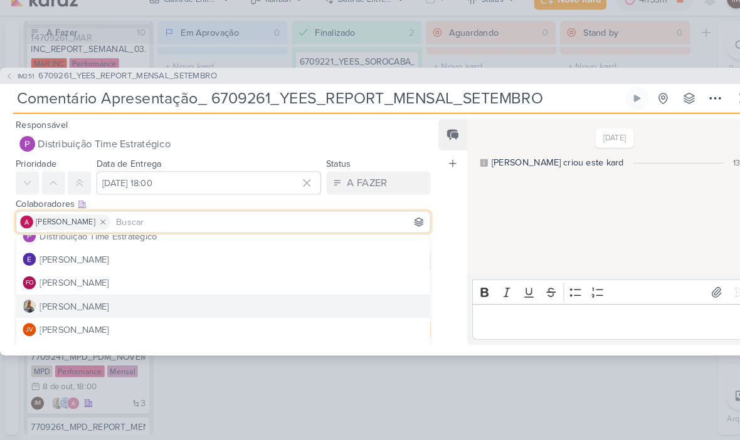
click at [262, 300] on button "[PERSON_NAME]" at bounding box center [215, 311] width 398 height 23
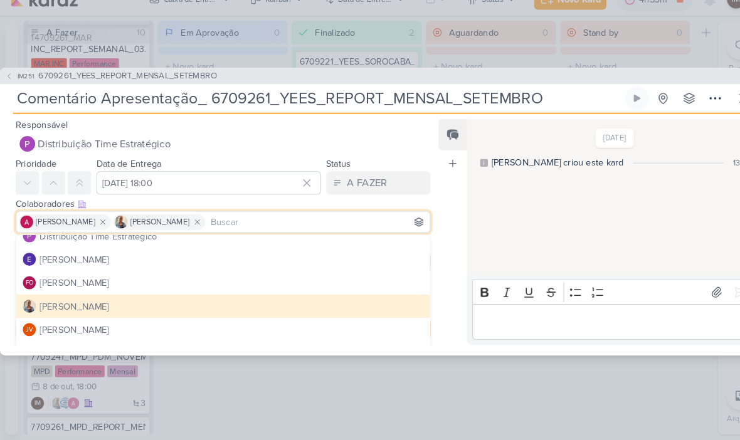
scroll to position [52, 0]
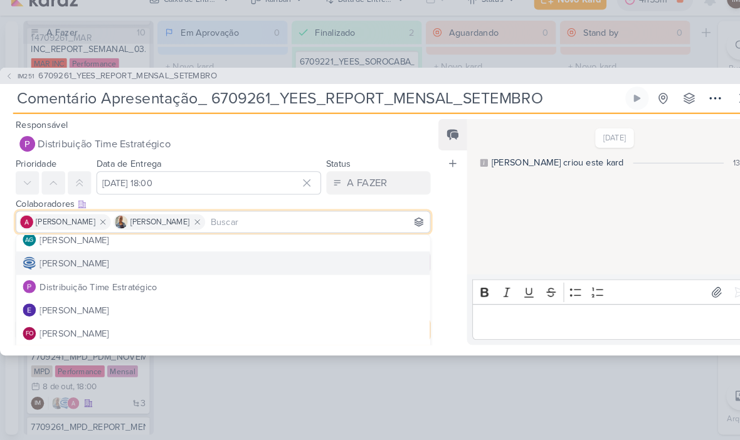
click at [273, 258] on button "[PERSON_NAME]" at bounding box center [215, 269] width 398 height 23
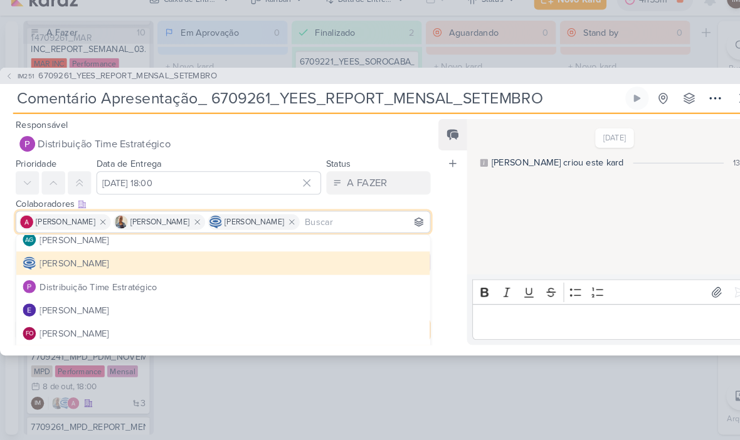
click at [508, 211] on div "[DATE] [PERSON_NAME] criou este kard 13:01" at bounding box center [588, 206] width 277 height 148
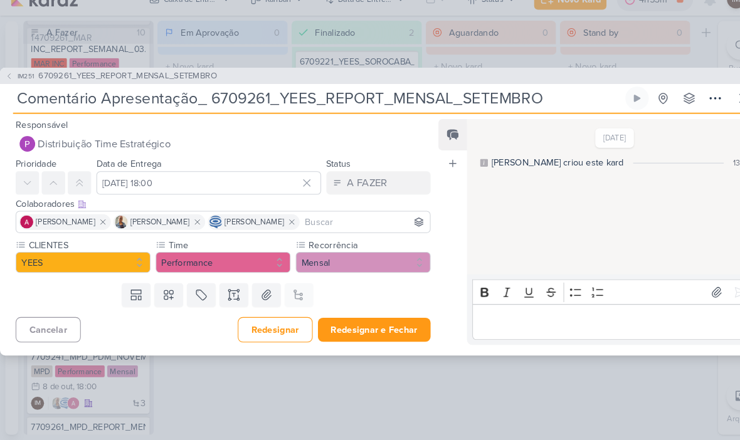
click at [378, 322] on button "Redesignar e Fechar" at bounding box center [360, 333] width 109 height 23
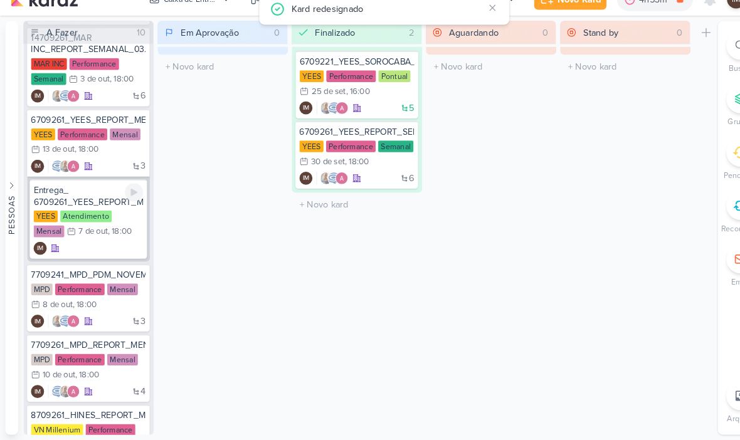
click at [110, 250] on div "IM" at bounding box center [85, 256] width 105 height 13
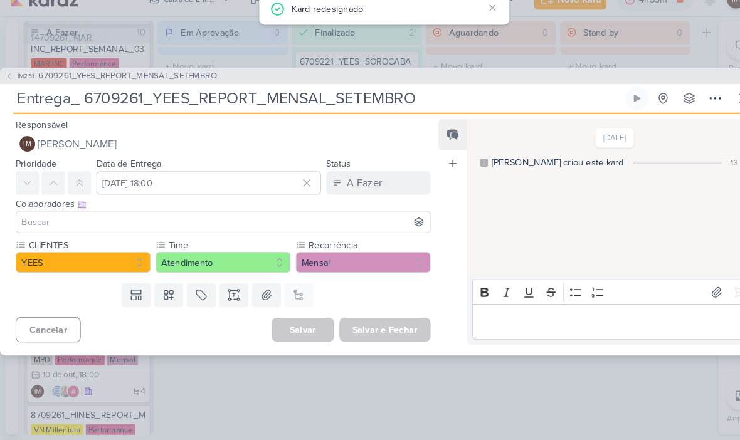
click at [199, 144] on button "IM [PERSON_NAME]" at bounding box center [215, 155] width 400 height 23
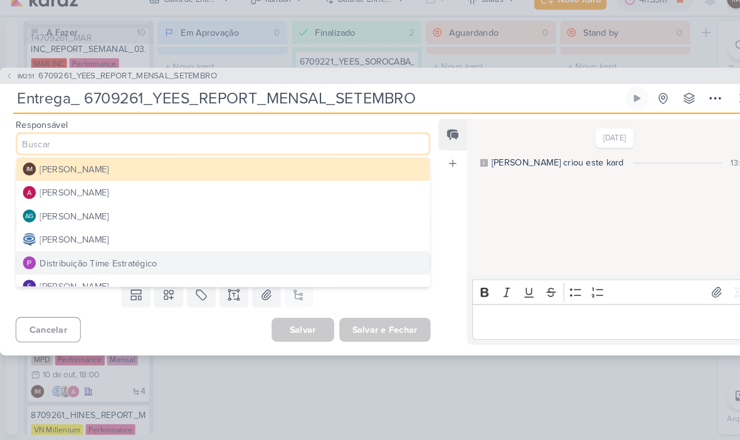
click at [186, 236] on button "[PERSON_NAME]" at bounding box center [215, 247] width 398 height 23
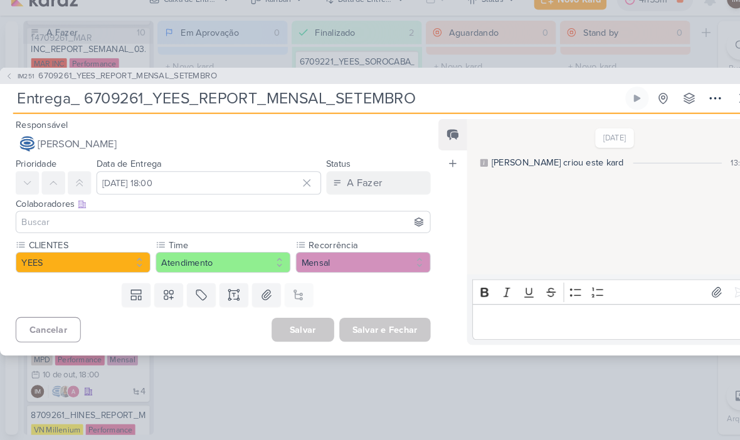
click at [192, 223] on input at bounding box center [214, 230] width 393 height 15
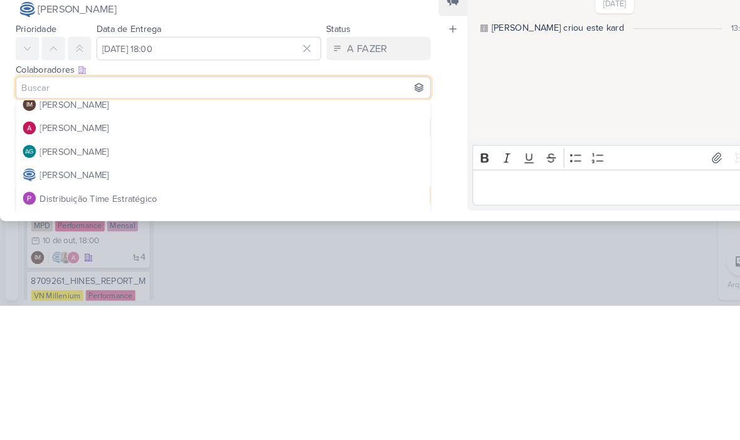
scroll to position [2, 0]
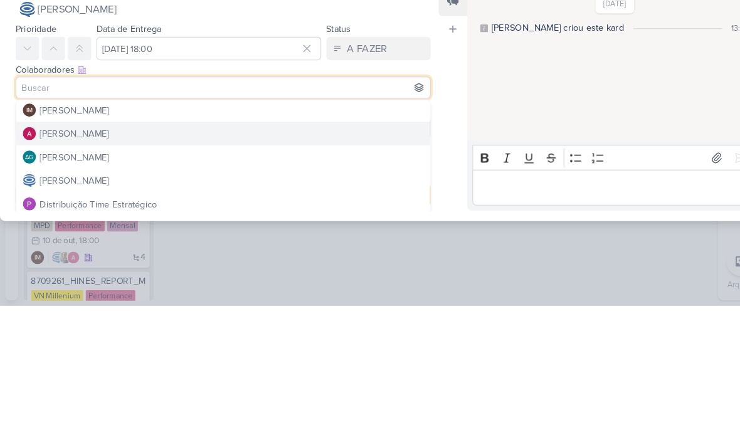
click at [226, 263] on button "[PERSON_NAME]" at bounding box center [215, 274] width 398 height 23
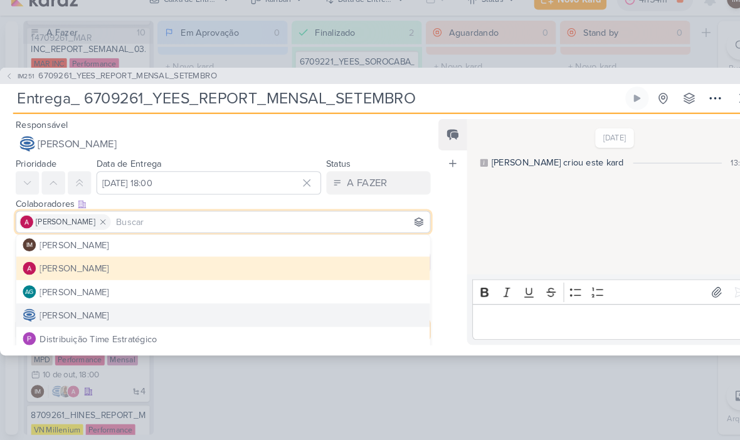
click at [177, 309] on button "[PERSON_NAME]" at bounding box center [215, 320] width 398 height 23
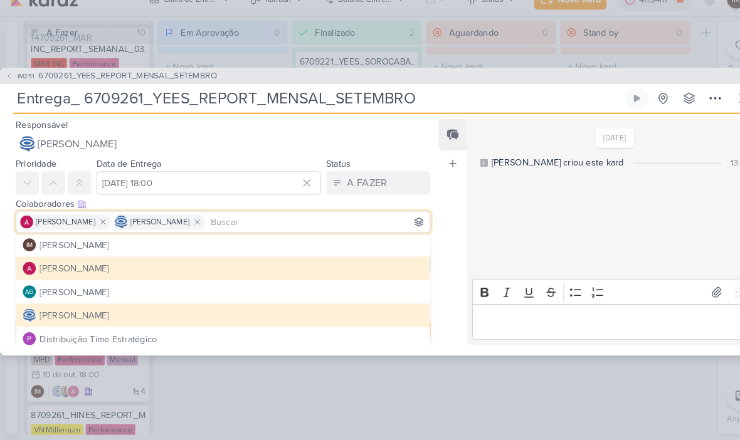
click at [194, 226] on icon at bounding box center [190, 230] width 9 height 9
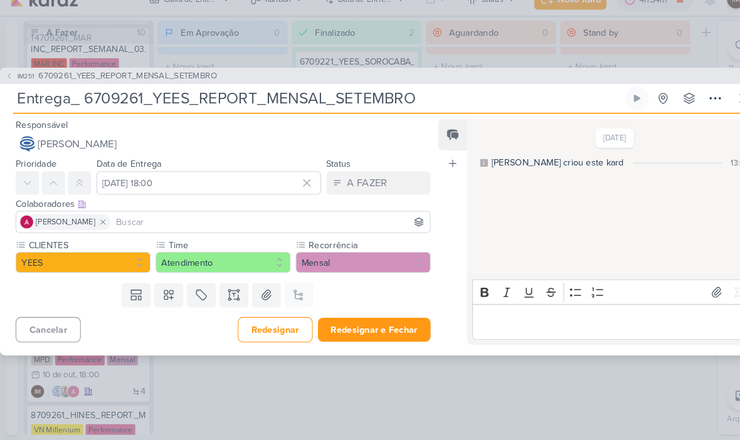
click at [212, 223] on input at bounding box center [260, 230] width 302 height 15
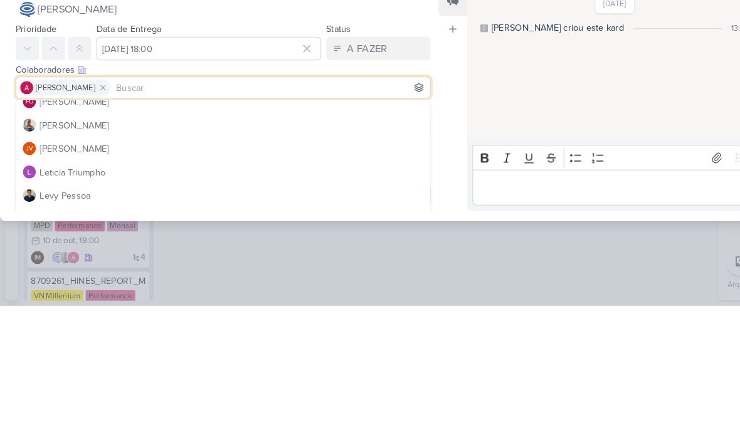
scroll to position [147, 0]
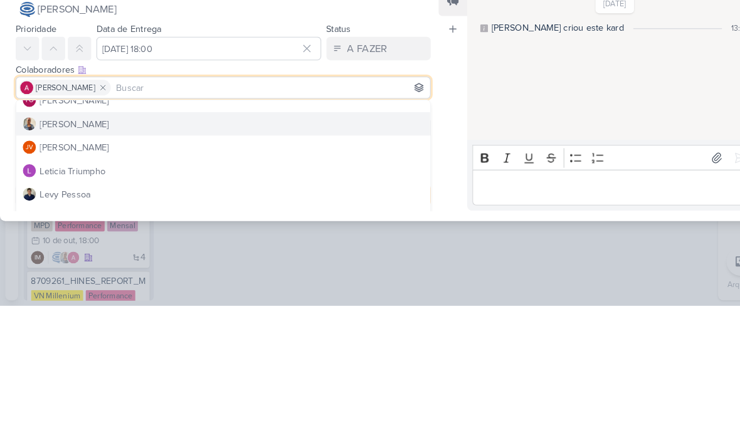
click at [250, 254] on button "[PERSON_NAME]" at bounding box center [215, 265] width 398 height 23
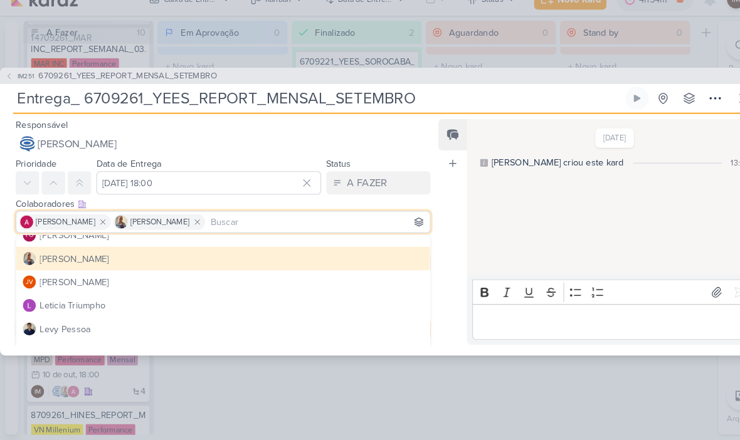
click at [478, 218] on div "[DATE] [PERSON_NAME] criou este kard 13:03" at bounding box center [588, 206] width 277 height 148
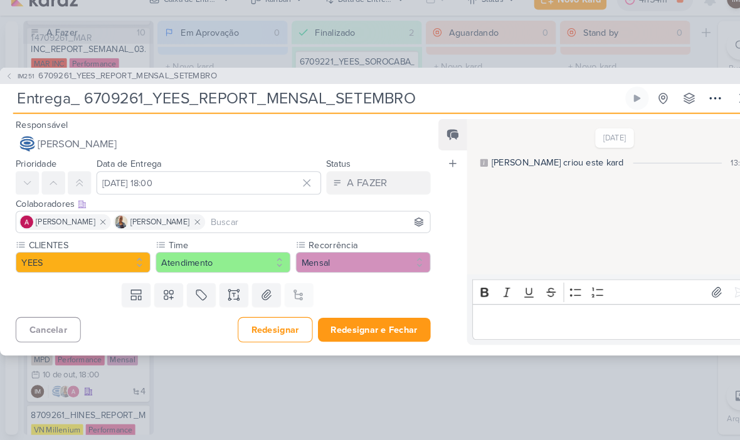
click at [378, 322] on button "Redesignar e Fechar" at bounding box center [360, 333] width 109 height 23
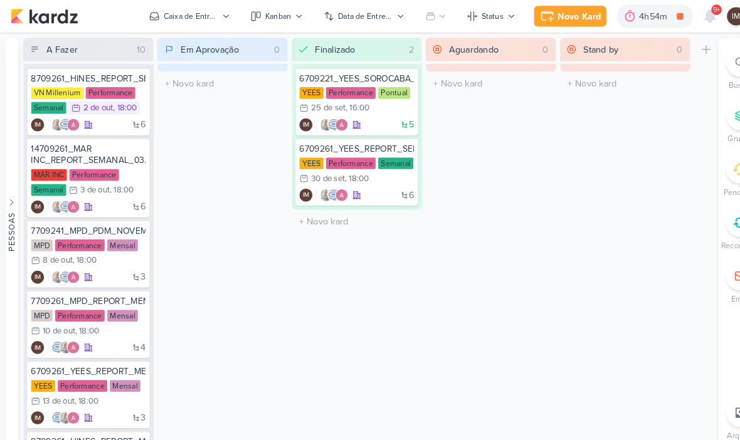
scroll to position [0, 0]
click at [117, 125] on div "6 IM" at bounding box center [85, 120] width 110 height 13
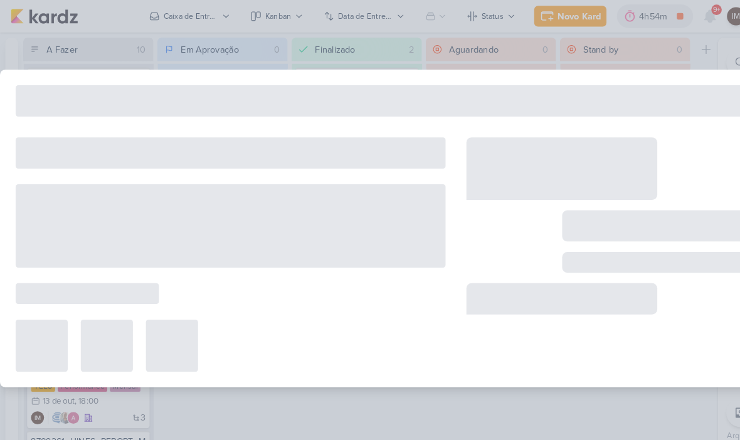
type input "8709261_HINES_REPORT_SEMANAL_02.10"
type input "2 de outubro de 2025 às 18:00"
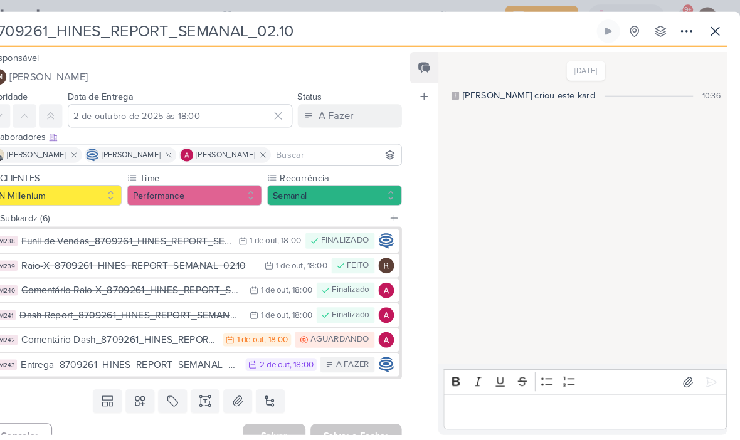
click at [709, 36] on icon at bounding box center [716, 30] width 15 height 15
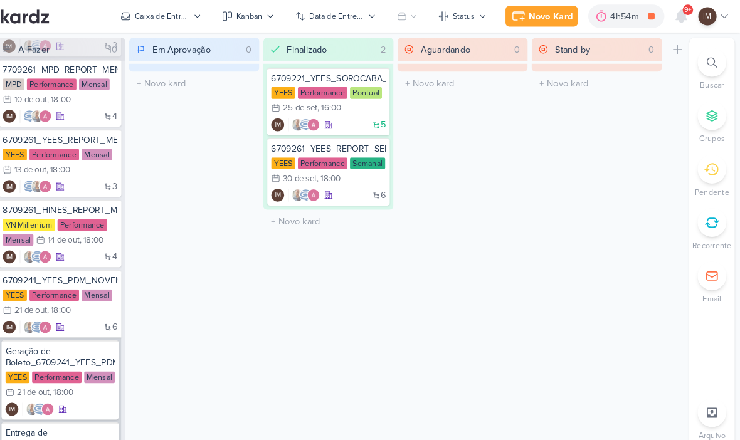
scroll to position [223, 0]
click at [75, 171] on div "6709261_YEES_REPORT_MENSAL_SETEMBRO [GEOGRAPHIC_DATA] Performance Mensal 13/10 …" at bounding box center [85, 156] width 118 height 65
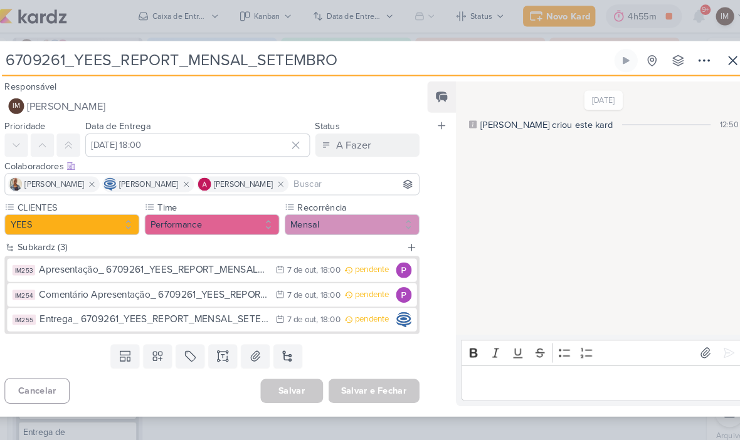
click at [315, 259] on div ", 18:00" at bounding box center [326, 261] width 23 height 8
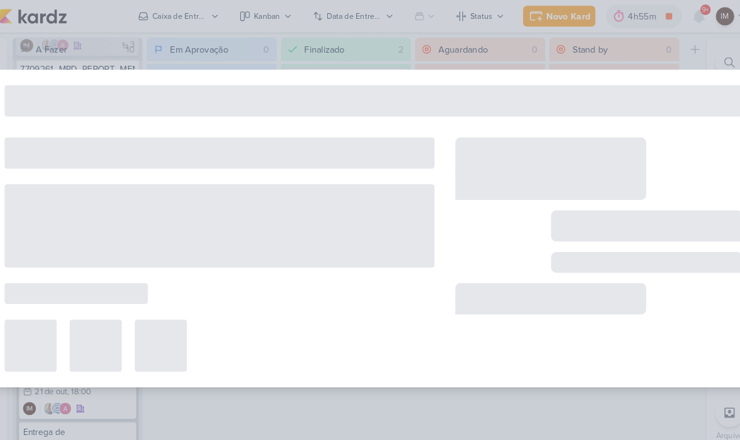
type input "Apresentação_ 6709261_YEES_REPORT_MENSAL_SETEMBRO"
type input "[DATE] 18:00"
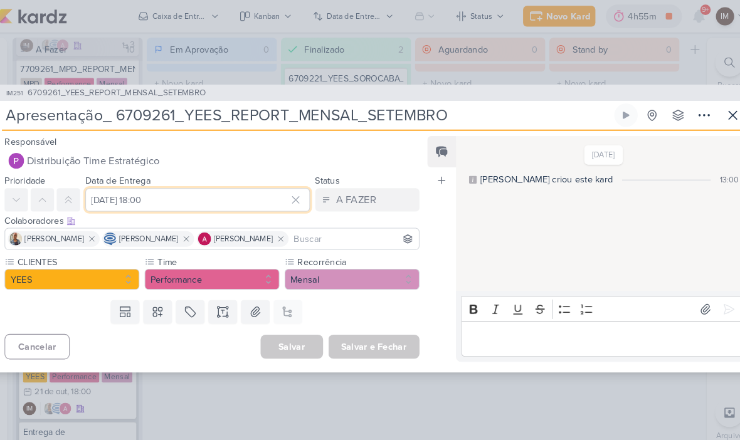
click at [118, 192] on input "[DATE] 18:00" at bounding box center [201, 192] width 216 height 23
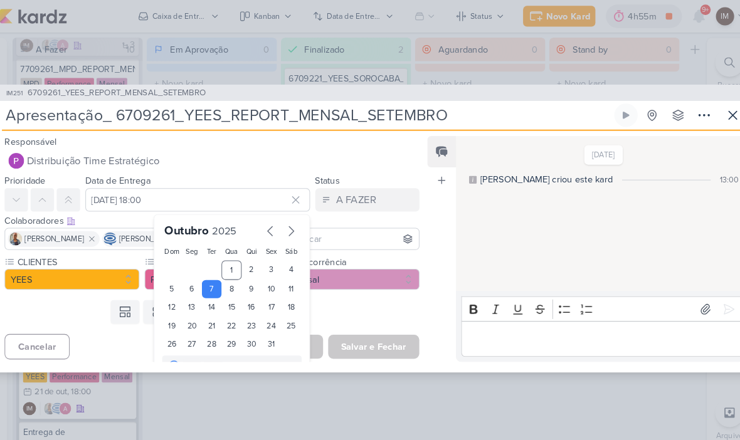
click at [186, 287] on div "13" at bounding box center [195, 296] width 19 height 18
type input "[DATE] 18:00"
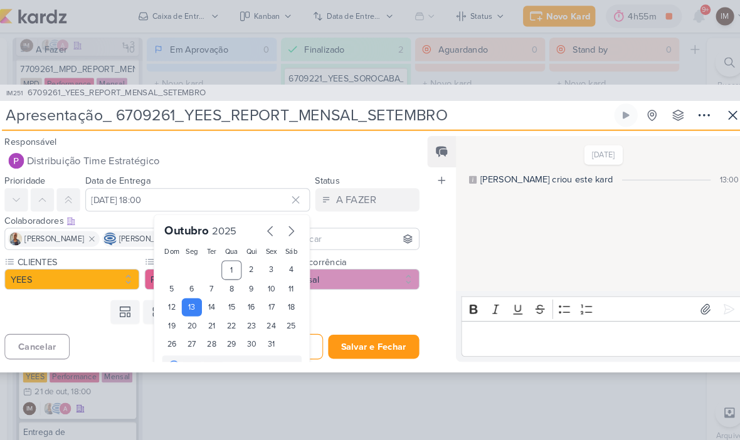
click at [360, 332] on button "Salvar e Fechar" at bounding box center [371, 333] width 88 height 23
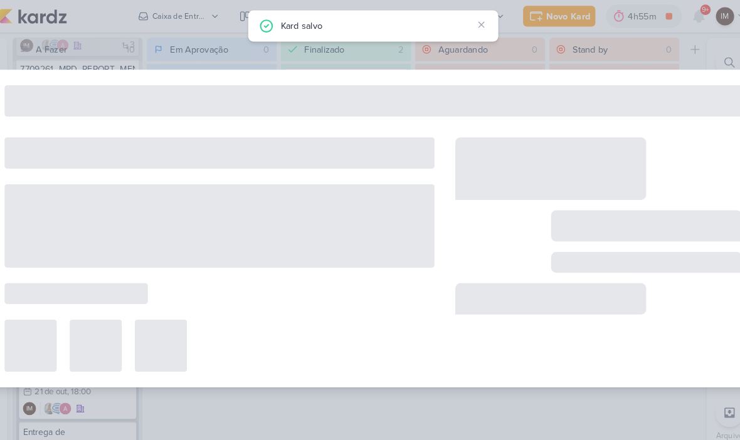
type input "6709261_YEES_REPORT_MENSAL_SETEMBRO"
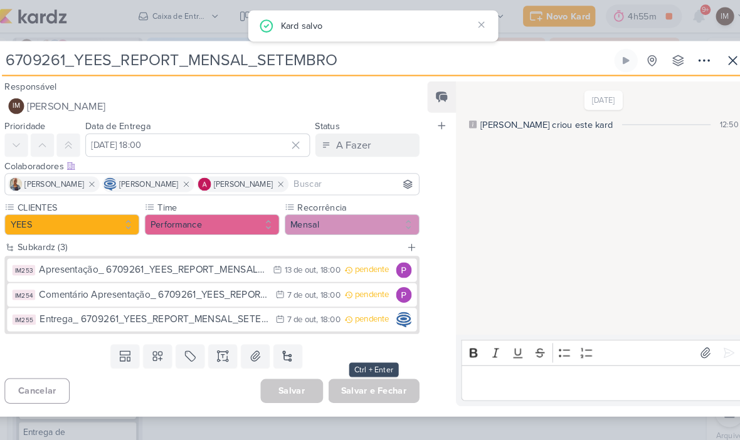
click at [291, 284] on div "7 de out" at bounding box center [301, 284] width 28 height 8
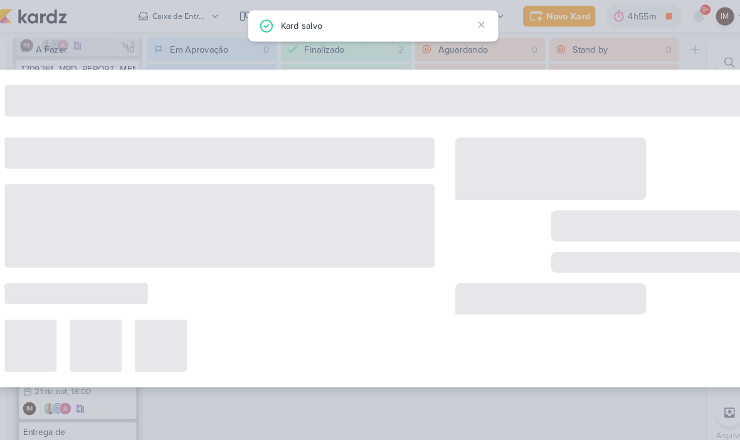
click at [297, 283] on div at bounding box center [222, 245] width 414 height 226
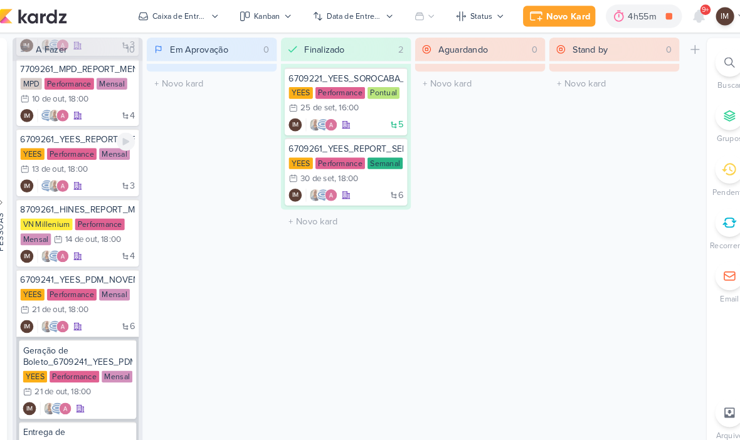
click at [107, 175] on div "3 IM" at bounding box center [85, 179] width 110 height 13
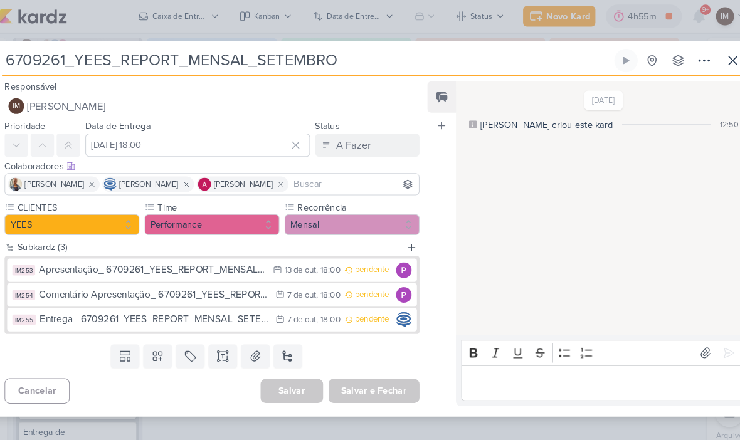
click at [287, 282] on div "7 de out" at bounding box center [301, 284] width 28 height 8
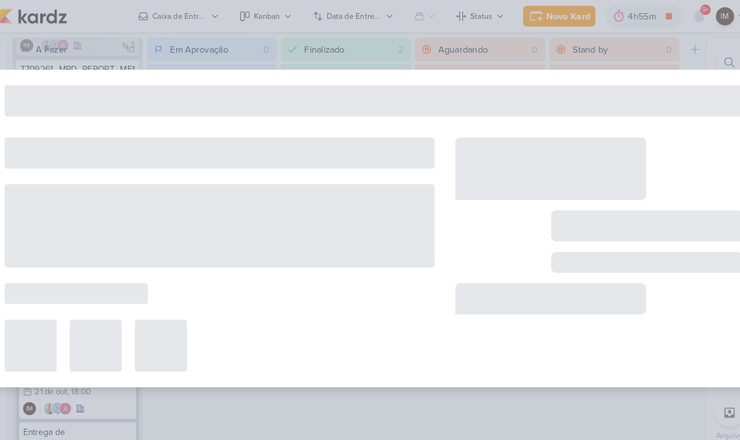
type input "Comentário Apresentação_ 6709261_YEES_REPORT_MENSAL_SETEMBRO"
type input "[DATE] 18:00"
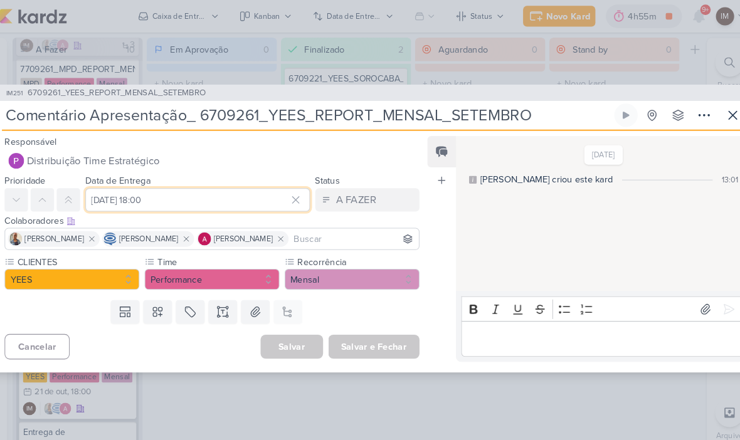
click at [126, 198] on input "[DATE] 18:00" at bounding box center [201, 192] width 216 height 23
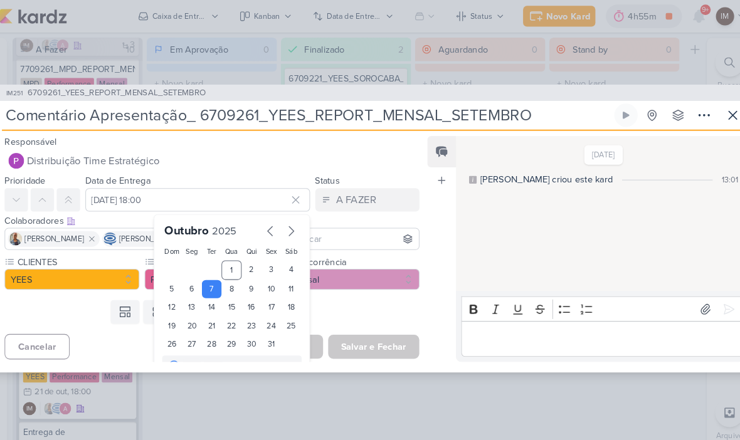
click at [186, 295] on div "13" at bounding box center [195, 296] width 19 height 18
type input "[DATE] 18:00"
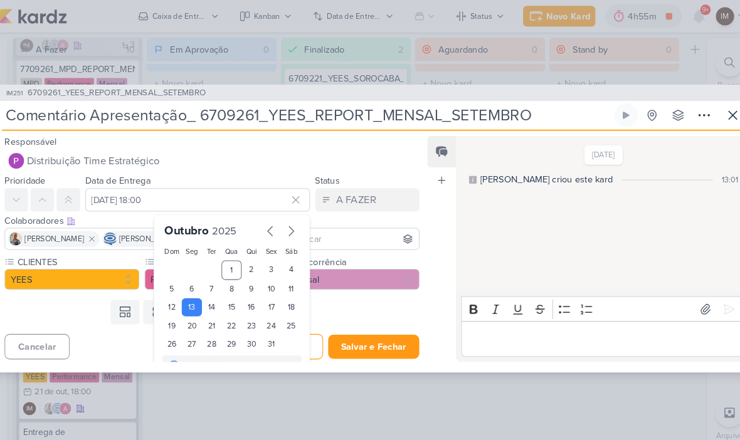
click at [371, 335] on button "Salvar e Fechar" at bounding box center [371, 333] width 88 height 23
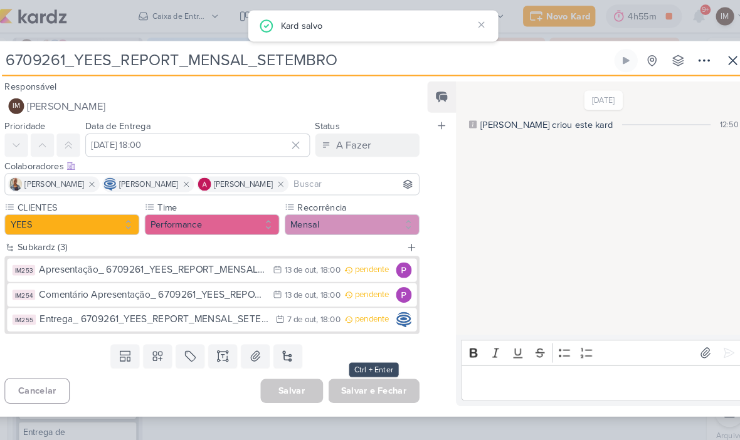
click at [287, 309] on div "7 de out" at bounding box center [301, 308] width 28 height 8
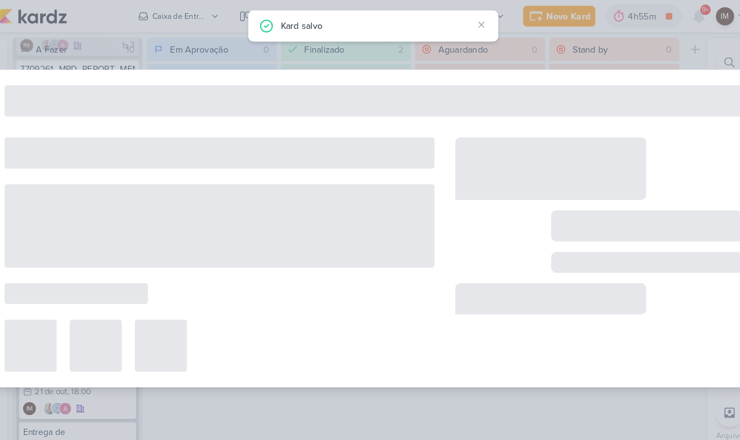
type input "Entrega_ 6709261_YEES_REPORT_MENSAL_SETEMBRO"
type input "[DATE] 18:00"
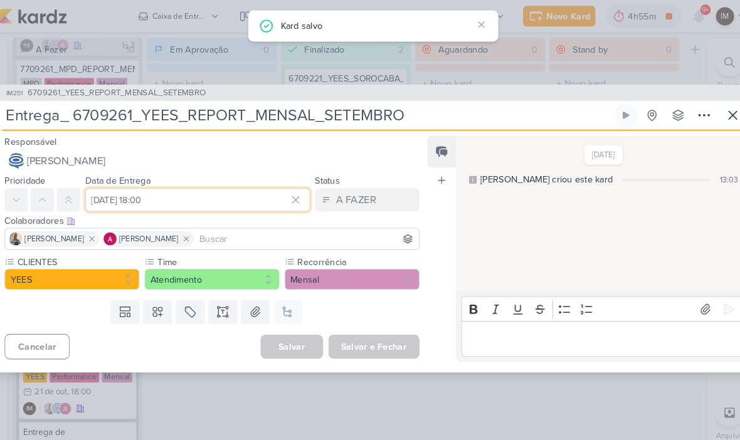
click at [194, 193] on input "[DATE] 18:00" at bounding box center [201, 192] width 216 height 23
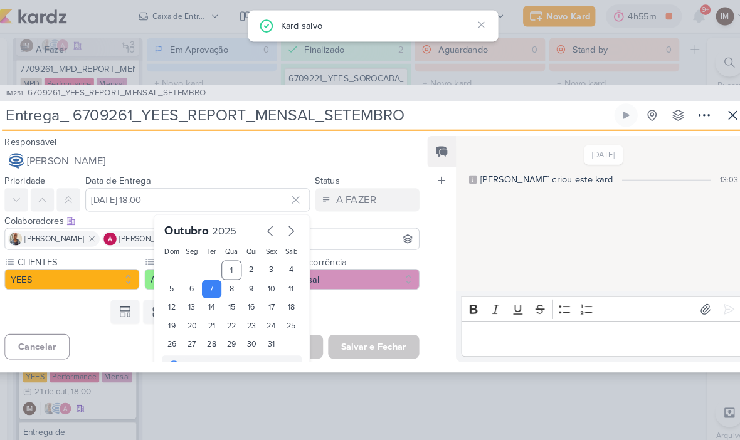
click at [186, 294] on div "13" at bounding box center [195, 296] width 19 height 18
type input "[DATE] 18:00"
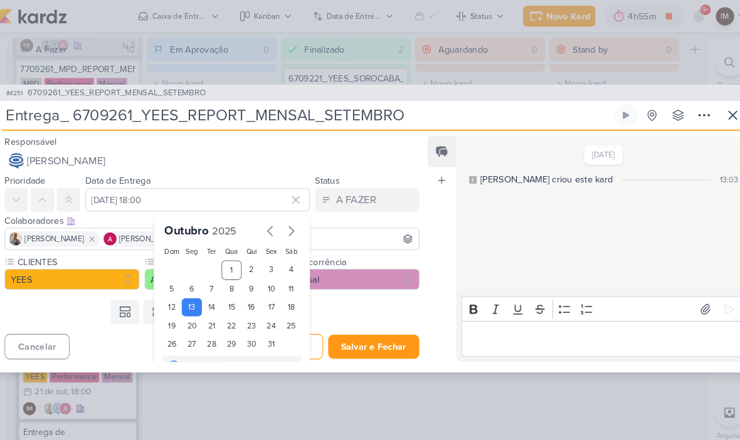
click at [373, 332] on button "Salvar e Fechar" at bounding box center [371, 333] width 88 height 23
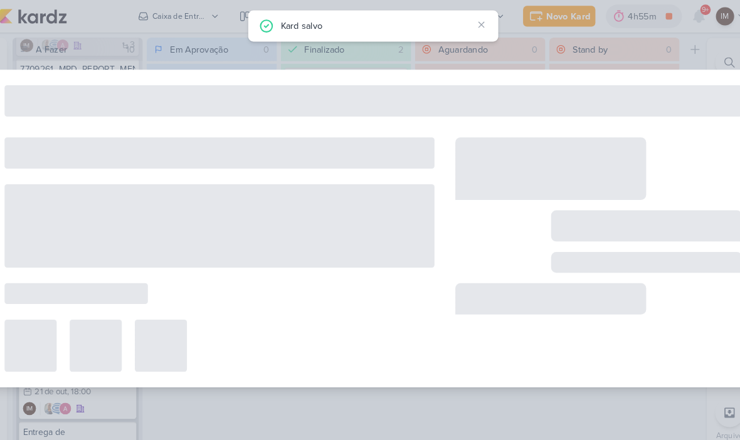
type input "6709261_YEES_REPORT_MENSAL_SETEMBRO"
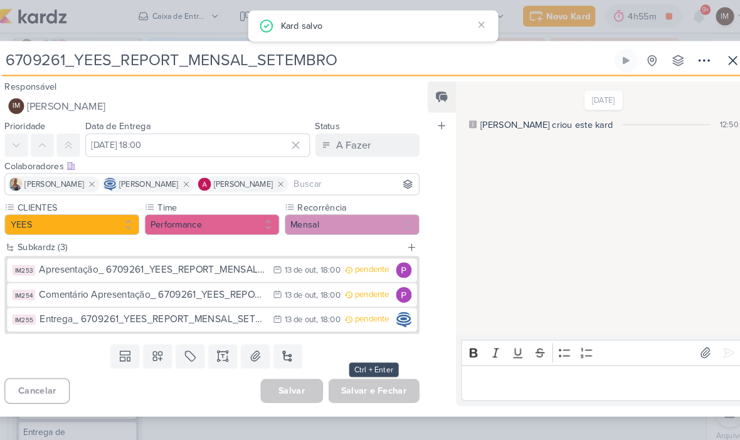
click at [705, 63] on button at bounding box center [716, 58] width 23 height 23
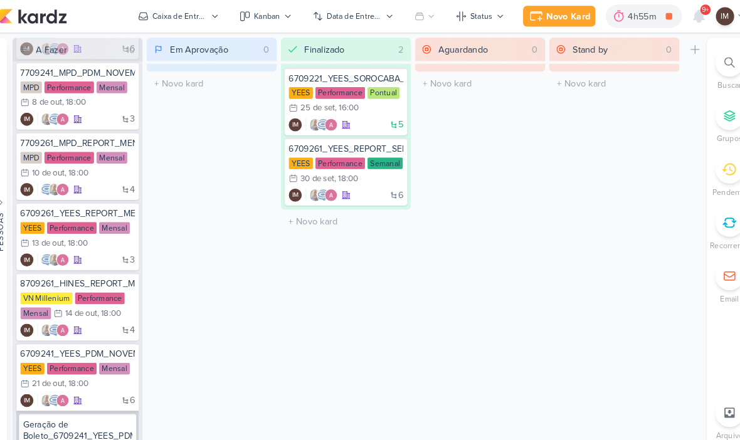
scroll to position [154, 0]
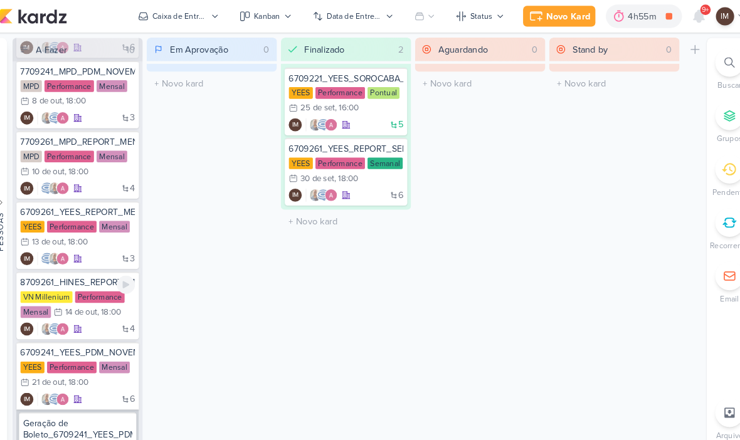
click at [95, 316] on div "4 IM" at bounding box center [85, 316] width 110 height 13
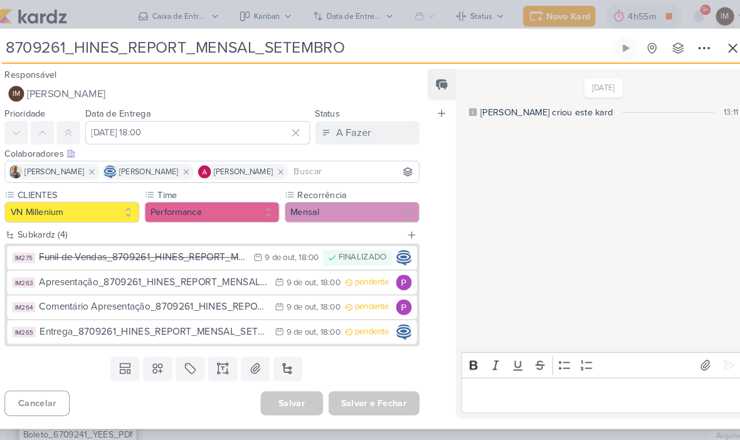
click at [243, 274] on div "Apresentação_8709261_HINES_REPORT_MENSAL_SETEMBRO" at bounding box center [158, 272] width 221 height 14
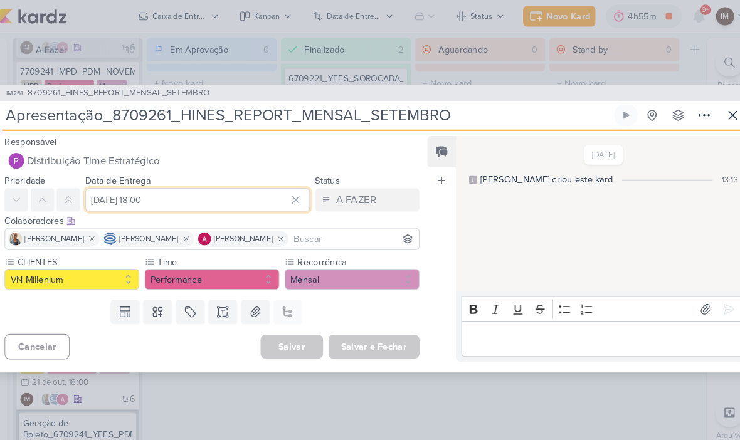
click at [130, 196] on input "[DATE] 18:00" at bounding box center [201, 192] width 216 height 23
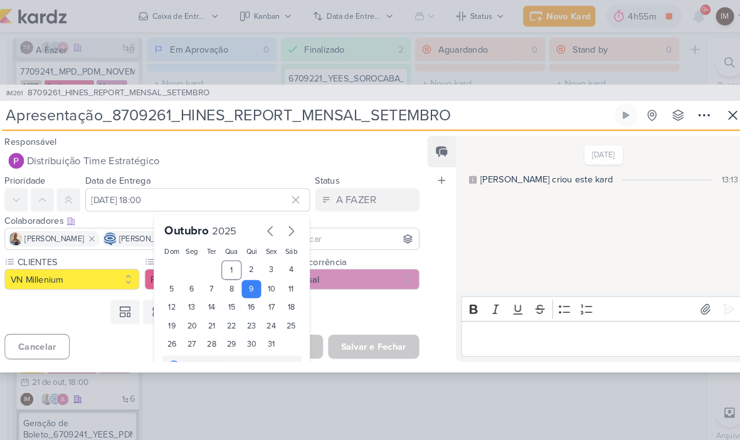
click at [207, 297] on div "14" at bounding box center [214, 296] width 19 height 18
type input "[DATE] 18:00"
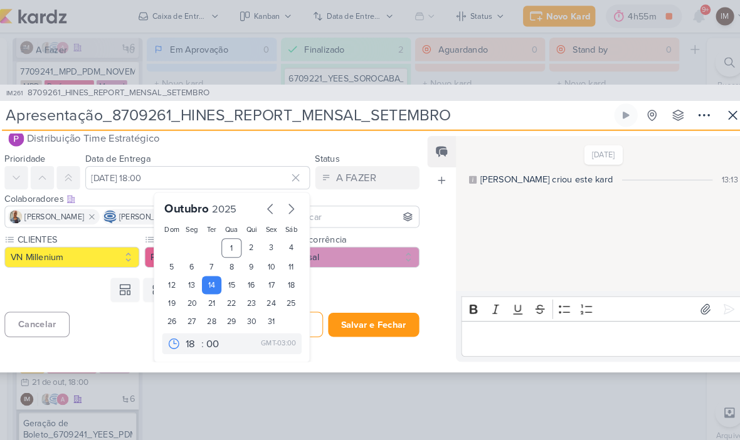
scroll to position [21, 0]
click at [206, 274] on div "14" at bounding box center [214, 275] width 19 height 18
click at [354, 310] on button "Salvar e Fechar" at bounding box center [371, 312] width 88 height 23
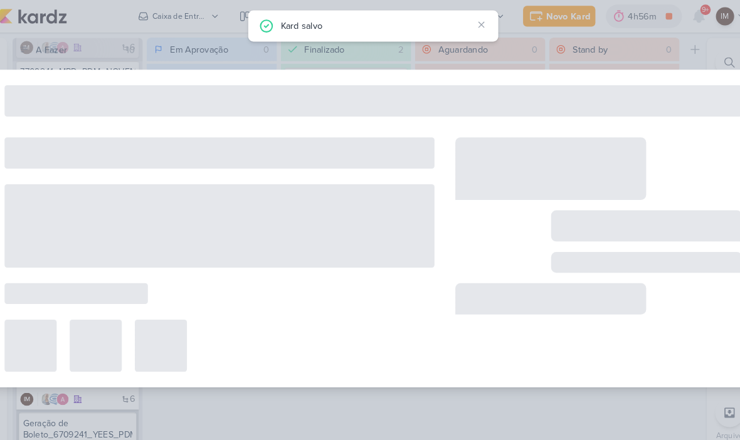
type input "8709261_HINES_REPORT_MENSAL_SETEMBRO"
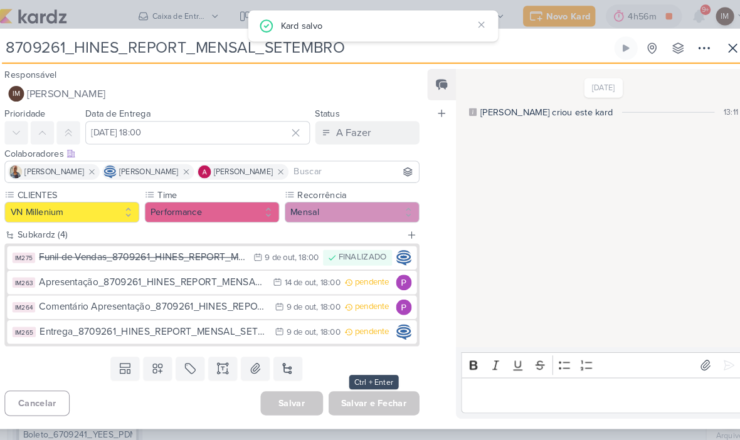
click at [231, 294] on div "Comentário Apresentação_8709261_HINES_REPORT_MENSAL_SETEMBRO" at bounding box center [158, 296] width 221 height 14
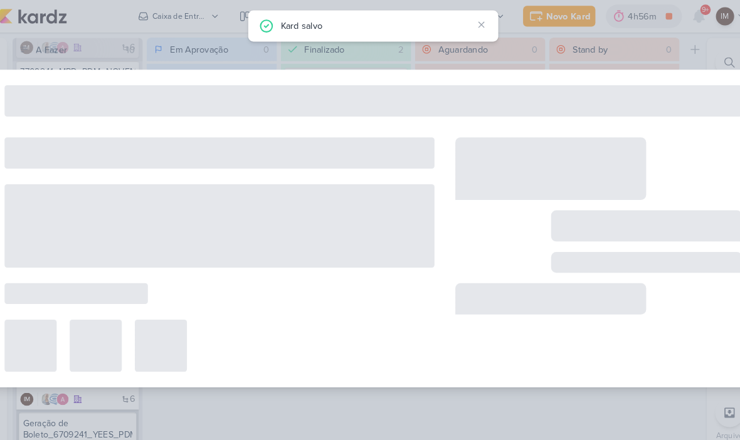
type input "Comentário Apresentação_8709261_HINES_REPORT_MENSAL_SETEMBRO"
type input "[DATE] 18:00"
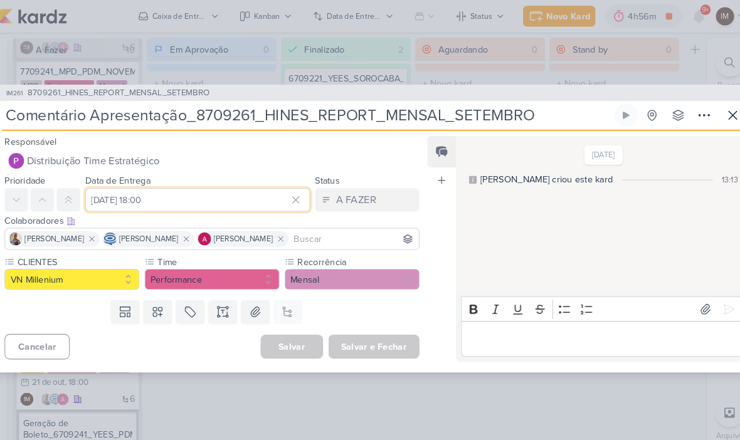
click at [157, 195] on input "[DATE] 18:00" at bounding box center [201, 192] width 216 height 23
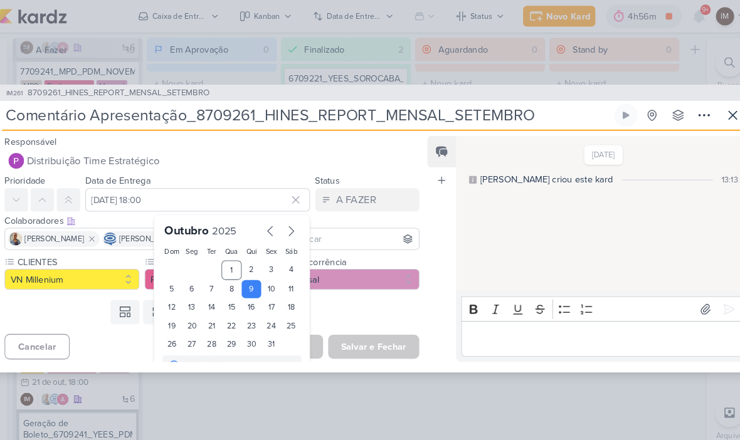
click at [207, 292] on div "14" at bounding box center [214, 296] width 19 height 18
type input "[DATE] 18:00"
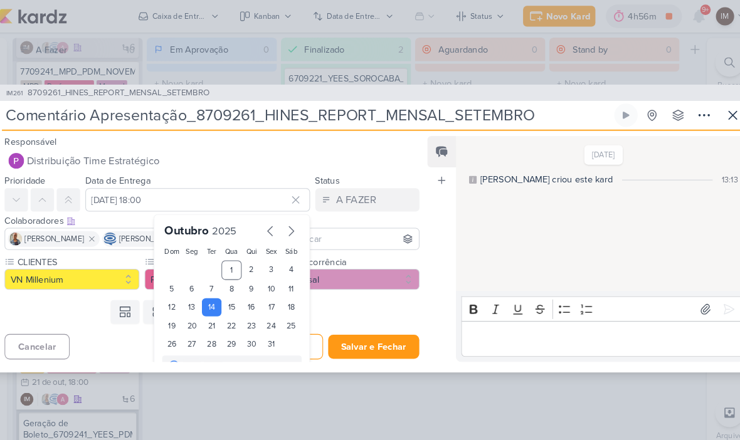
click at [354, 329] on button "Salvar e Fechar" at bounding box center [371, 333] width 88 height 23
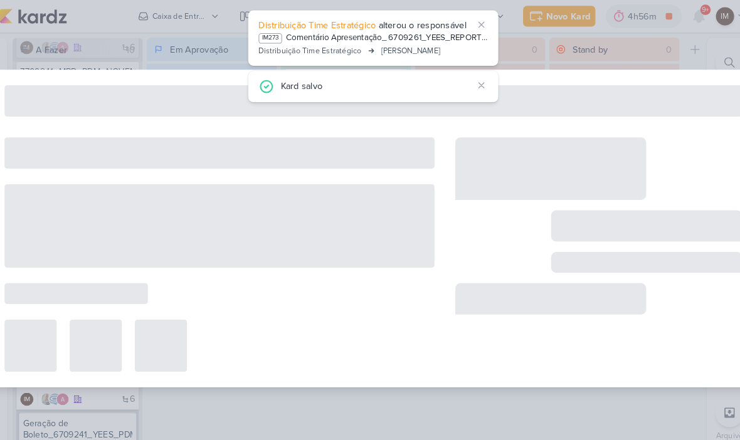
type input "8709261_HINES_REPORT_MENSAL_SETEMBRO"
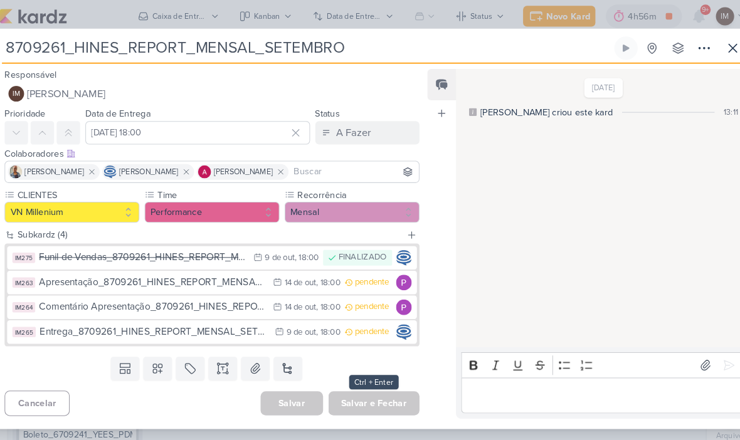
click at [231, 324] on div "Entrega_8709261_HINES_REPORT_MENSAL_SETEMBRO" at bounding box center [159, 319] width 220 height 14
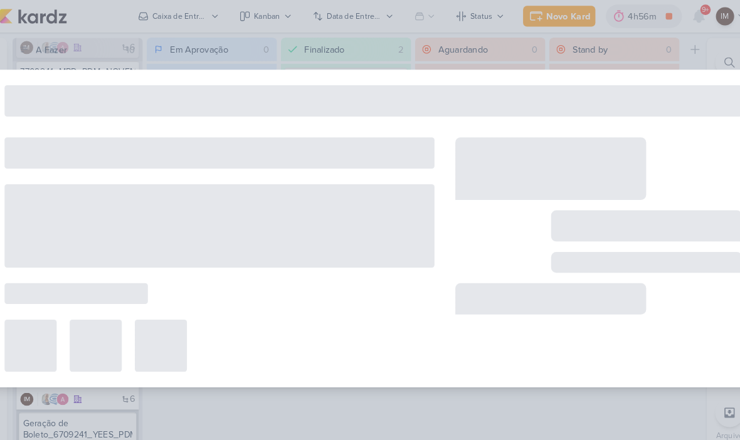
type input "Entrega_8709261_HINES_REPORT_MENSAL_SETEMBRO"
type input "[DATE] 18:00"
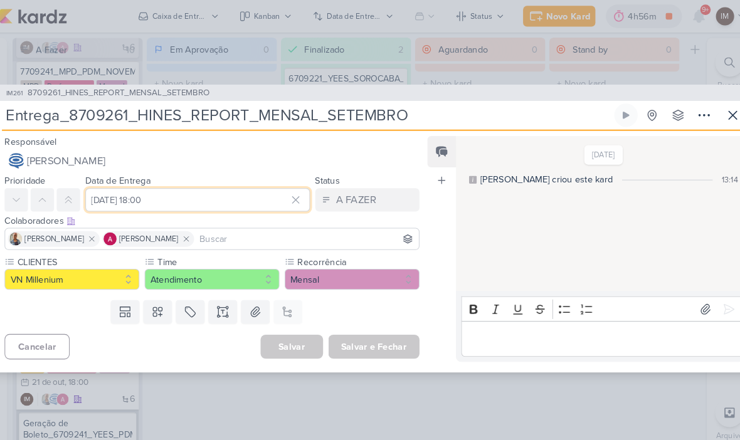
click at [160, 198] on input "[DATE] 18:00" at bounding box center [201, 192] width 216 height 23
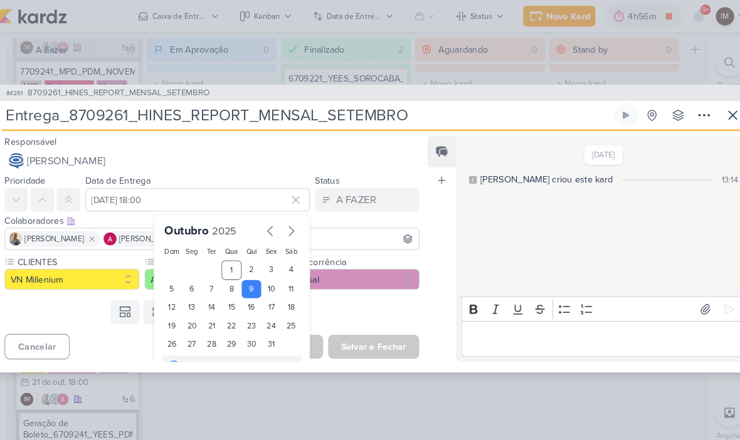
click at [208, 298] on div "14" at bounding box center [214, 296] width 19 height 18
type input "[DATE] 18:00"
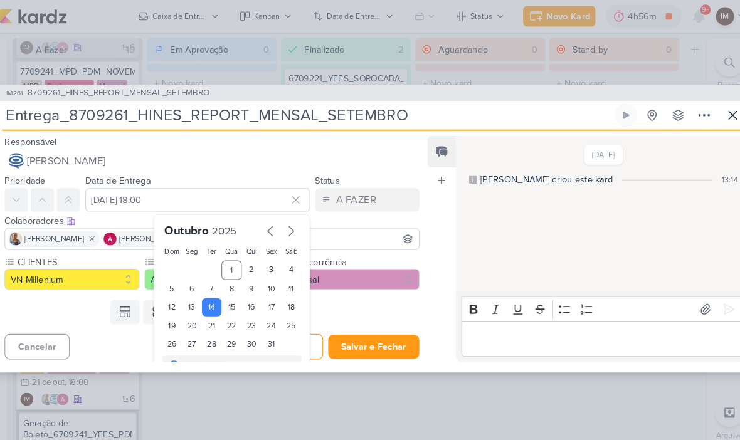
click at [342, 337] on button "Salvar e Fechar" at bounding box center [371, 333] width 88 height 23
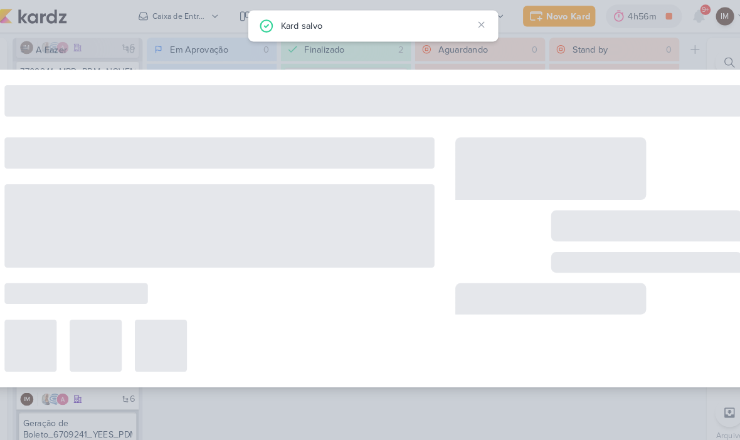
type input "8709261_HINES_REPORT_MENSAL_SETEMBRO"
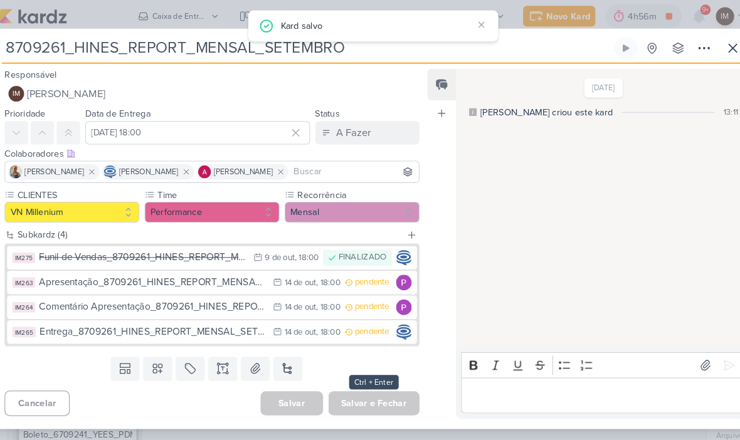
click at [712, 43] on icon at bounding box center [716, 47] width 8 height 8
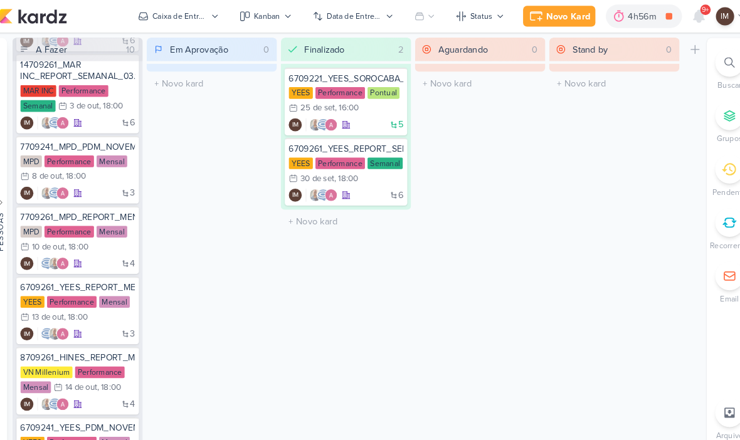
scroll to position [82, 0]
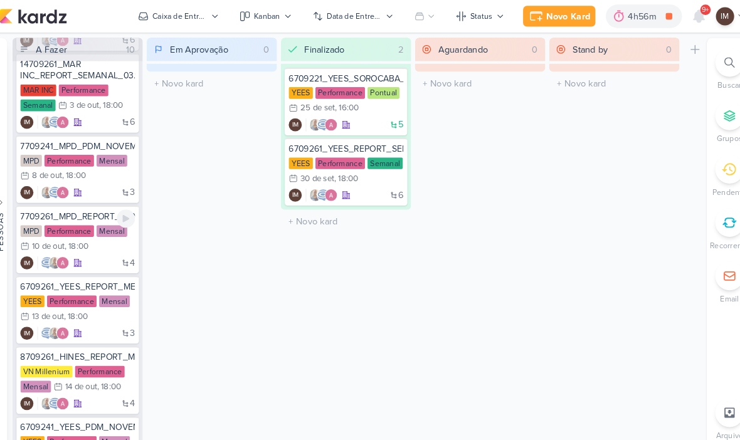
click at [103, 255] on div "4 IM" at bounding box center [85, 253] width 110 height 13
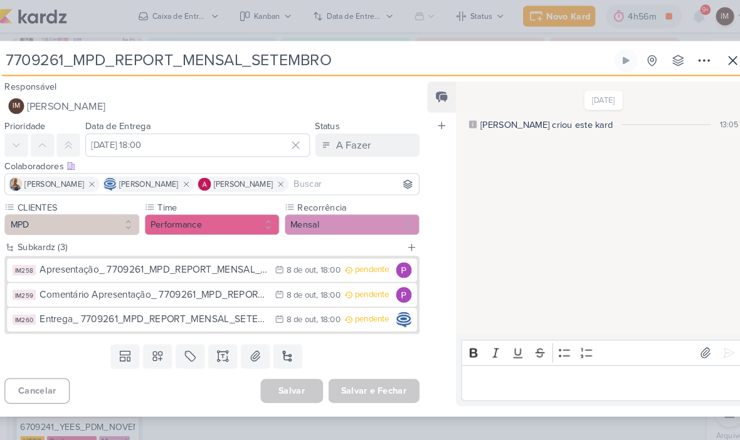
click at [275, 258] on icon at bounding box center [279, 259] width 9 height 9
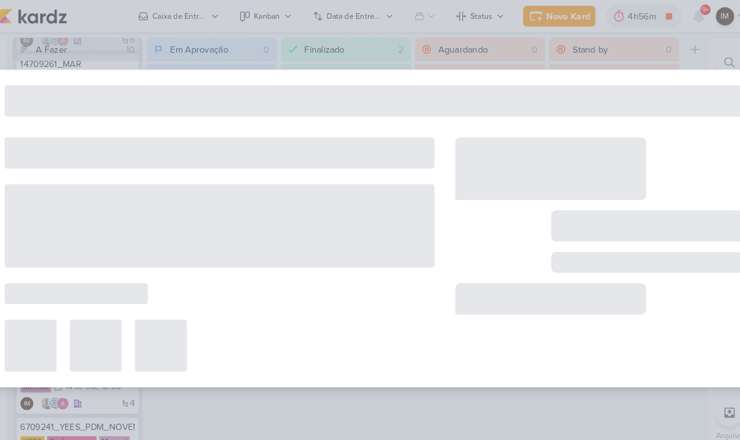
type input "Apresentação_ 7709261_MPD_REPORT_MENSAL_SETEMBRO"
type input "[DATE] 18:00"
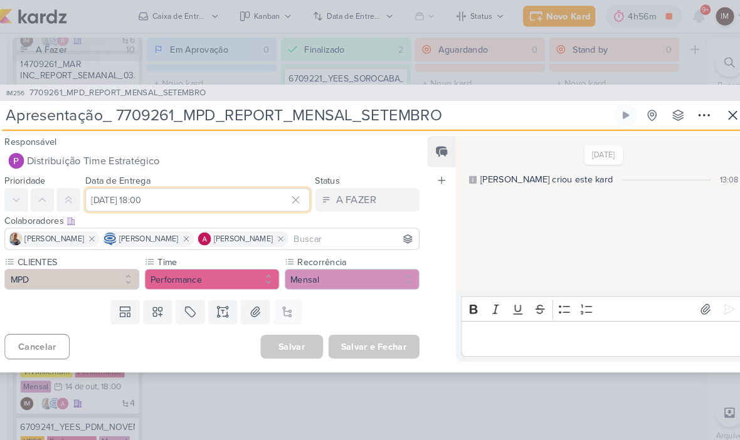
click at [171, 201] on input "[DATE] 18:00" at bounding box center [201, 192] width 216 height 23
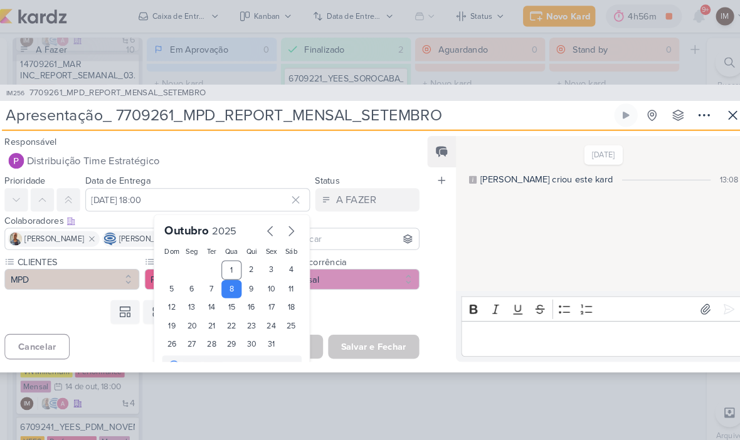
click at [282, 278] on div "11" at bounding box center [291, 279] width 19 height 18
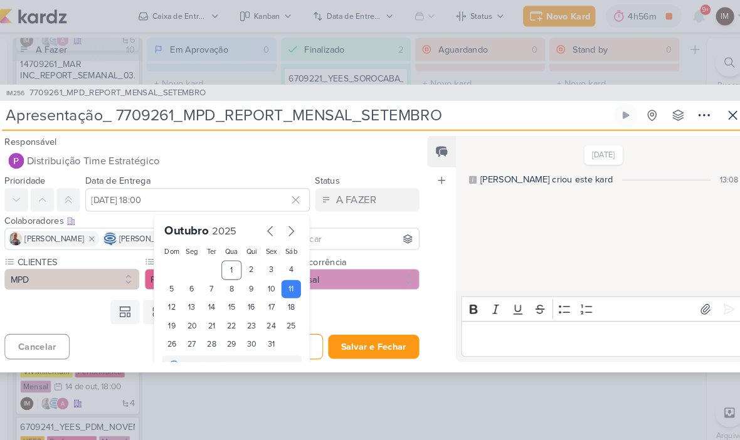
click at [263, 278] on div "10" at bounding box center [271, 279] width 19 height 18
type input "[DATE] 18:00"
click at [358, 337] on button "Salvar e Fechar" at bounding box center [371, 333] width 88 height 23
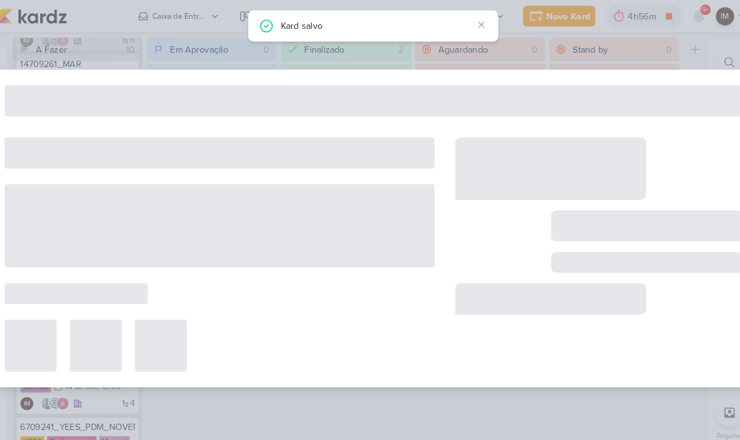
type input "7709261_MPD_REPORT_MENSAL_SETEMBRO"
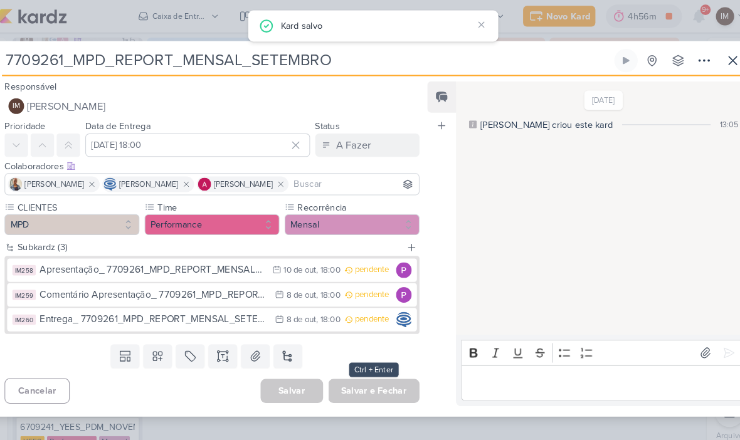
click at [209, 284] on div "Comentário Apresentação_ 7709261_MPD_REPORT_MENSAL_SETEMBRO" at bounding box center [159, 284] width 220 height 14
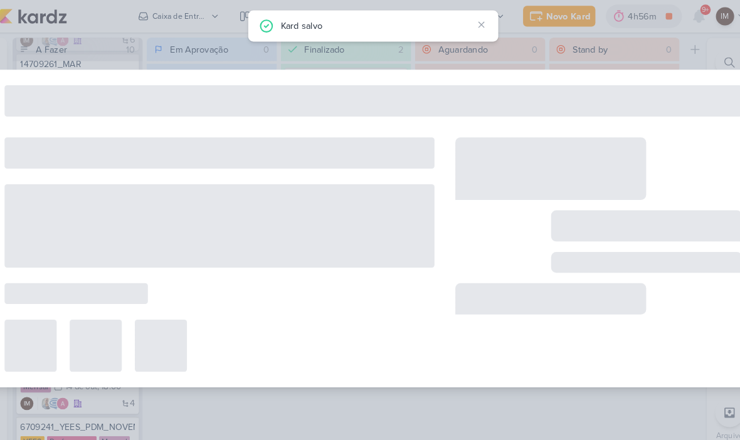
type input "Comentário Apresentação_ 7709261_MPD_REPORT_MENSAL_SETEMBRO"
type input "[DATE] 18:00"
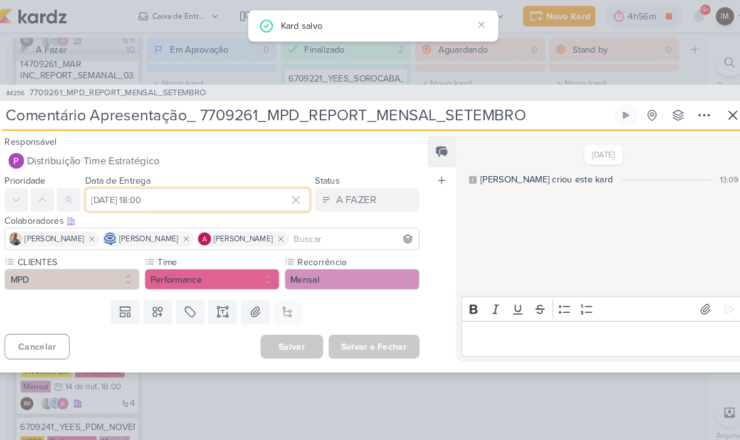
click at [195, 196] on input "[DATE] 18:00" at bounding box center [201, 192] width 216 height 23
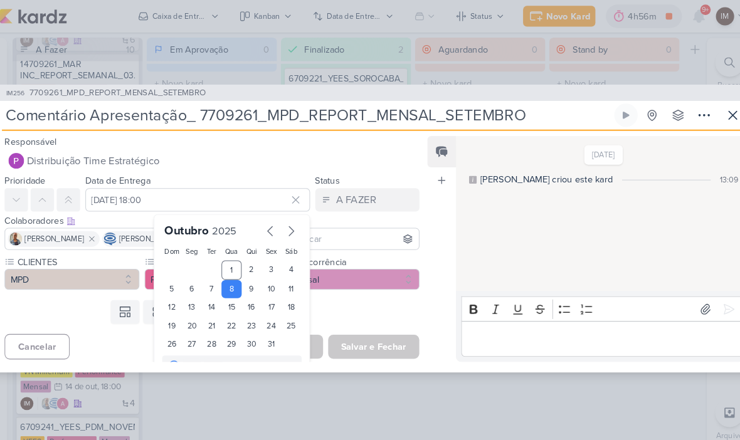
click at [264, 273] on div "10" at bounding box center [271, 279] width 19 height 18
type input "[DATE] 18:00"
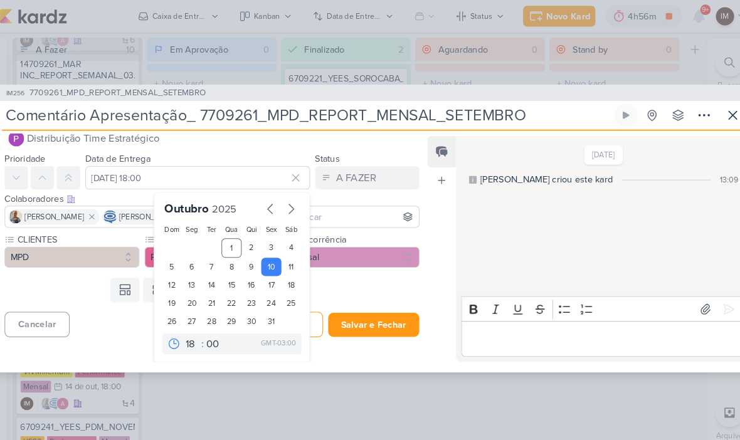
scroll to position [21, 0]
click at [366, 314] on button "Salvar e Fechar" at bounding box center [371, 312] width 88 height 23
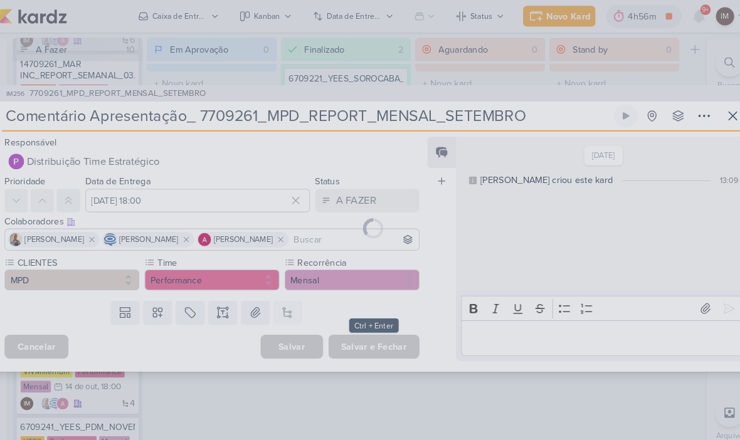
scroll to position [0, 0]
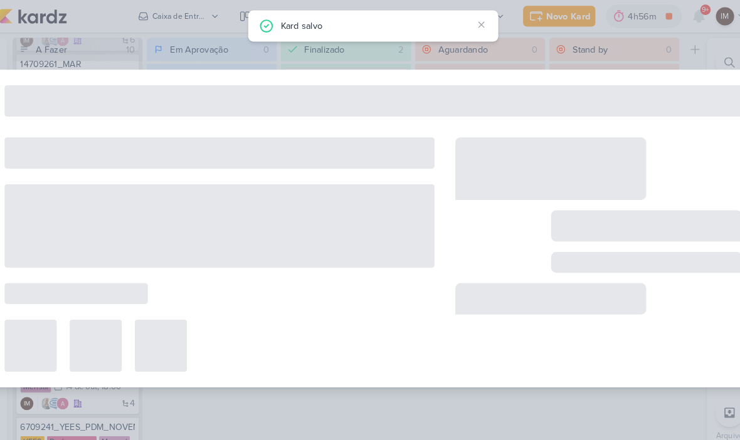
type input "7709261_MPD_REPORT_MENSAL_SETEMBRO"
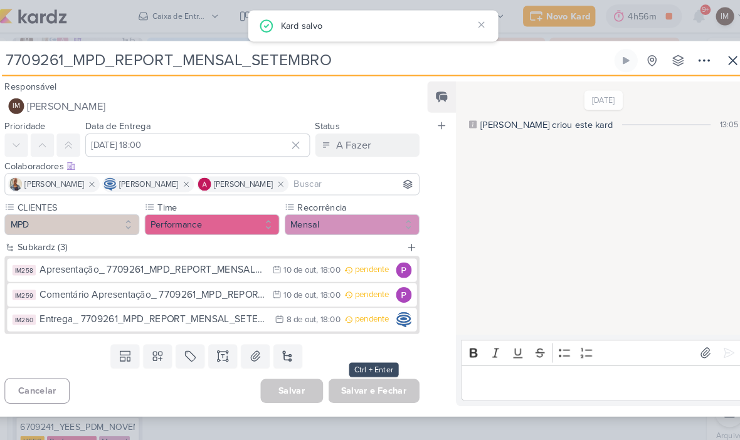
click at [233, 309] on div "Entrega_ 7709261_MPD_REPORT_MENSAL_SETEMBRO" at bounding box center [159, 307] width 220 height 14
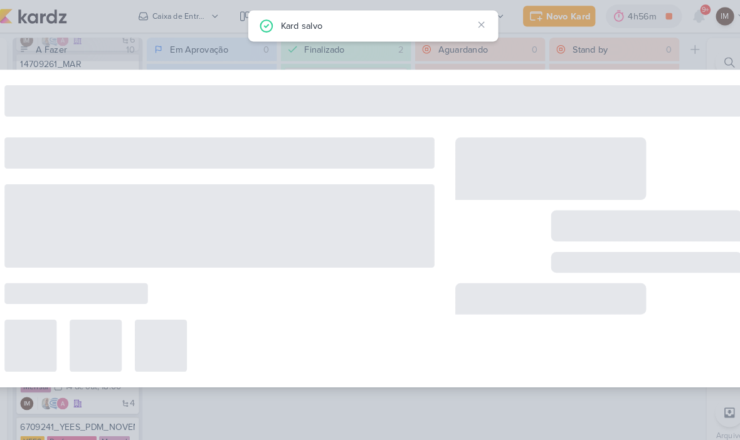
type input "Entrega_ 7709261_MPD_REPORT_MENSAL_SETEMBRO"
type input "[DATE] 18:00"
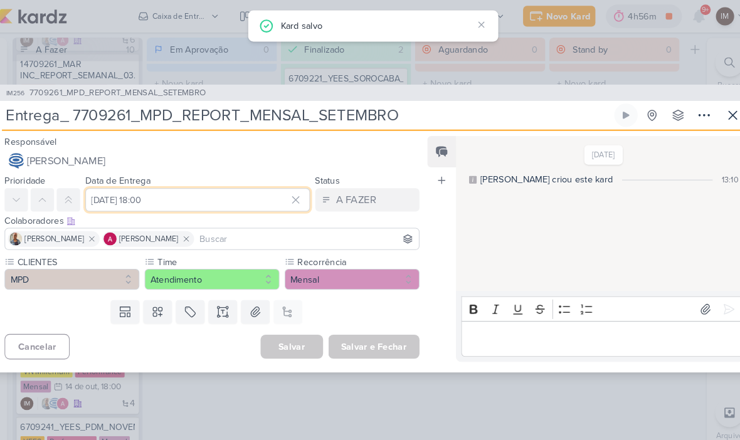
click at [220, 194] on input "[DATE] 18:00" at bounding box center [201, 192] width 216 height 23
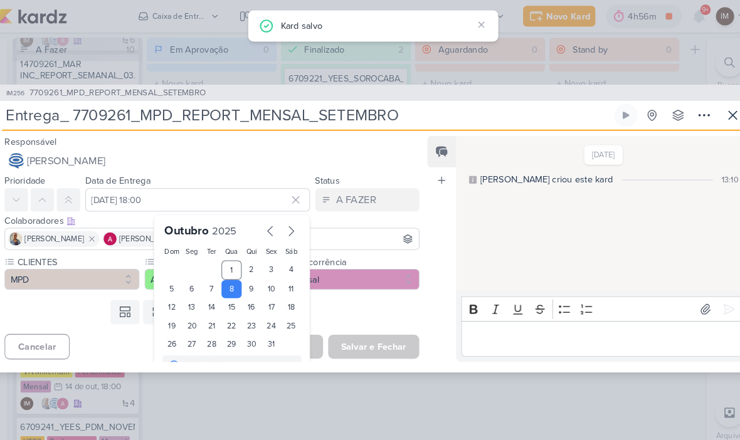
click at [262, 279] on div "10" at bounding box center [271, 279] width 19 height 18
type input "[DATE] 18:00"
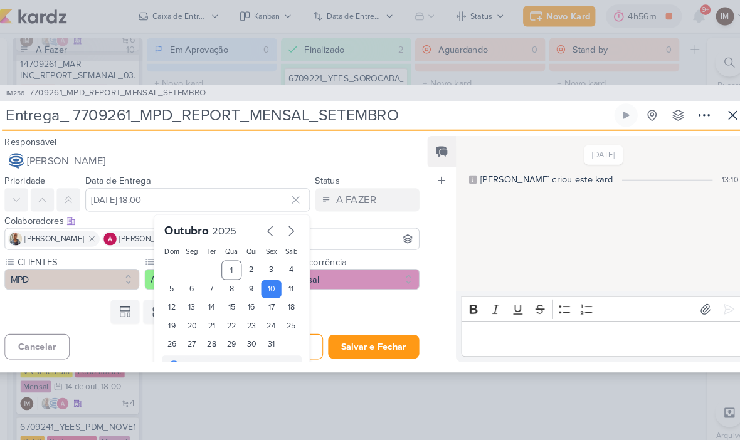
click at [354, 336] on button "Salvar e Fechar" at bounding box center [371, 333] width 88 height 23
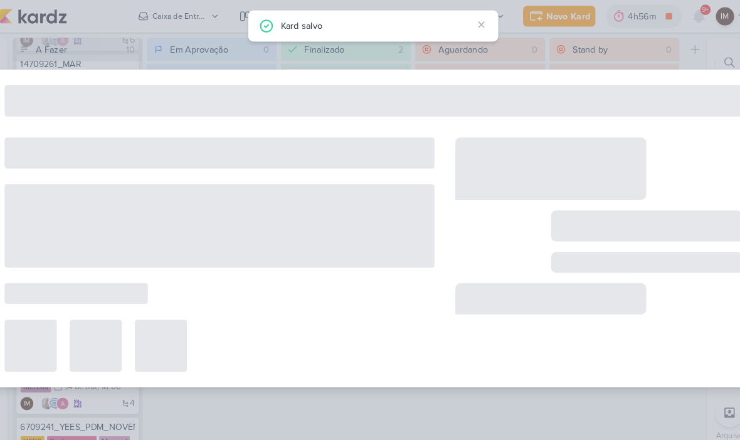
type input "7709261_MPD_REPORT_MENSAL_SETEMBRO"
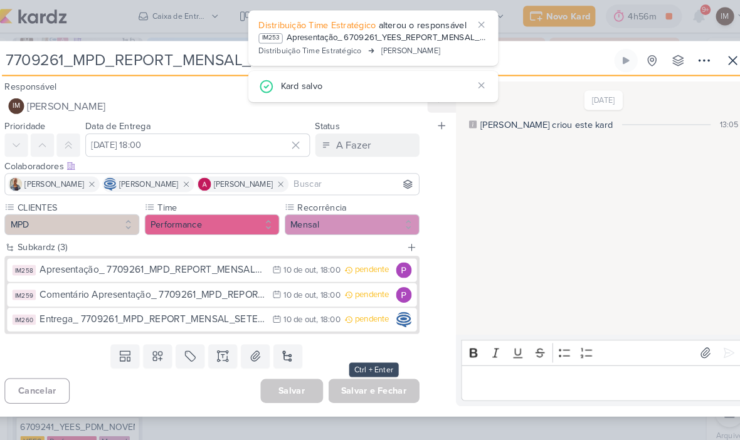
click at [709, 55] on icon at bounding box center [716, 58] width 15 height 15
